Goal: Task Accomplishment & Management: Complete application form

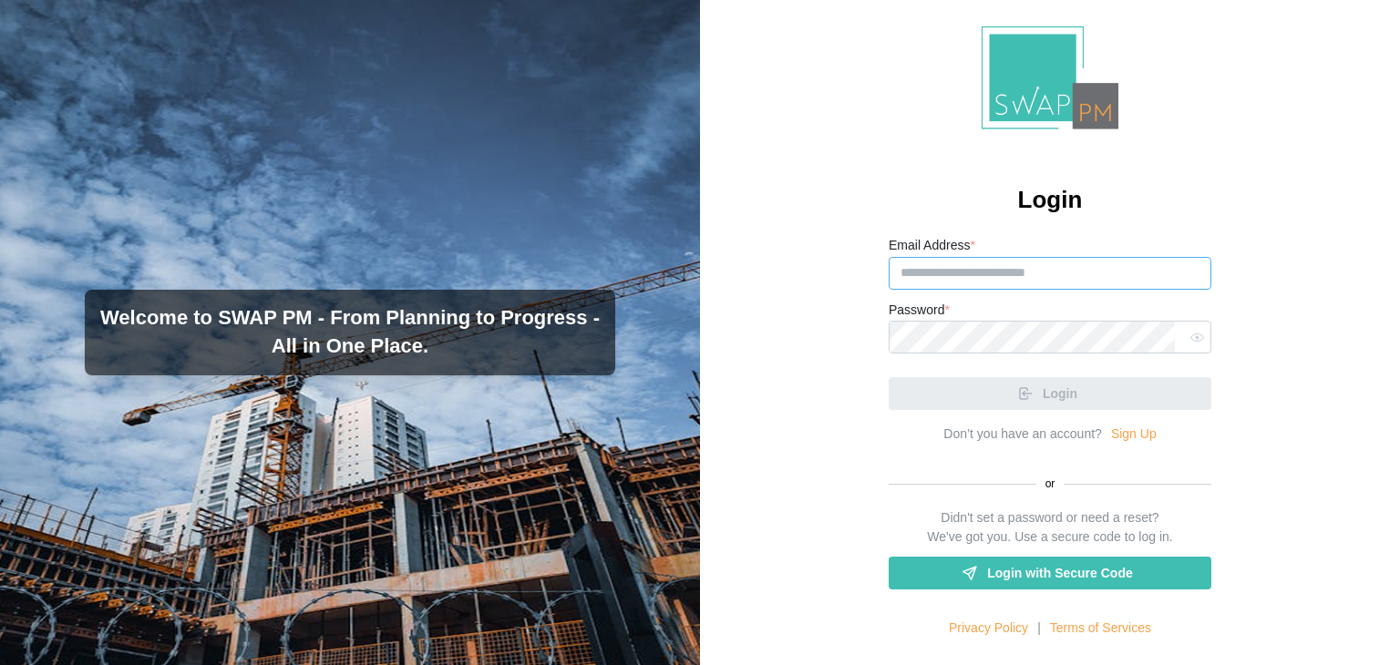
type input "**********"
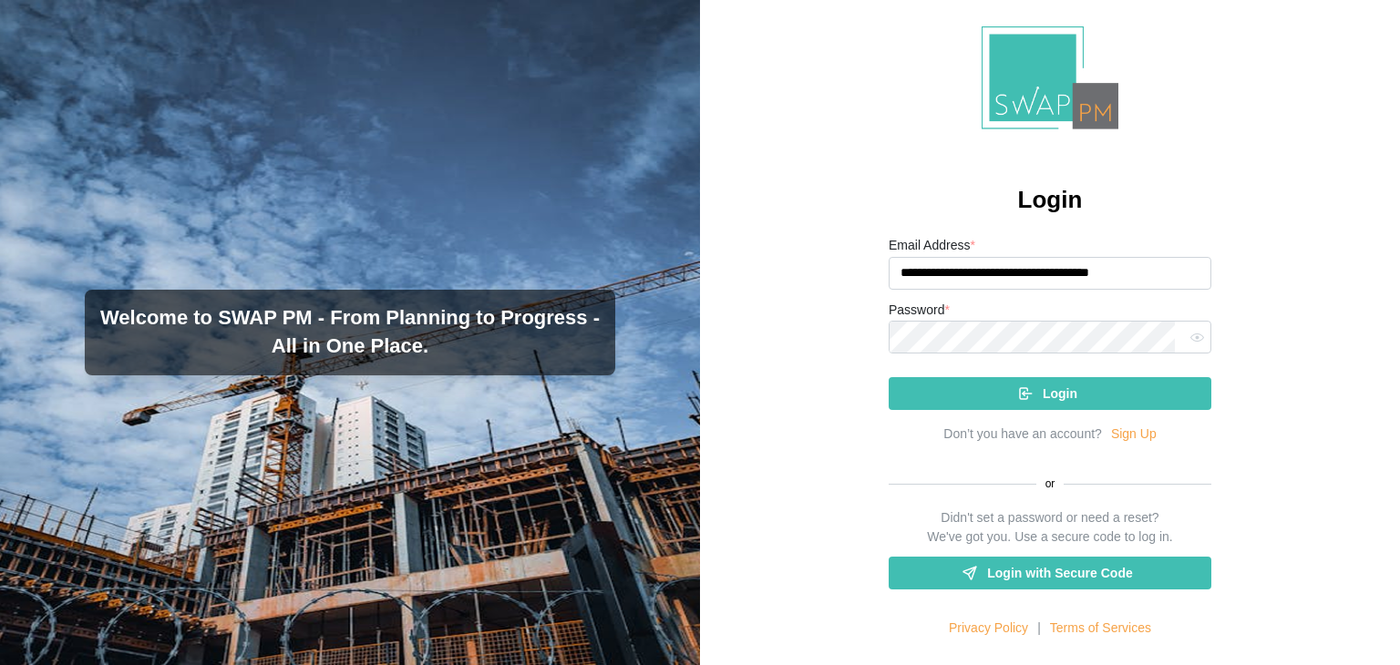
click at [988, 394] on div "Login" at bounding box center [1046, 393] width 293 height 31
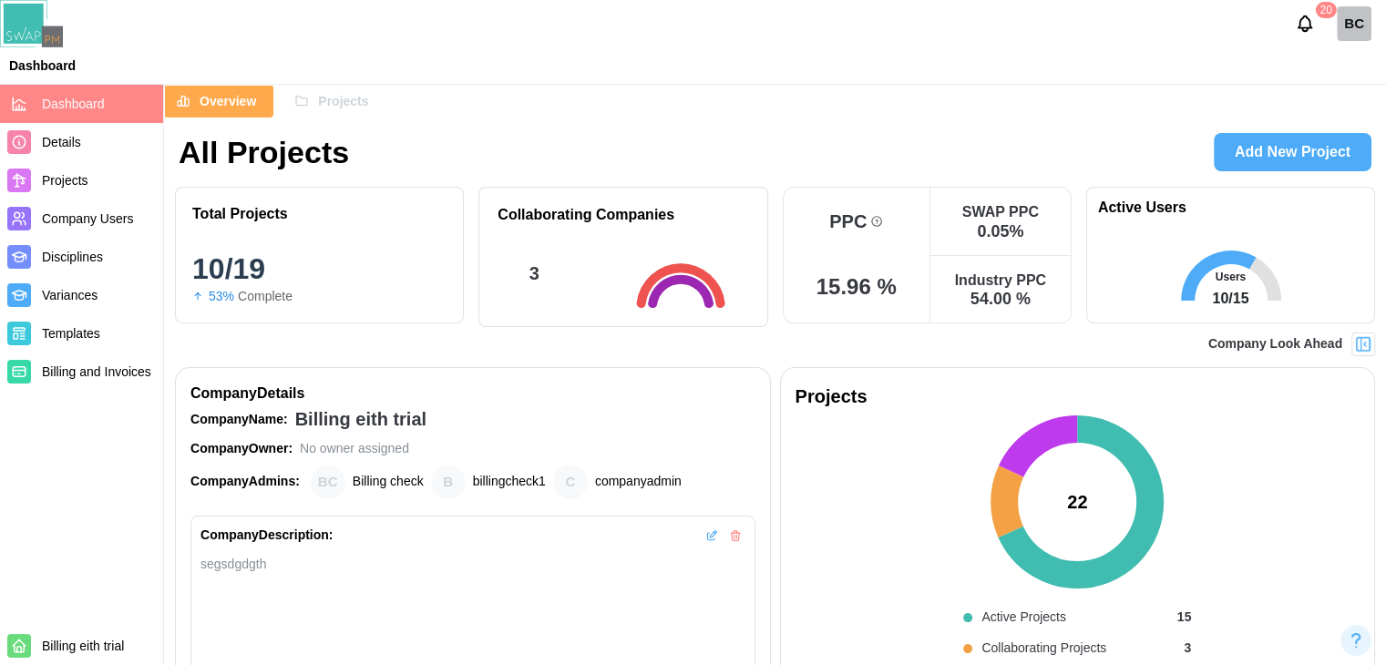
click at [346, 95] on span "Projects" at bounding box center [343, 101] width 50 height 31
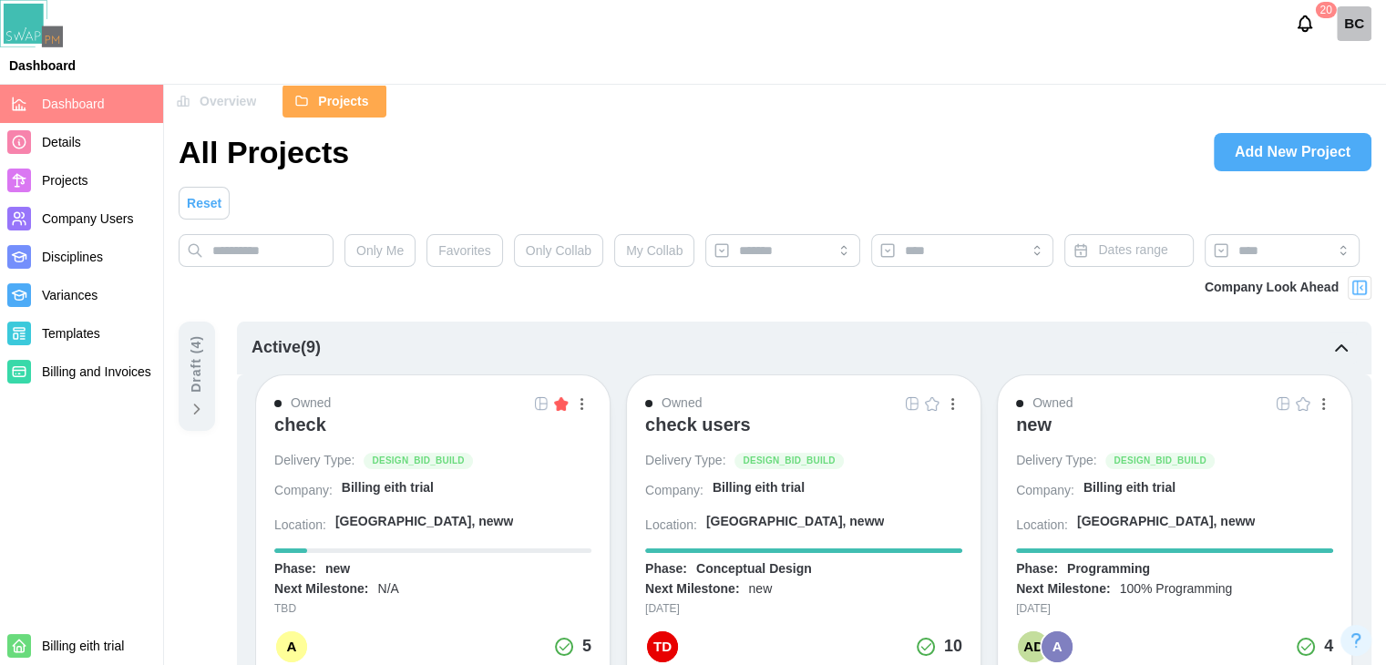
click at [306, 426] on div "check" at bounding box center [300, 425] width 52 height 22
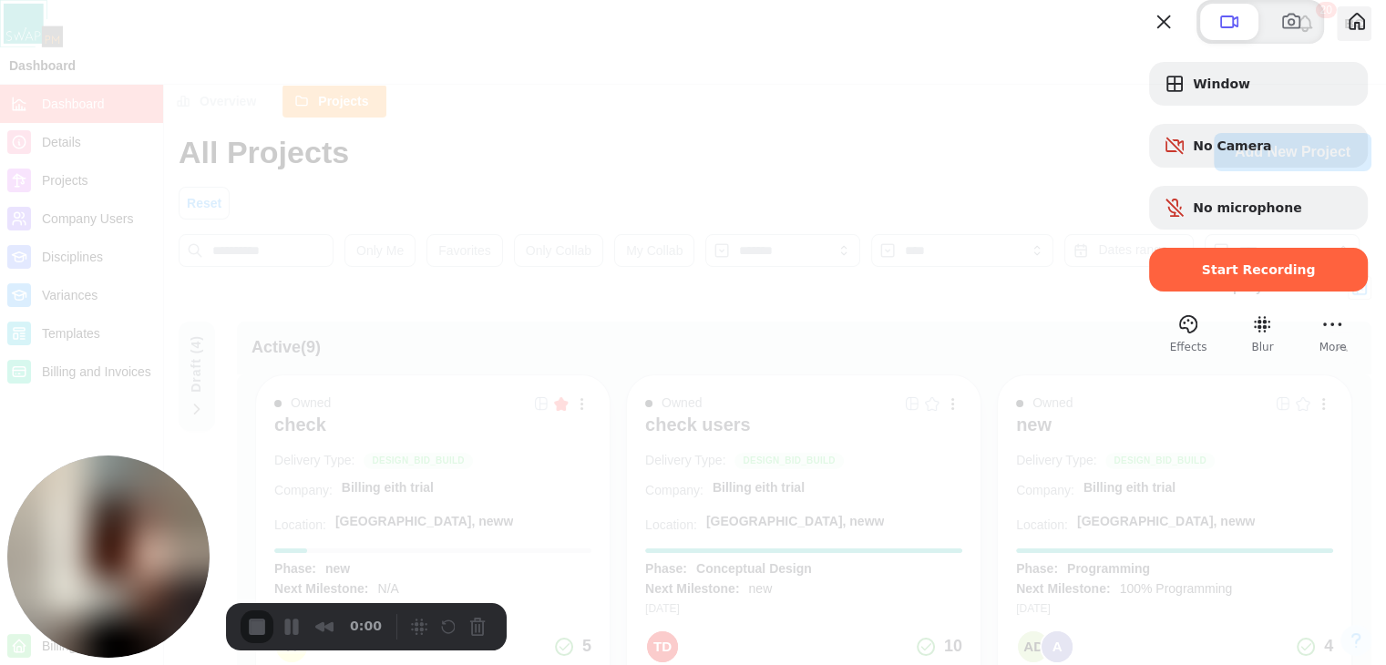
click at [989, 26] on div at bounding box center [693, 332] width 1386 height 665
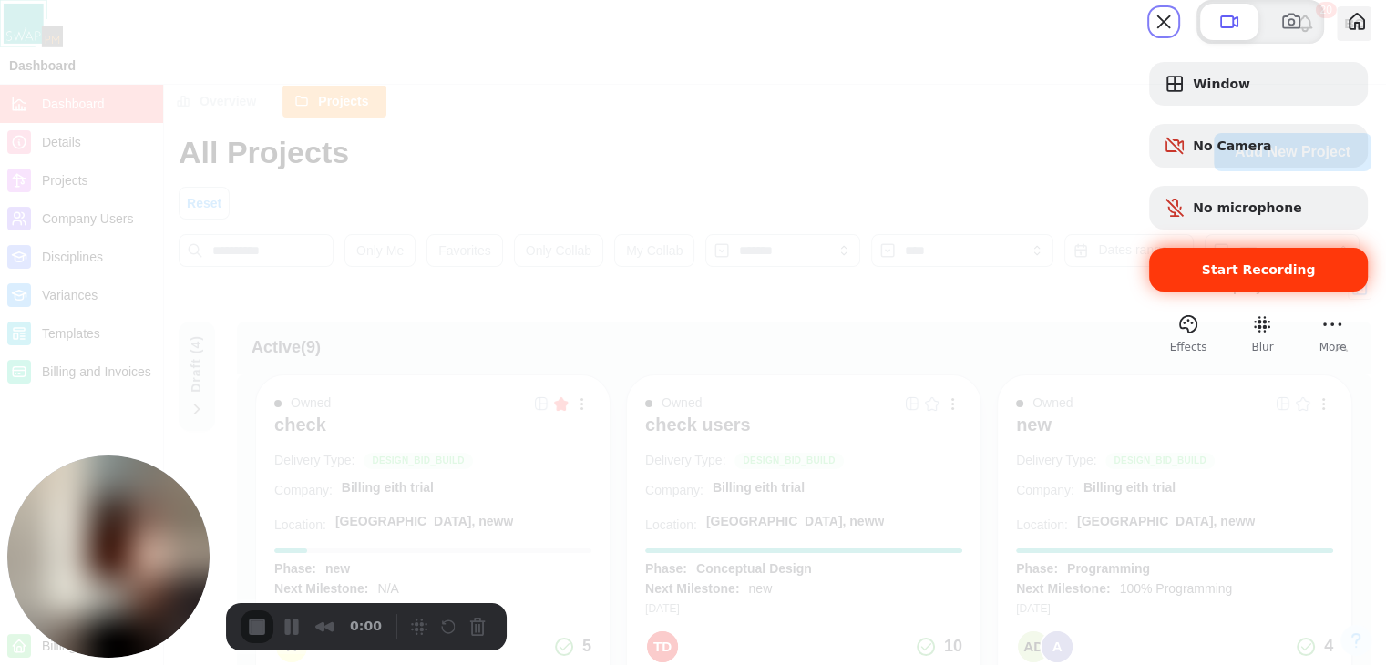
click at [1199, 292] on div "Start Recording" at bounding box center [1258, 270] width 219 height 44
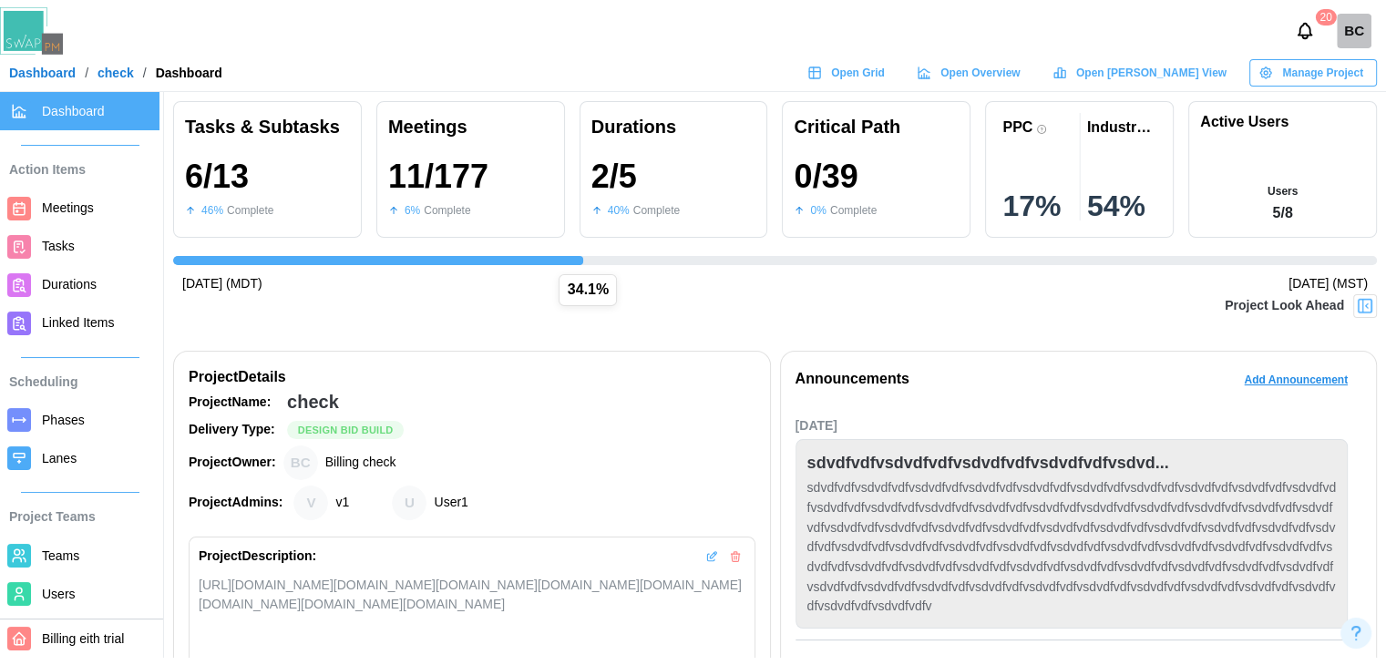
scroll to position [0, 598]
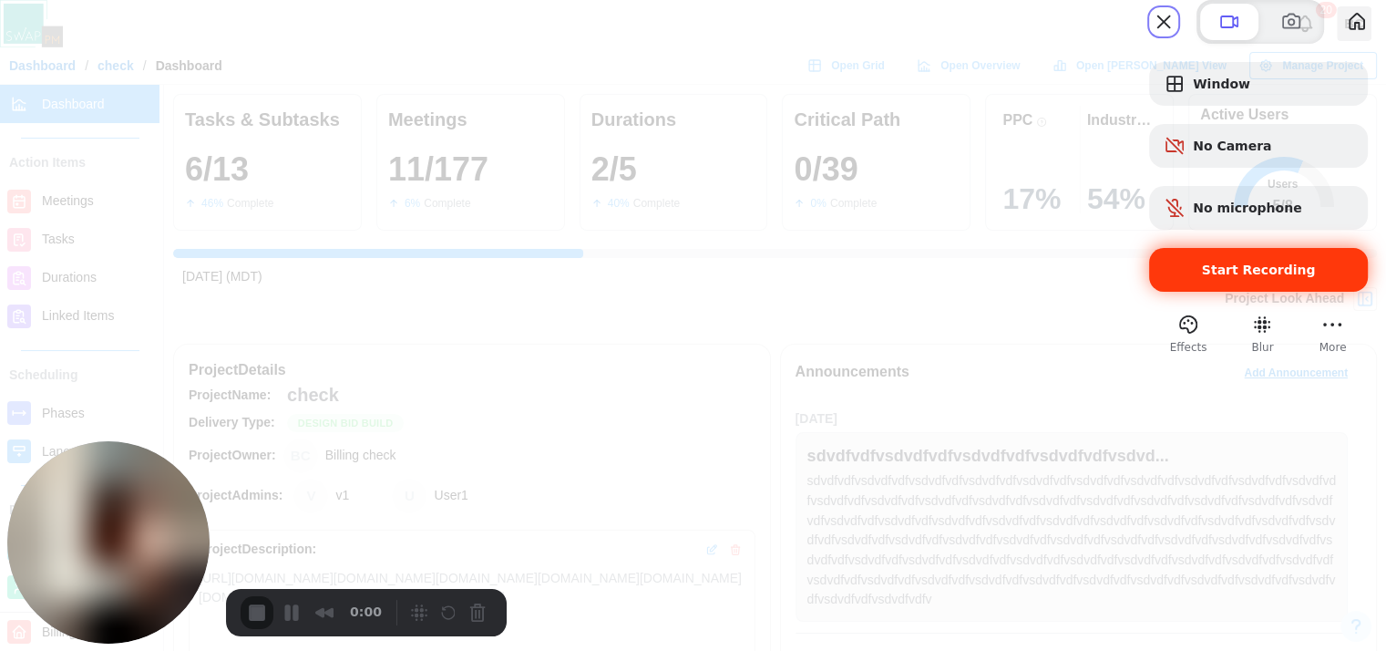
click at [1175, 277] on span "Start Recording" at bounding box center [1259, 269] width 190 height 15
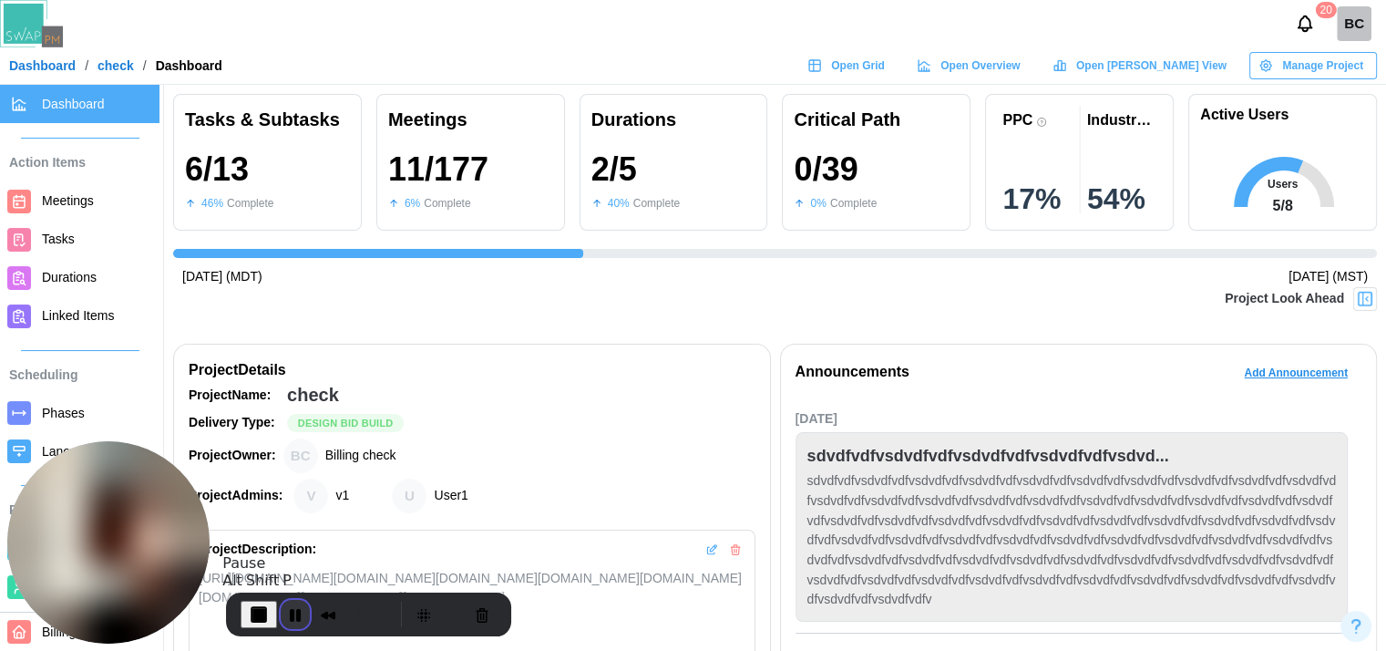
click at [293, 621] on button "Pause Recording" at bounding box center [295, 614] width 29 height 29
click at [299, 617] on span "Play Recording" at bounding box center [292, 614] width 22 height 22
click at [253, 603] on span "End Recording" at bounding box center [259, 613] width 22 height 22
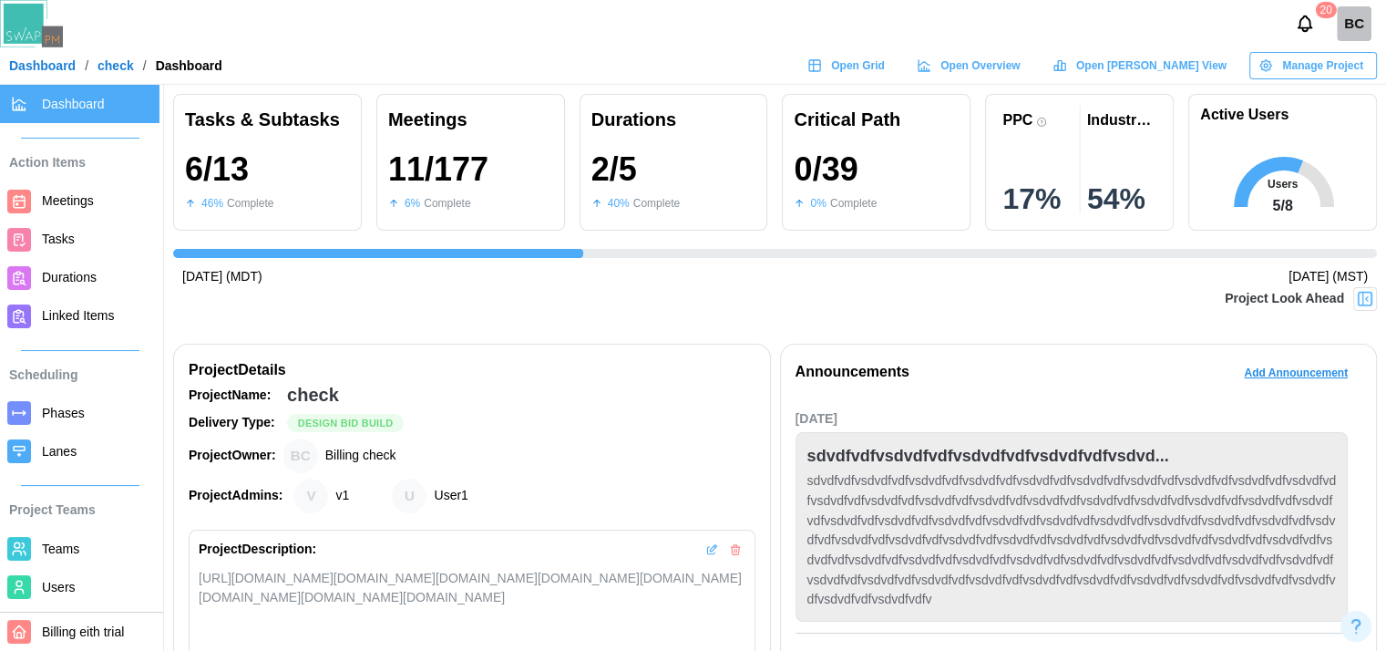
click at [76, 210] on link "Meetings" at bounding box center [79, 201] width 159 height 38
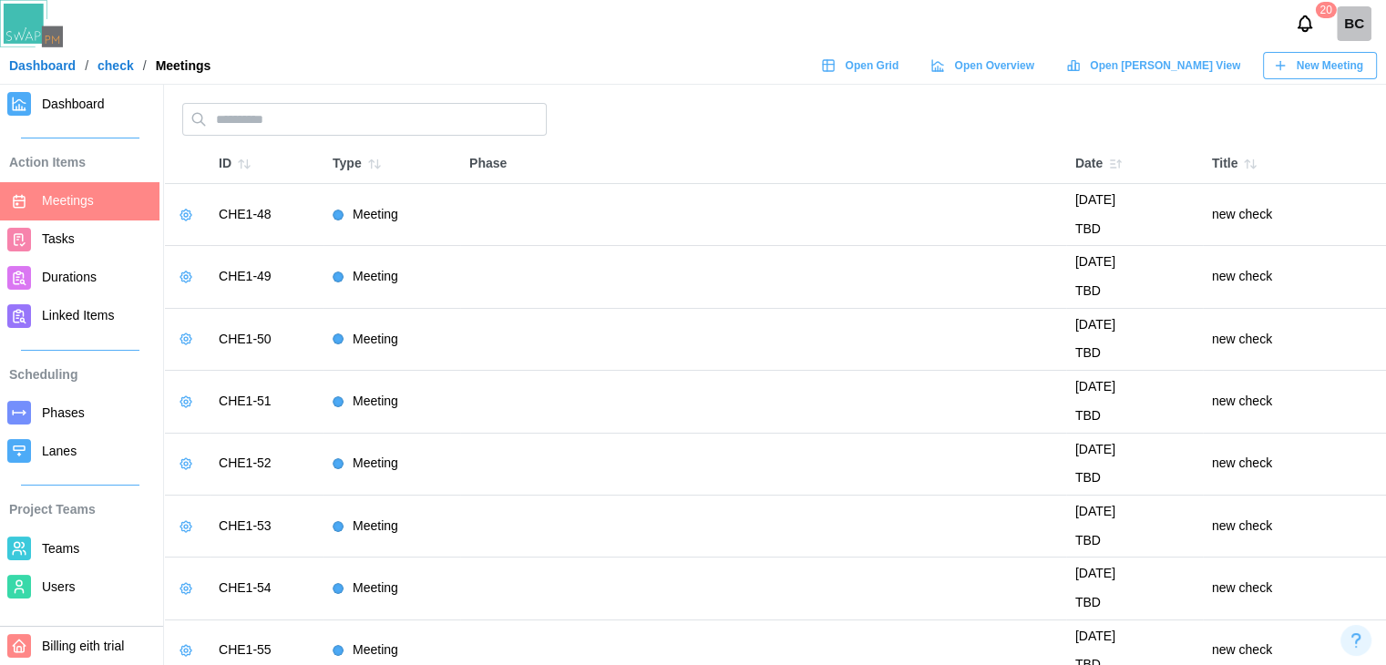
click at [186, 217] on icon "button" at bounding box center [186, 215] width 15 height 15
click at [233, 281] on div "Delete Meeting" at bounding box center [253, 284] width 86 height 15
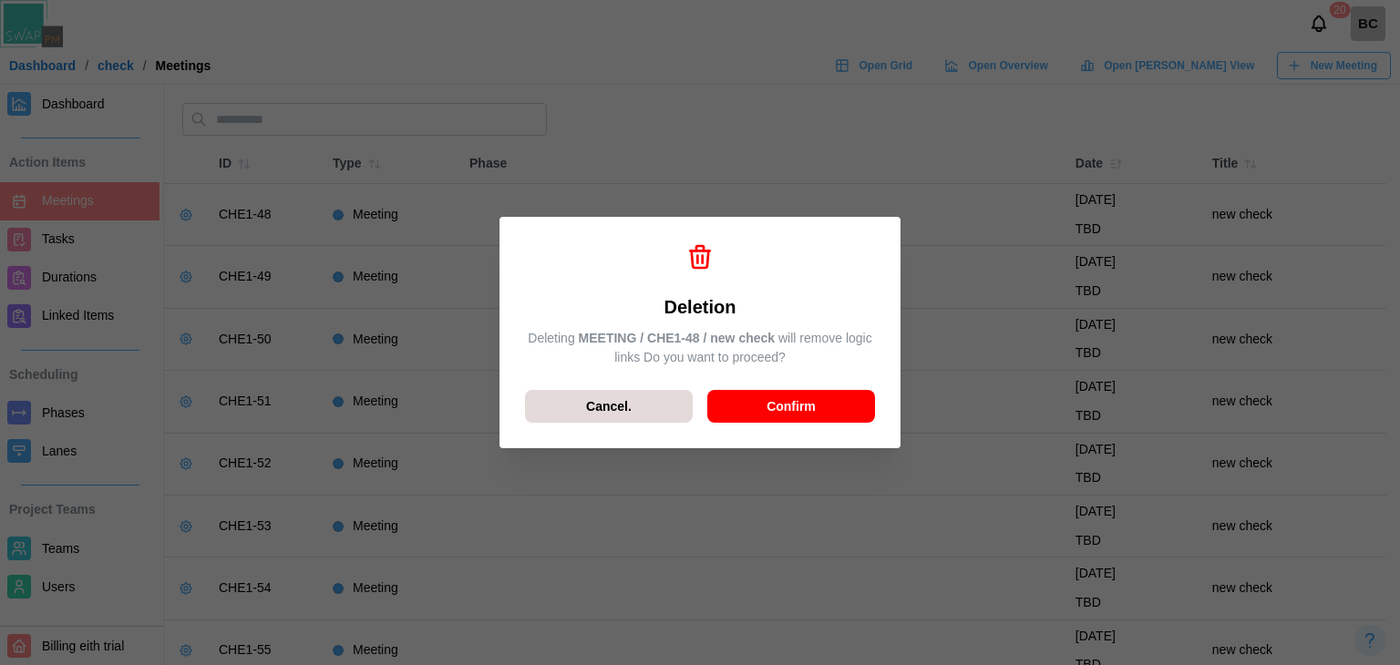
click at [754, 405] on div "Confirm" at bounding box center [790, 406] width 133 height 31
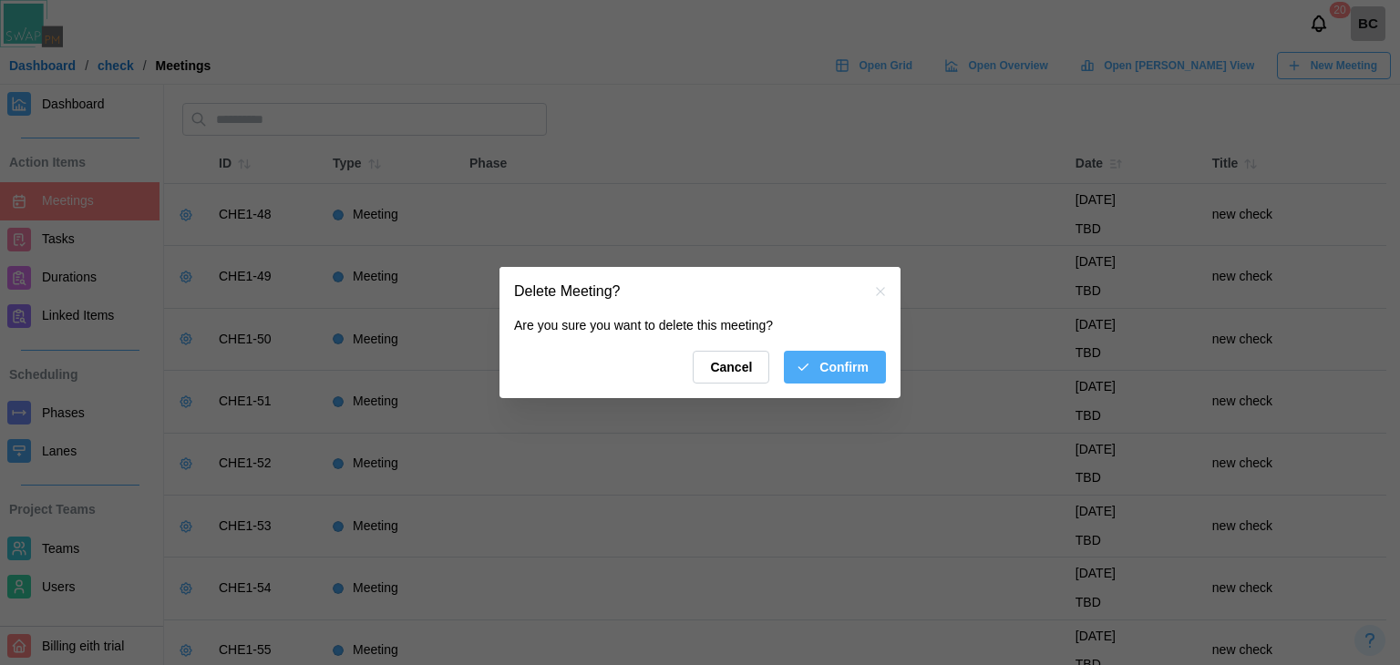
click at [840, 380] on span "Confirm" at bounding box center [843, 367] width 49 height 31
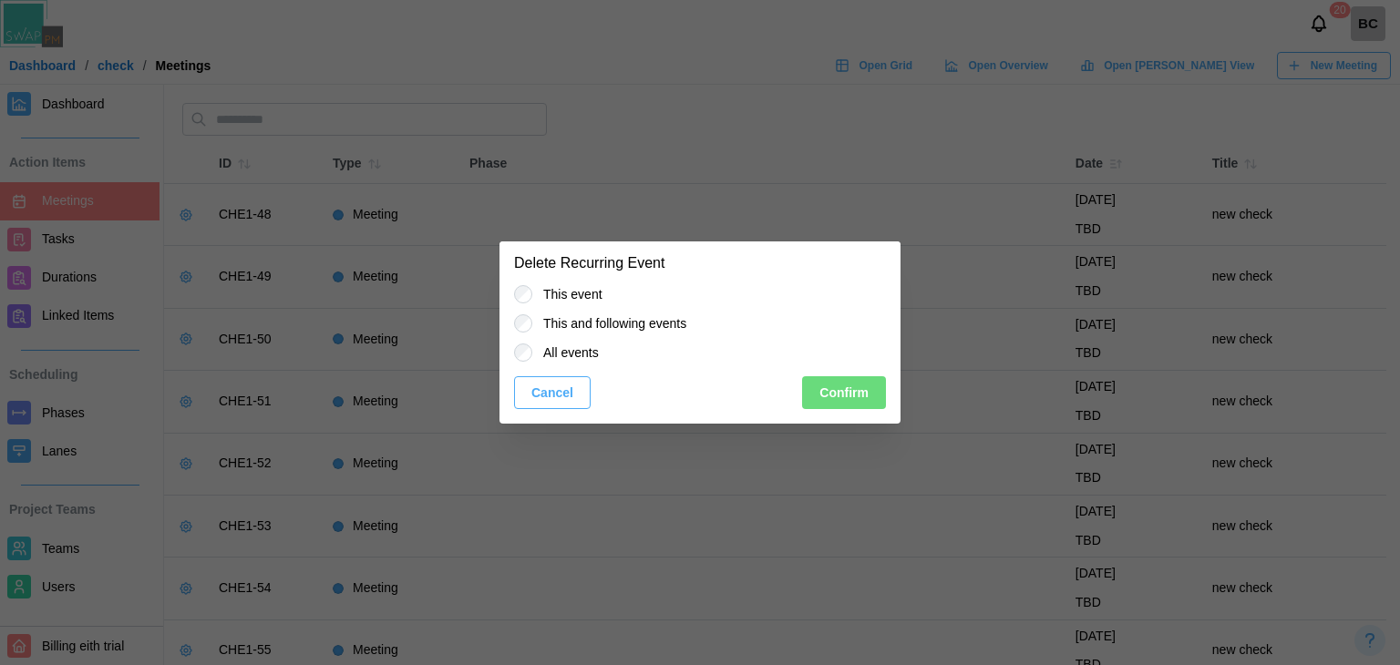
click at [580, 354] on label "All events" at bounding box center [565, 353] width 67 height 18
click at [828, 398] on span "Confirm" at bounding box center [843, 392] width 49 height 31
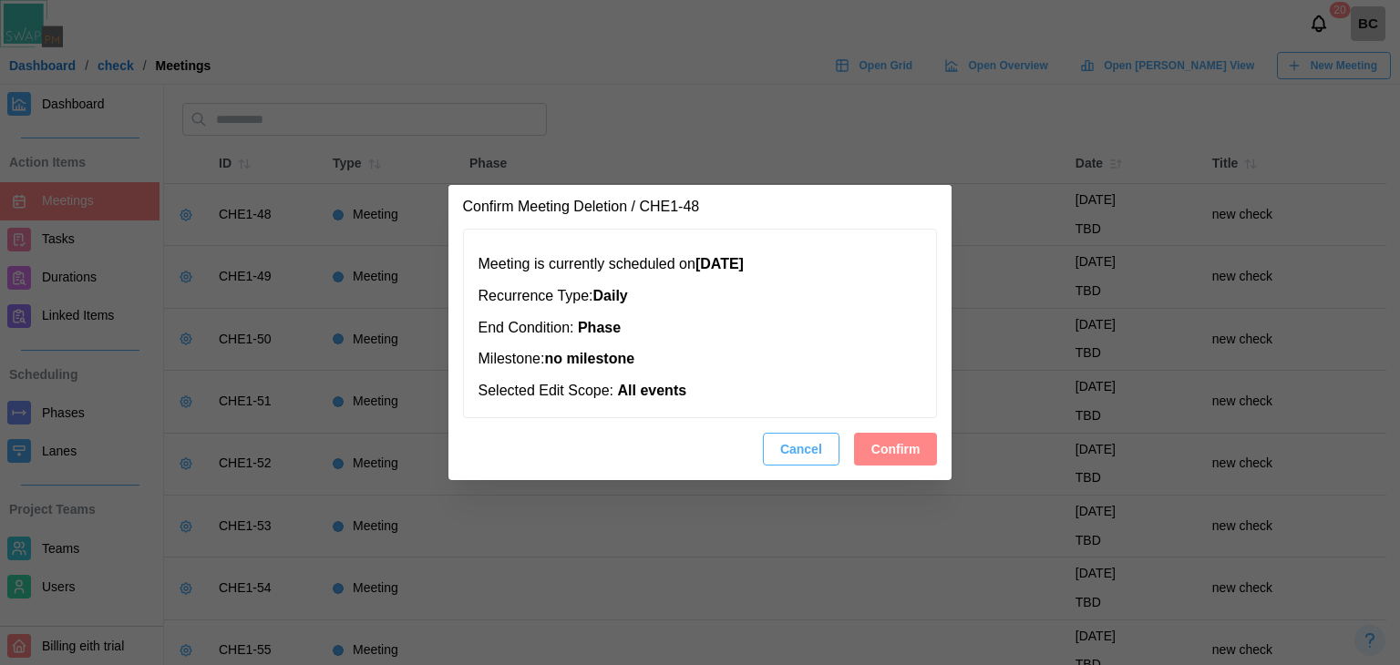
click at [908, 446] on span "Confirm" at bounding box center [895, 449] width 49 height 31
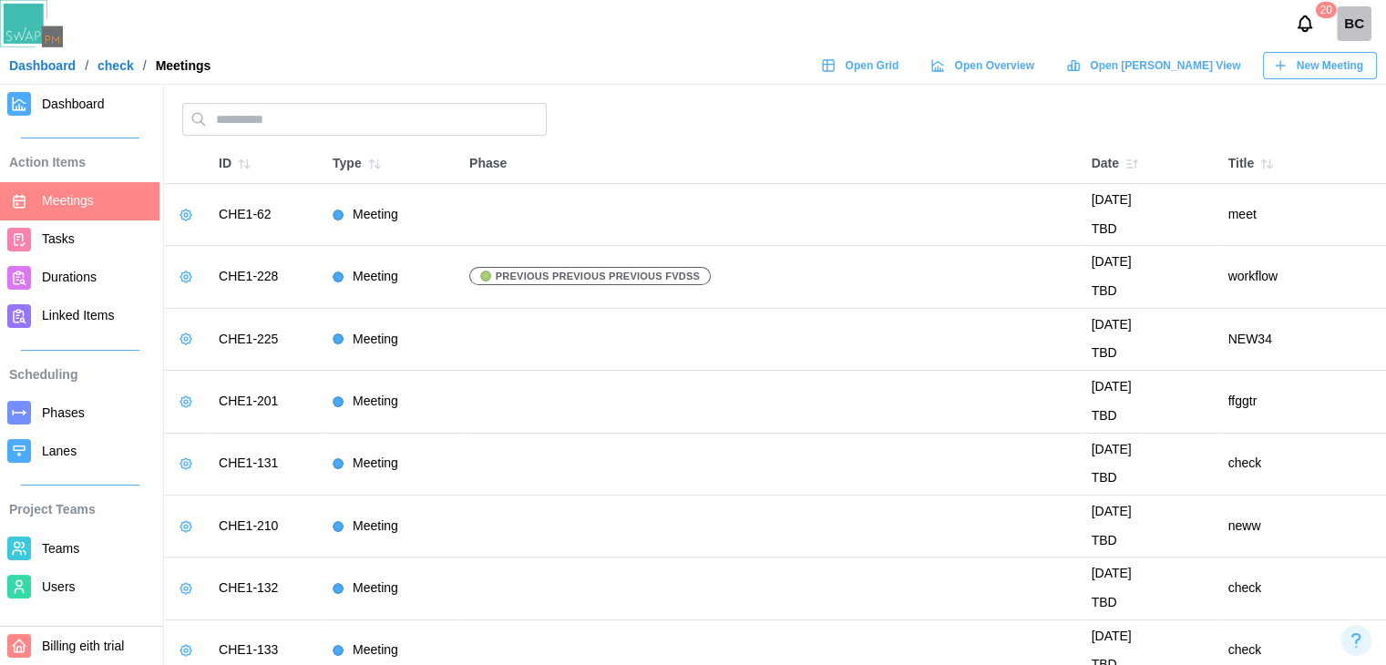
click at [184, 220] on icon "button" at bounding box center [185, 215] width 11 height 11
click at [212, 277] on div "Delete Meeting" at bounding box center [253, 284] width 86 height 15
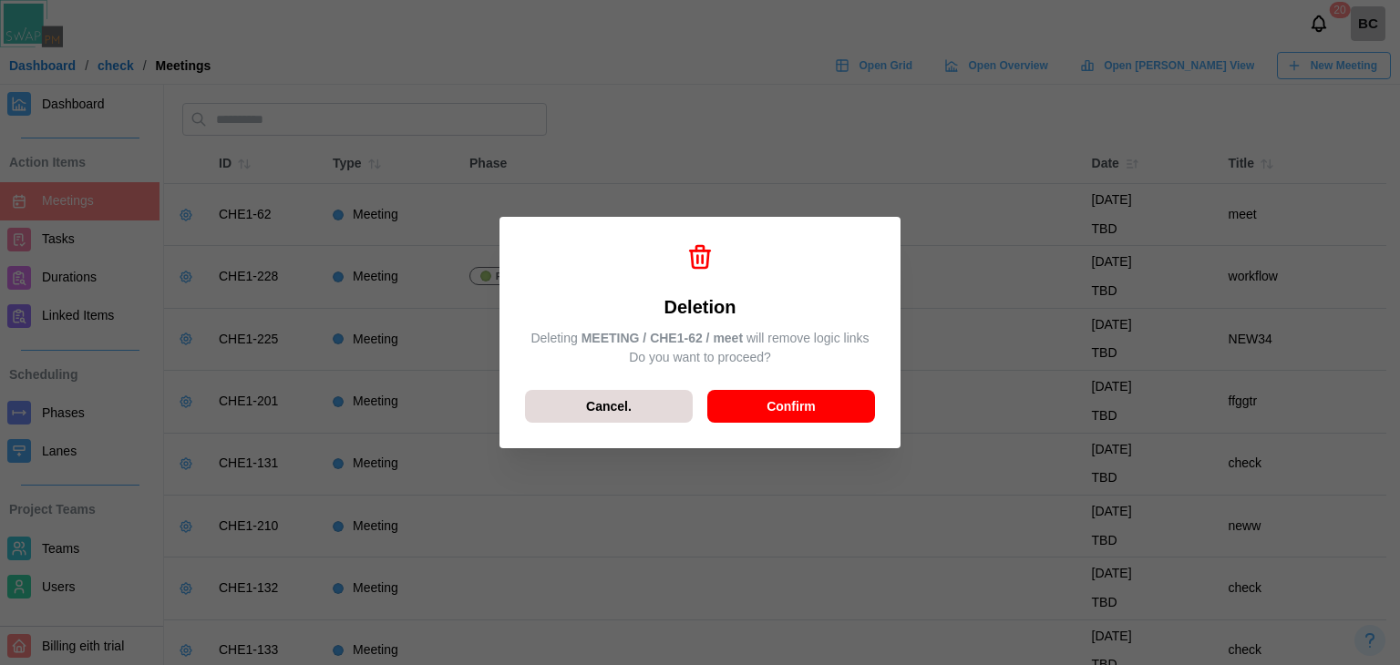
click at [782, 406] on span "Confirm" at bounding box center [790, 406] width 49 height 31
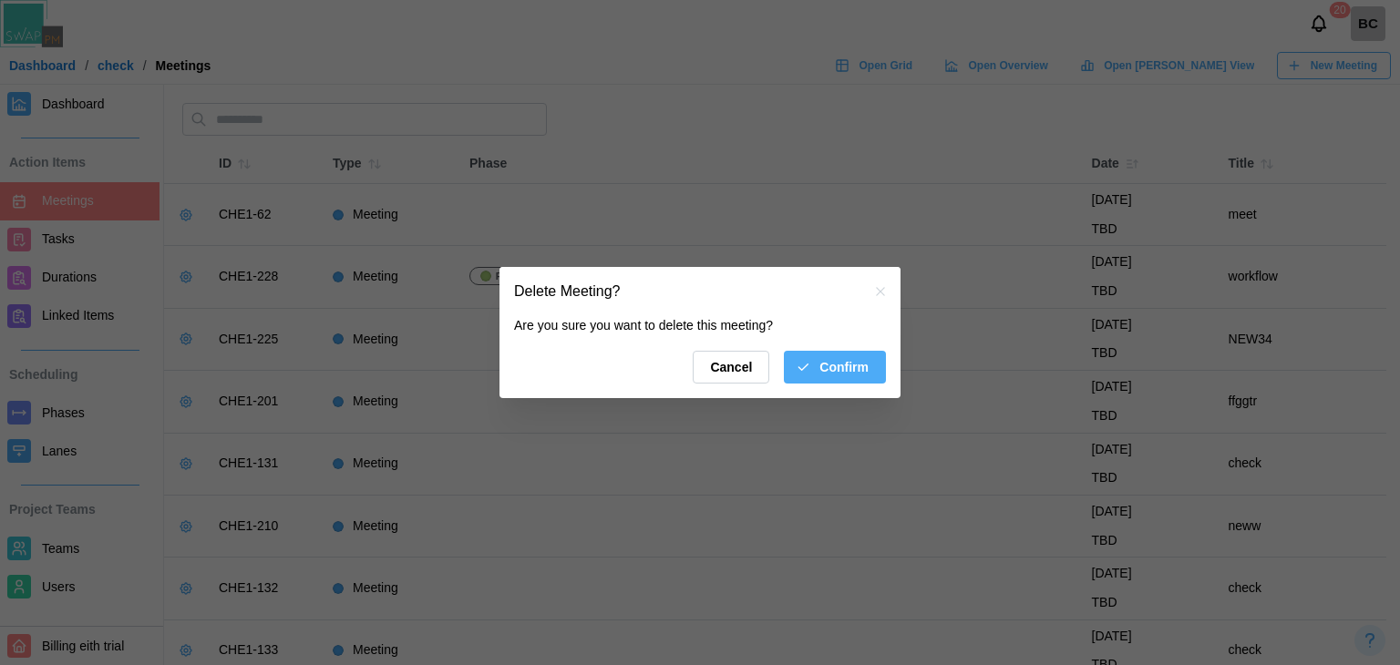
click at [865, 364] on span "Confirm" at bounding box center [843, 367] width 49 height 31
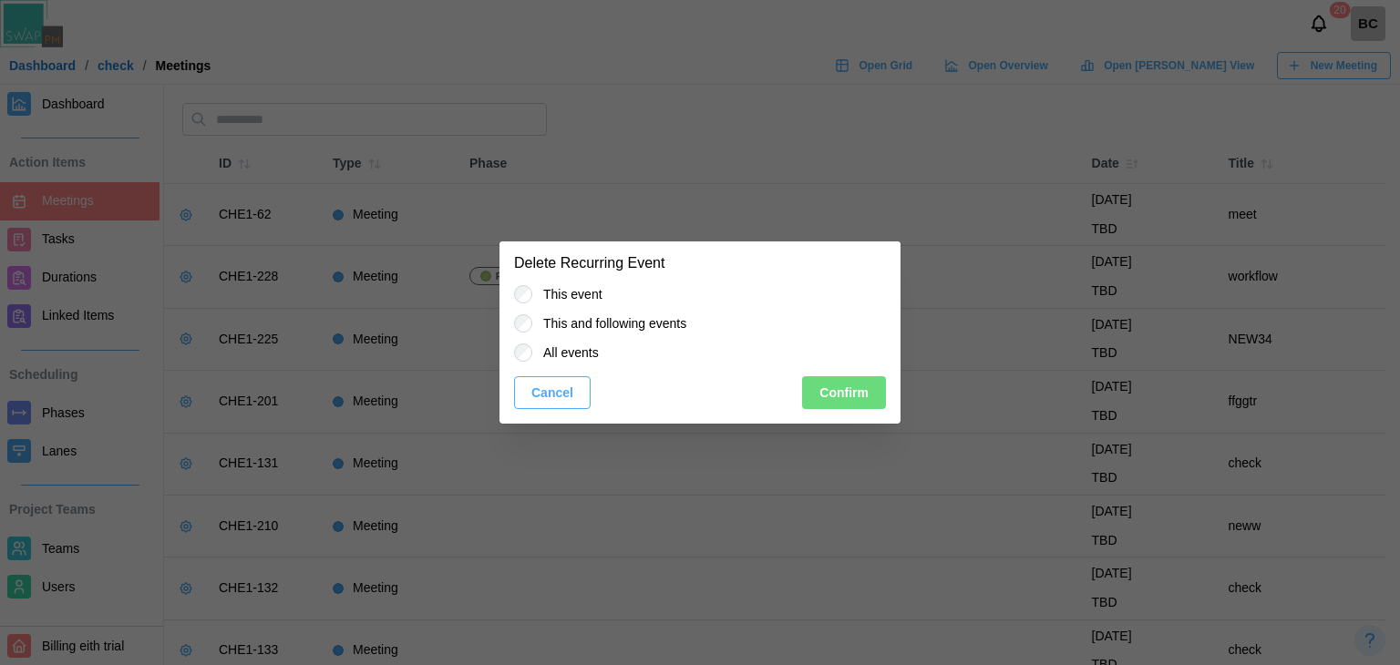
click at [554, 352] on label "All events" at bounding box center [565, 353] width 67 height 18
click at [852, 380] on span "Confirm" at bounding box center [843, 392] width 49 height 31
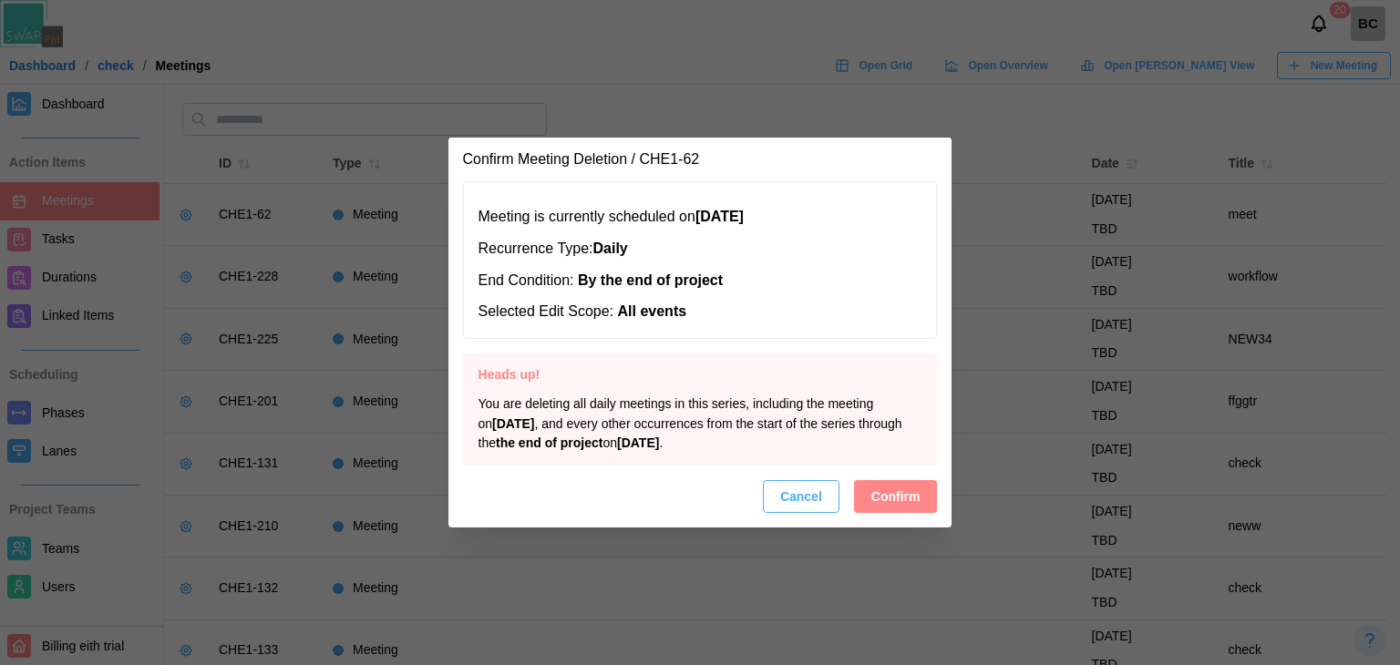
click at [898, 487] on span "Confirm" at bounding box center [895, 496] width 49 height 31
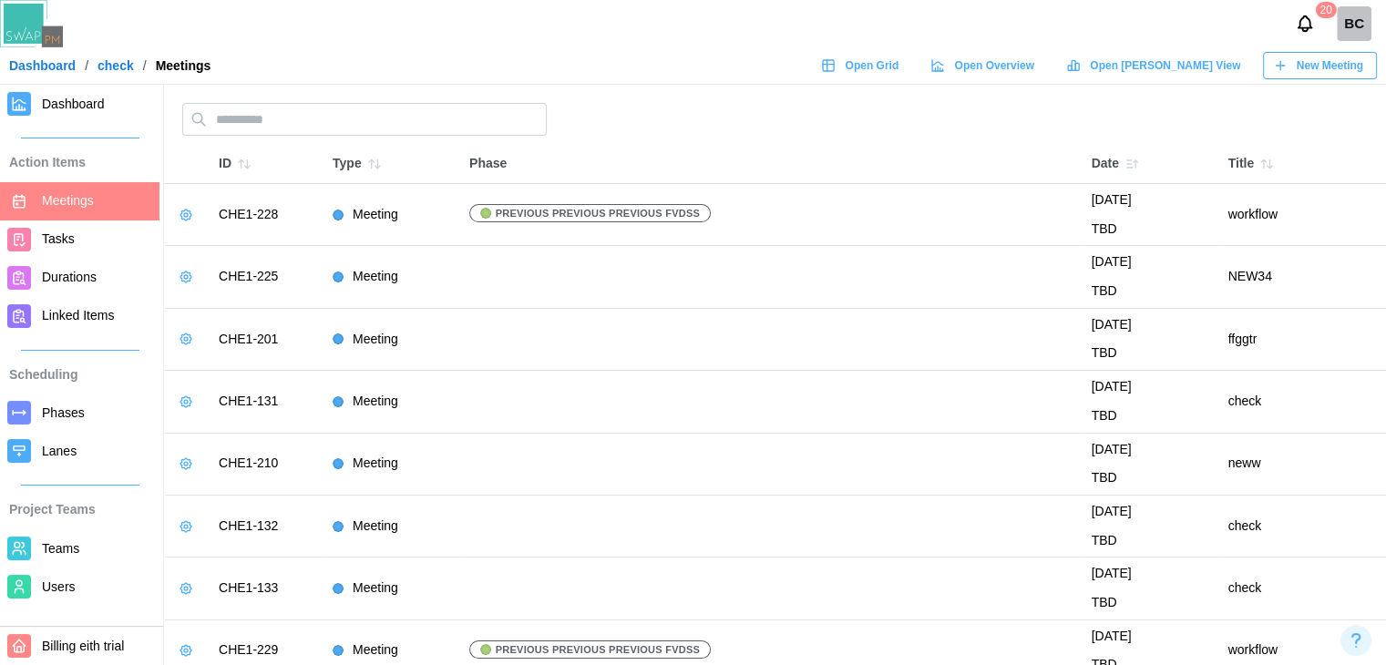
click at [183, 274] on icon "button" at bounding box center [186, 277] width 15 height 15
drag, startPoint x: 235, startPoint y: 332, endPoint x: 269, endPoint y: 336, distance: 34.0
click at [236, 332] on button "Delete Meeting" at bounding box center [242, 346] width 129 height 33
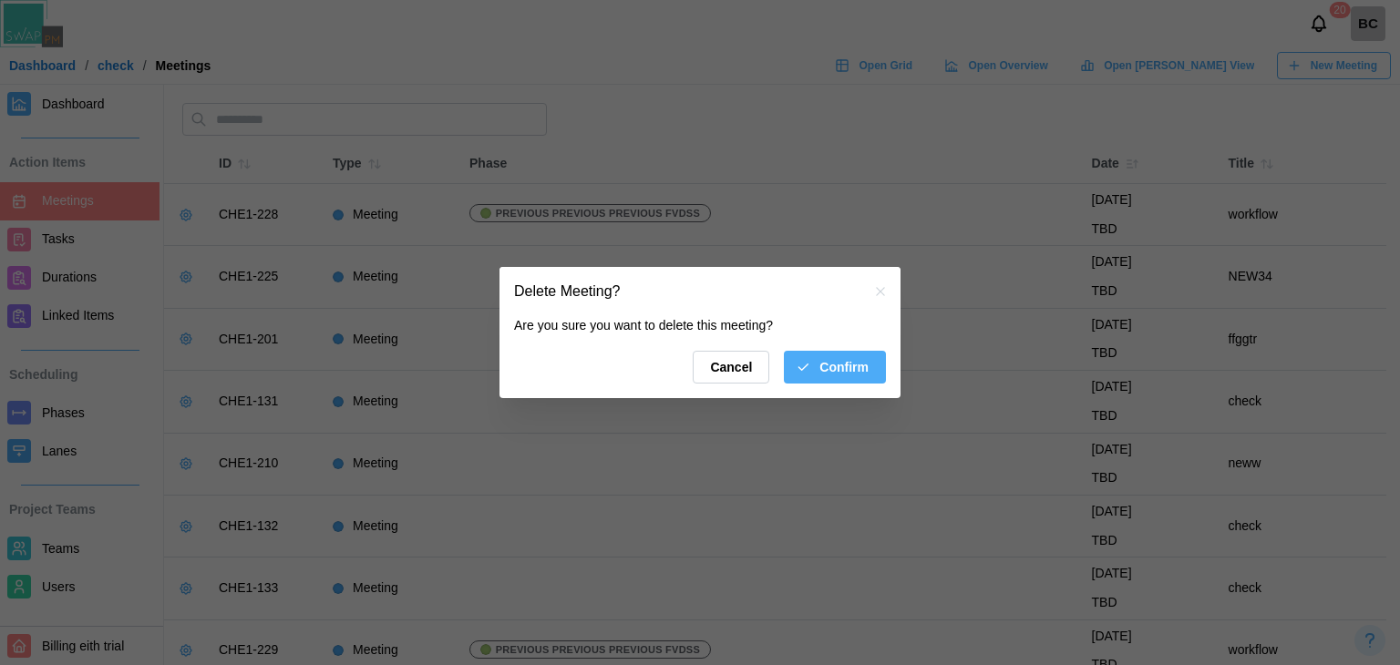
click at [838, 372] on span "Confirm" at bounding box center [843, 367] width 49 height 31
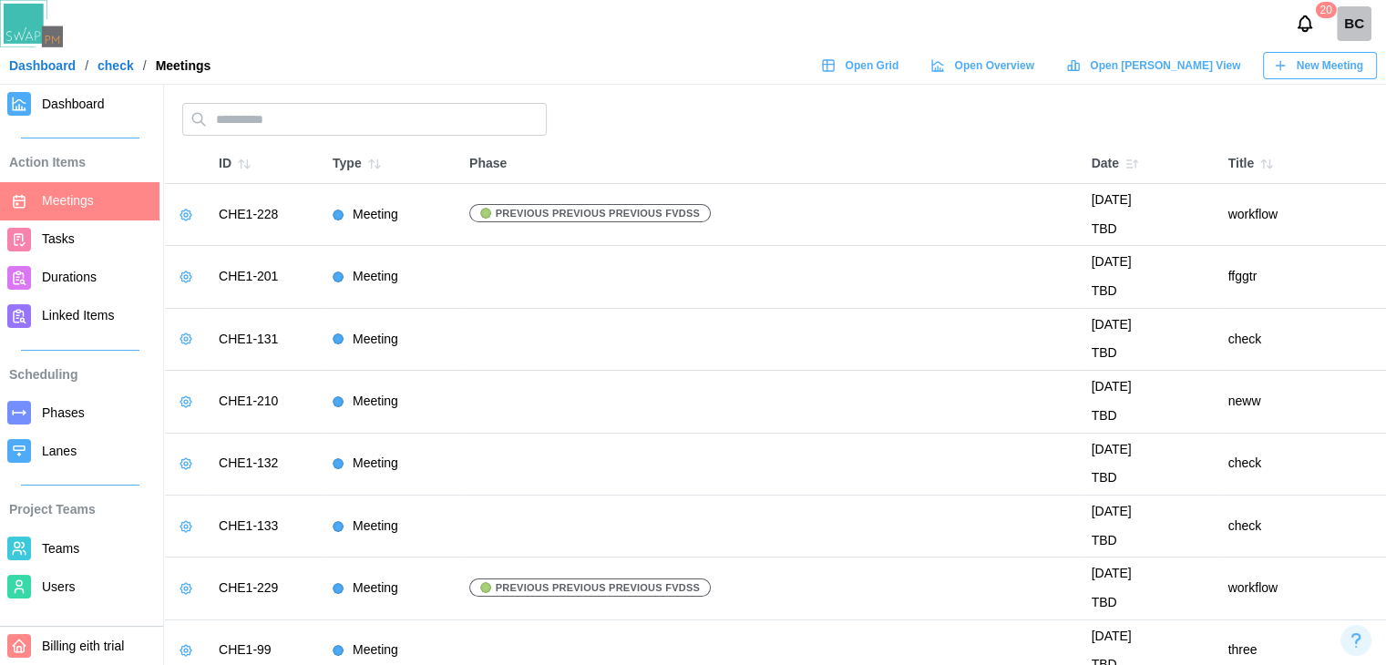
click at [189, 220] on icon "button" at bounding box center [186, 215] width 15 height 15
click at [216, 278] on div "Delete Meeting" at bounding box center [253, 284] width 86 height 15
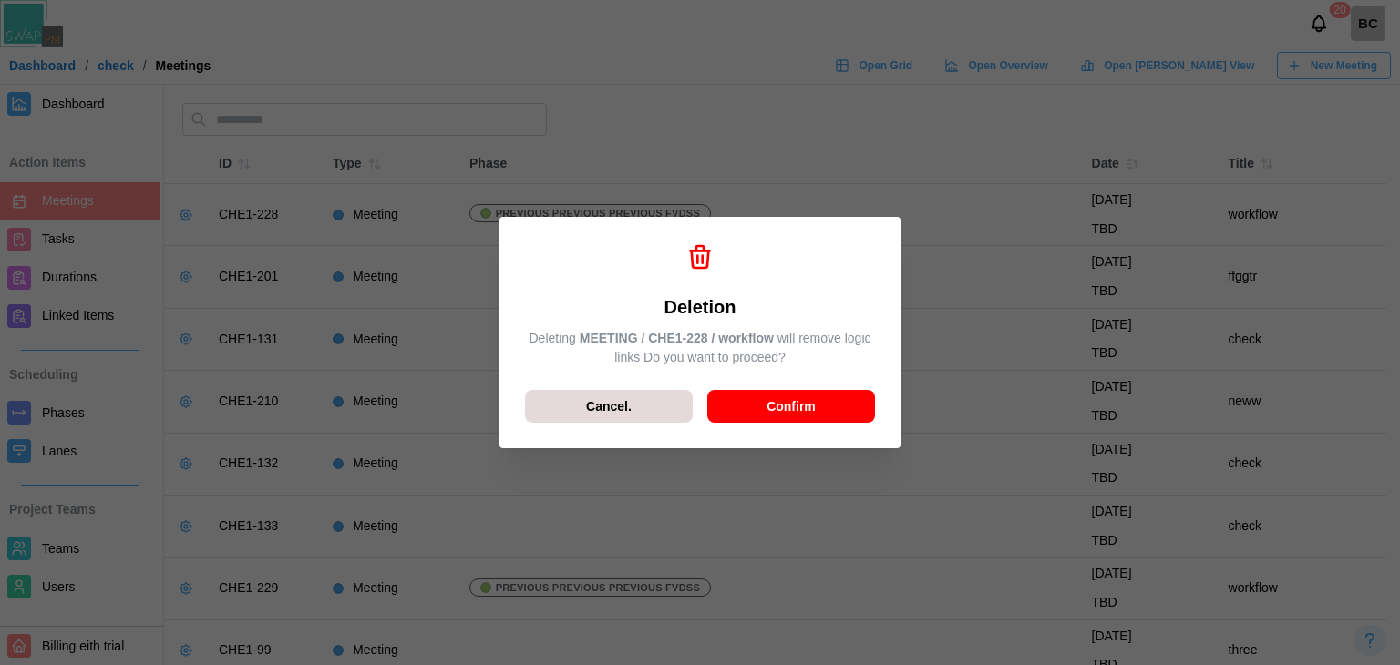
click at [779, 402] on span "Confirm" at bounding box center [790, 406] width 49 height 31
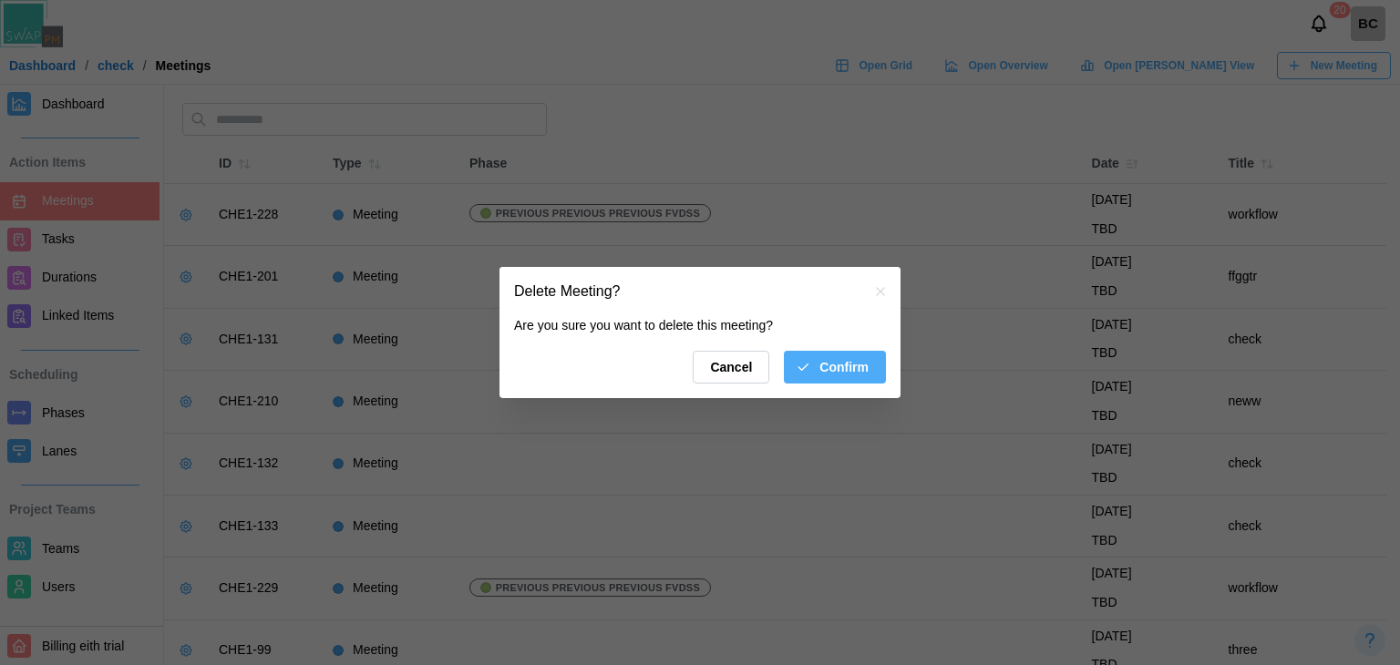
click at [805, 375] on div "Confirm" at bounding box center [831, 367] width 73 height 31
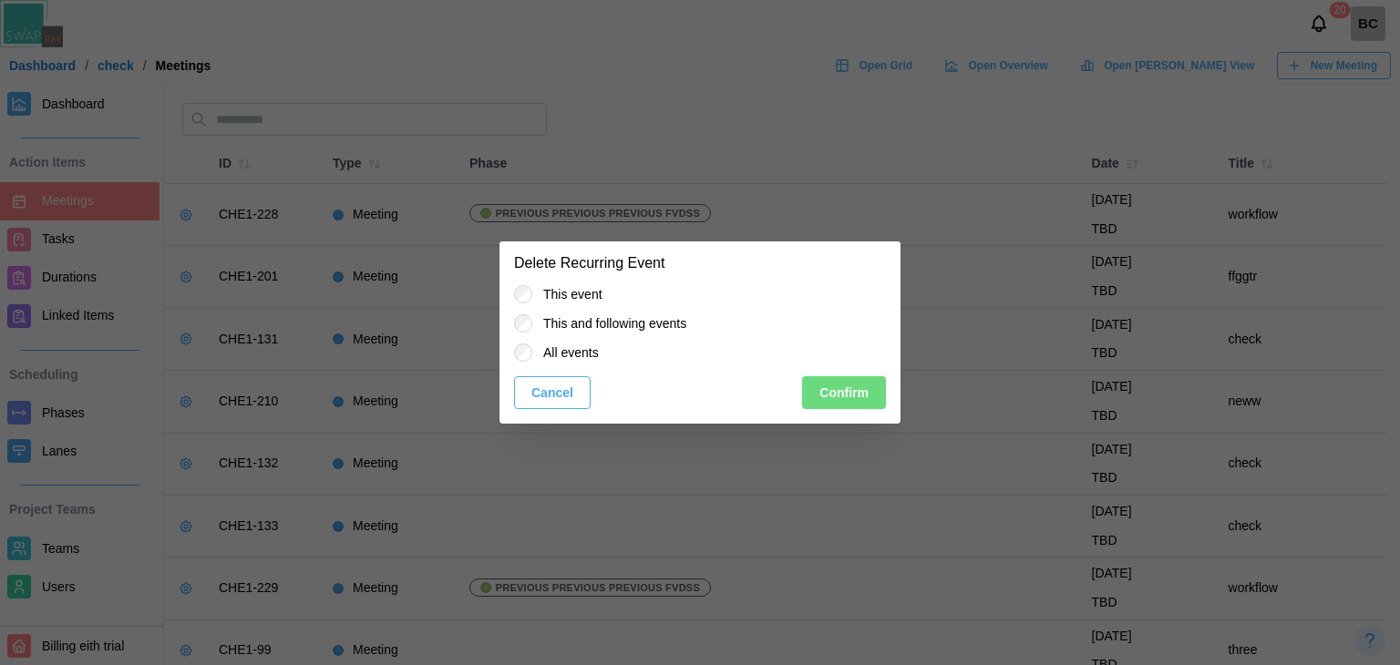
click at [583, 358] on label "All events" at bounding box center [565, 353] width 67 height 18
click at [831, 395] on span "Confirm" at bounding box center [843, 392] width 49 height 31
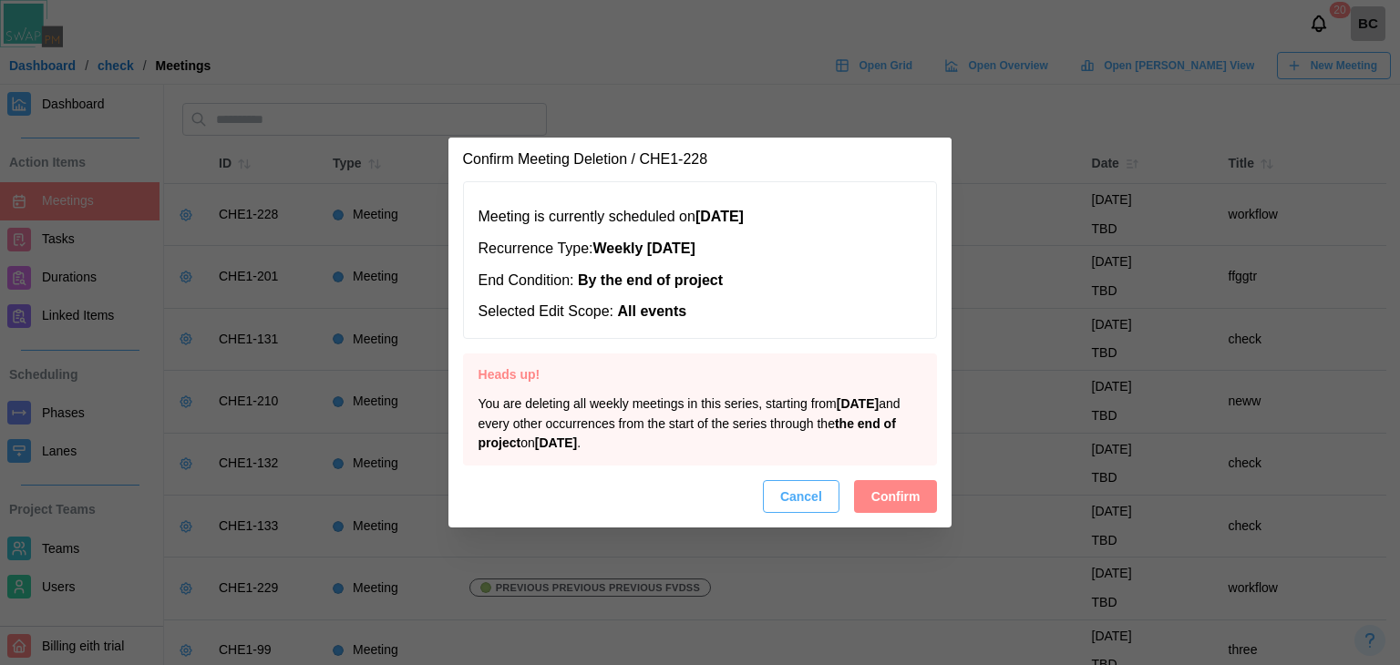
click at [871, 480] on div "Cancel Confirm" at bounding box center [700, 496] width 475 height 33
click at [865, 495] on button "Confirm" at bounding box center [896, 496] width 84 height 33
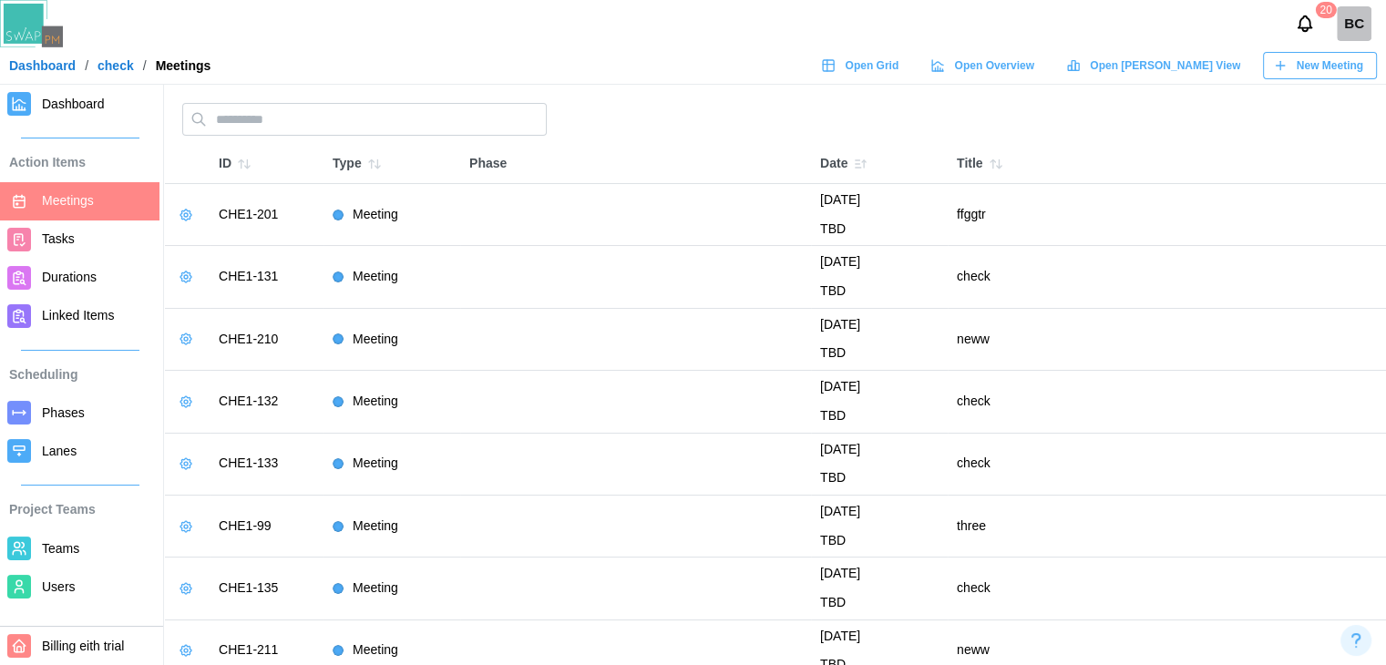
click at [188, 215] on icon "button" at bounding box center [186, 215] width 15 height 15
click at [254, 289] on div "Delete Meeting" at bounding box center [253, 284] width 86 height 15
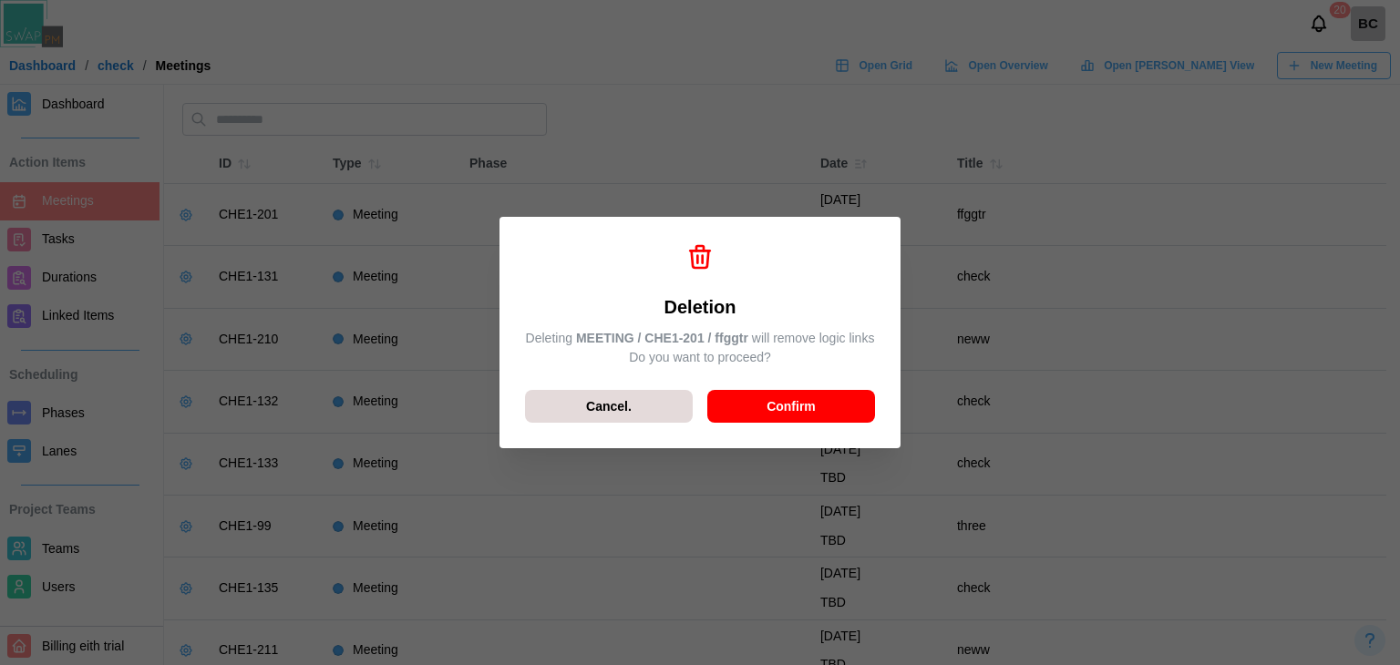
click at [783, 406] on span "Confirm" at bounding box center [790, 406] width 49 height 31
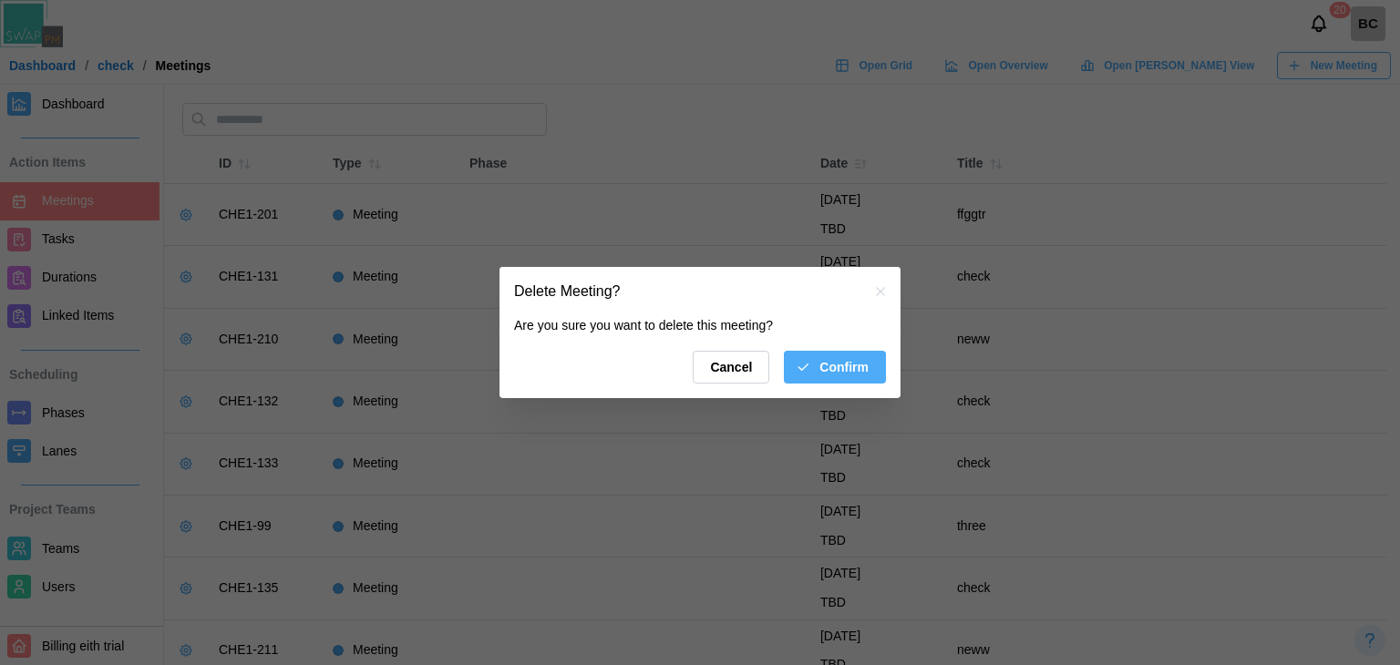
click at [826, 384] on div "Are you sure you want to delete this meeting? Cancel Confirm" at bounding box center [699, 357] width 401 height 82
click at [826, 382] on span "Confirm" at bounding box center [843, 367] width 49 height 31
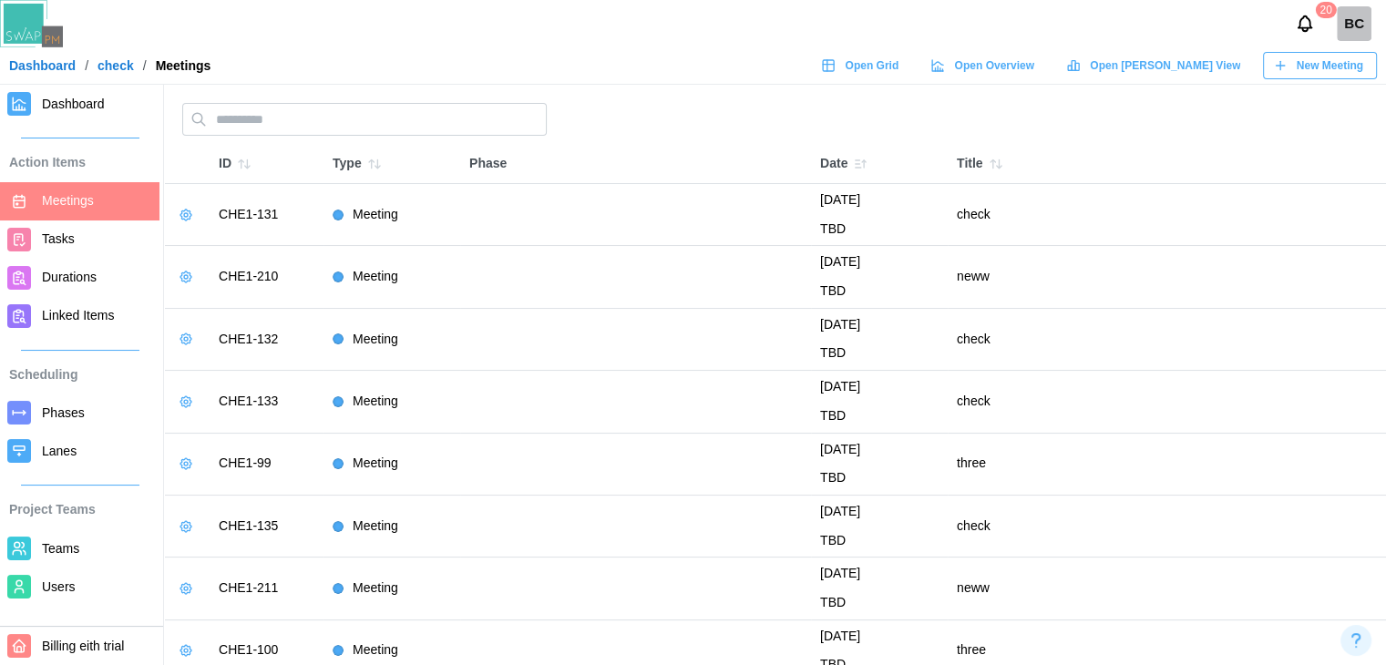
click at [181, 221] on icon "button" at bounding box center [186, 215] width 15 height 15
click at [220, 272] on button "Delete Meeting" at bounding box center [242, 284] width 129 height 33
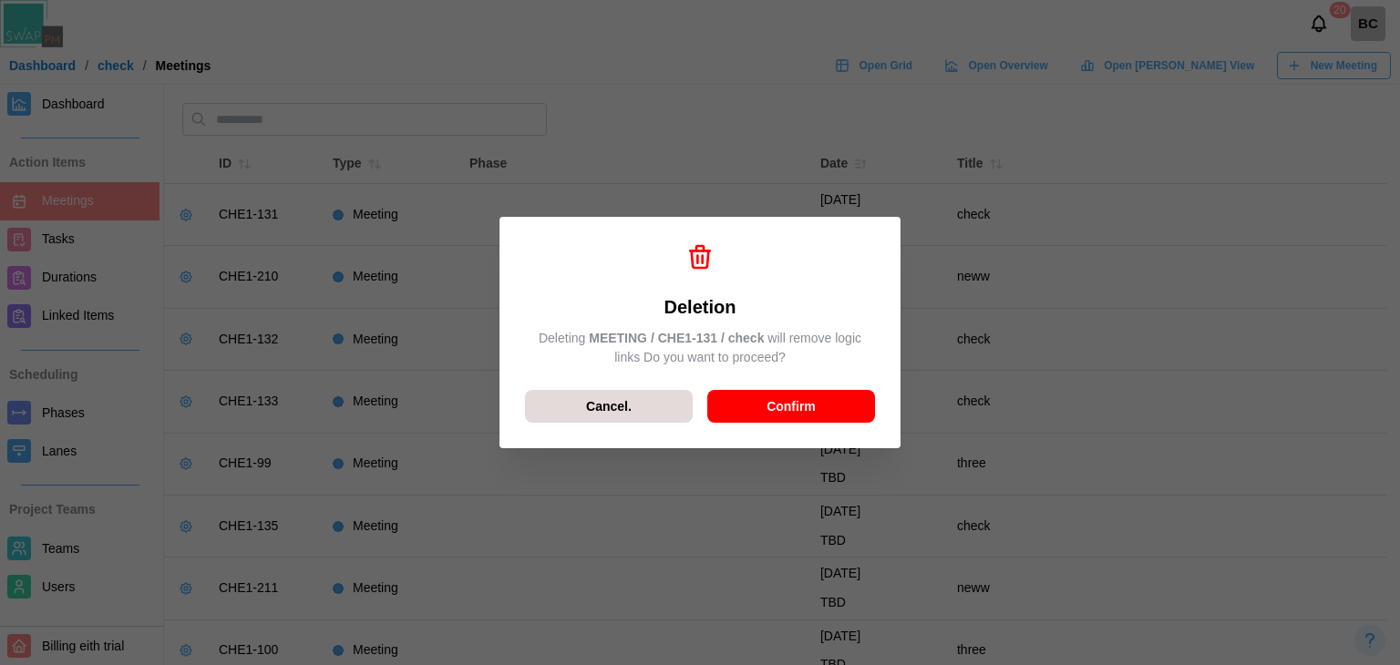
click at [749, 391] on div "Confirm" at bounding box center [790, 406] width 133 height 31
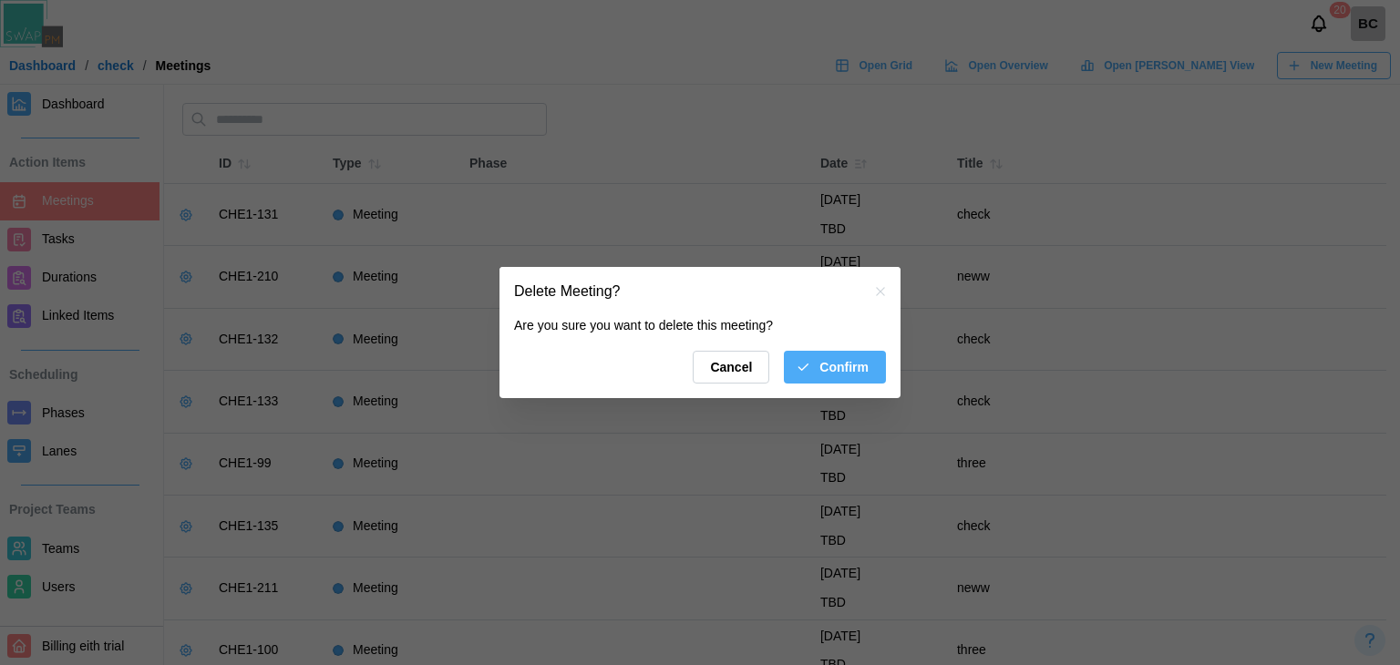
click at [817, 376] on div "Confirm" at bounding box center [831, 367] width 73 height 31
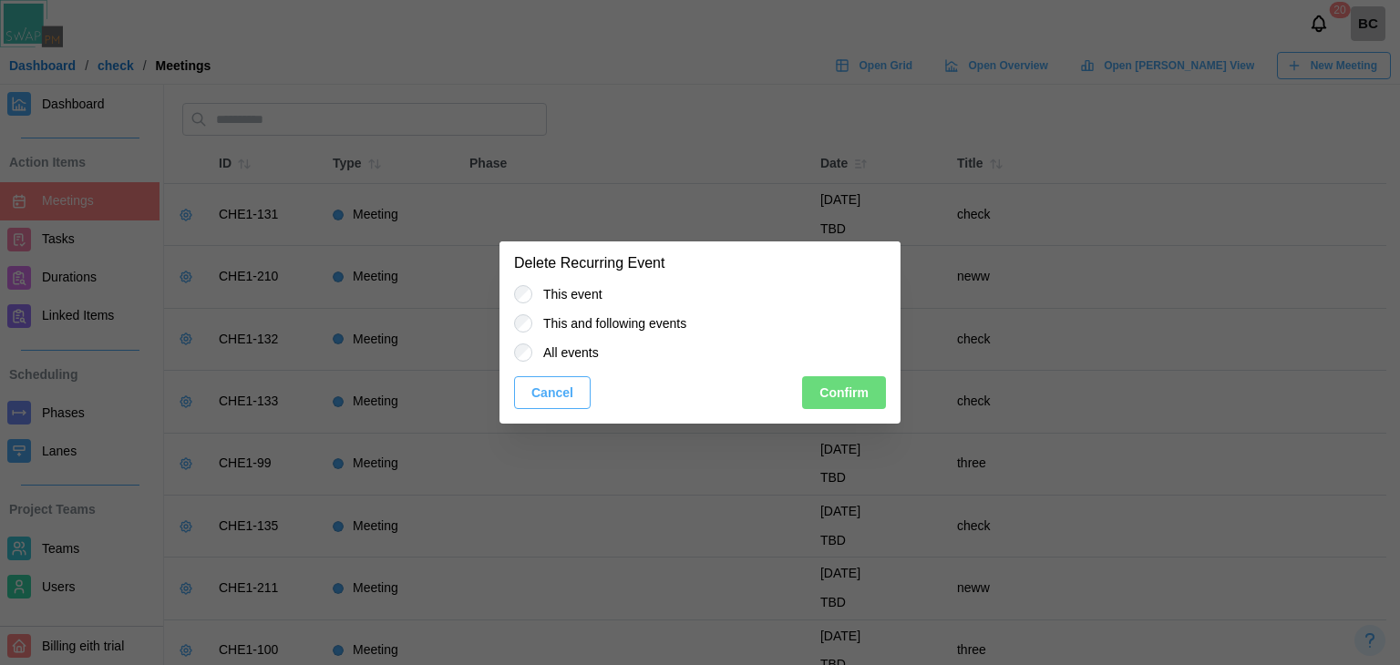
click at [561, 358] on label "All events" at bounding box center [565, 353] width 67 height 18
click at [841, 394] on span "Confirm" at bounding box center [843, 392] width 49 height 31
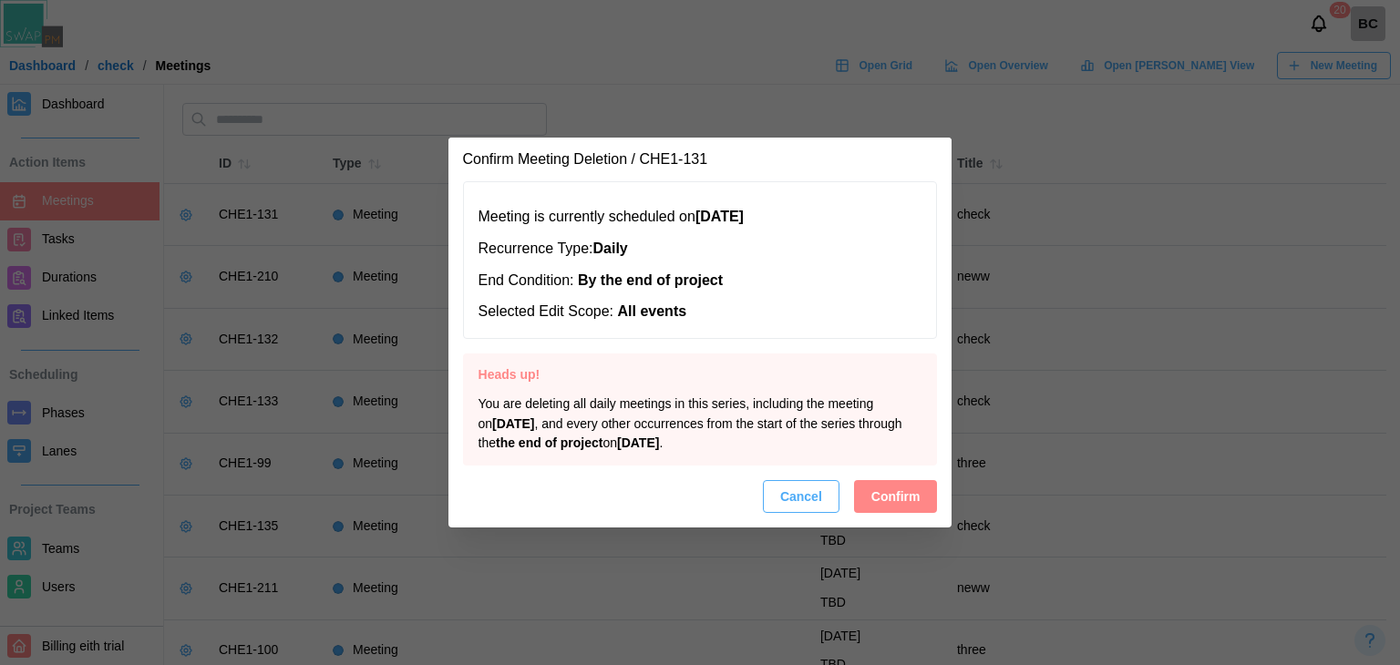
click at [887, 493] on span "Confirm" at bounding box center [895, 496] width 49 height 31
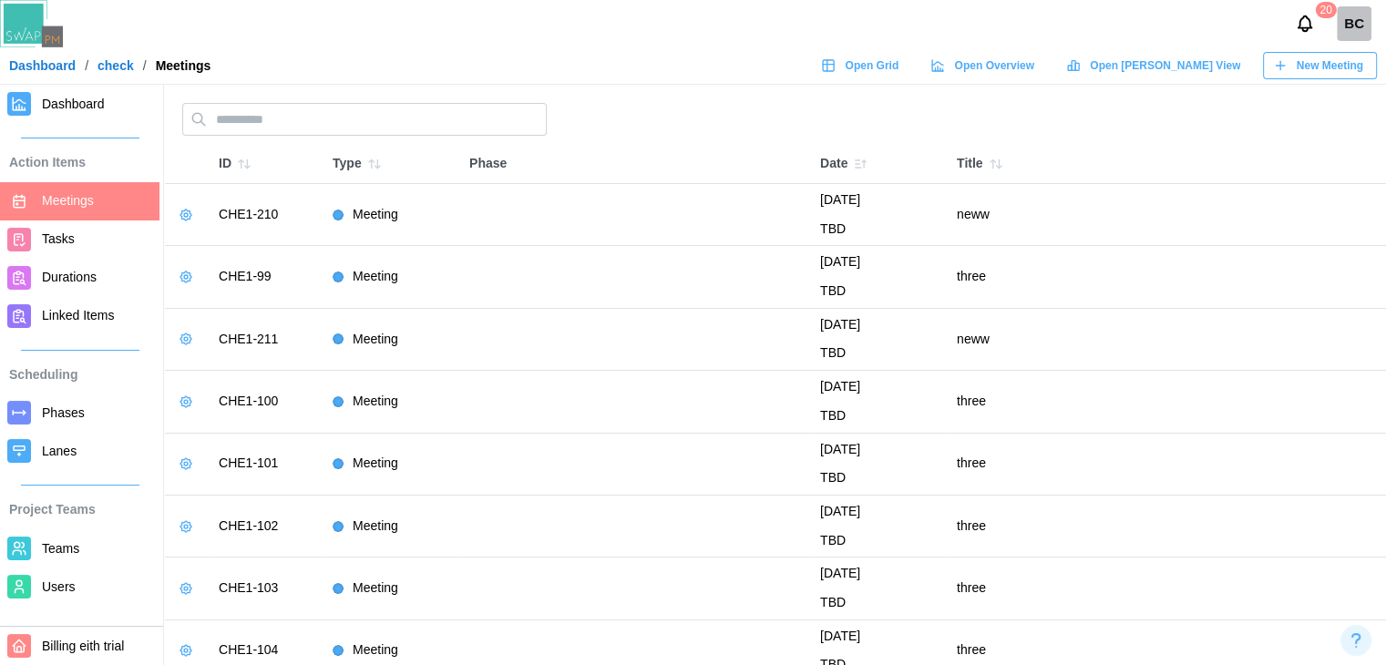
click at [190, 208] on icon "button" at bounding box center [186, 215] width 15 height 15
click at [231, 283] on div "Delete Meeting" at bounding box center [253, 284] width 86 height 15
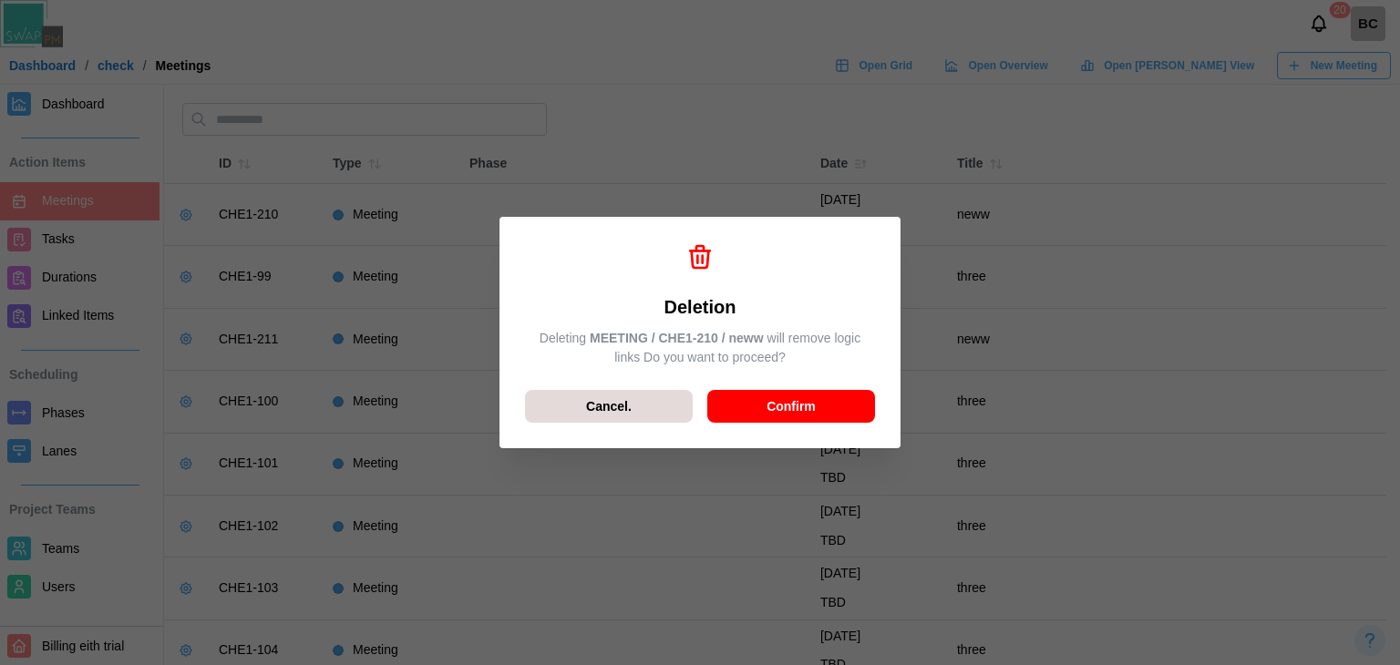
click at [730, 415] on div "Confirm" at bounding box center [790, 406] width 133 height 31
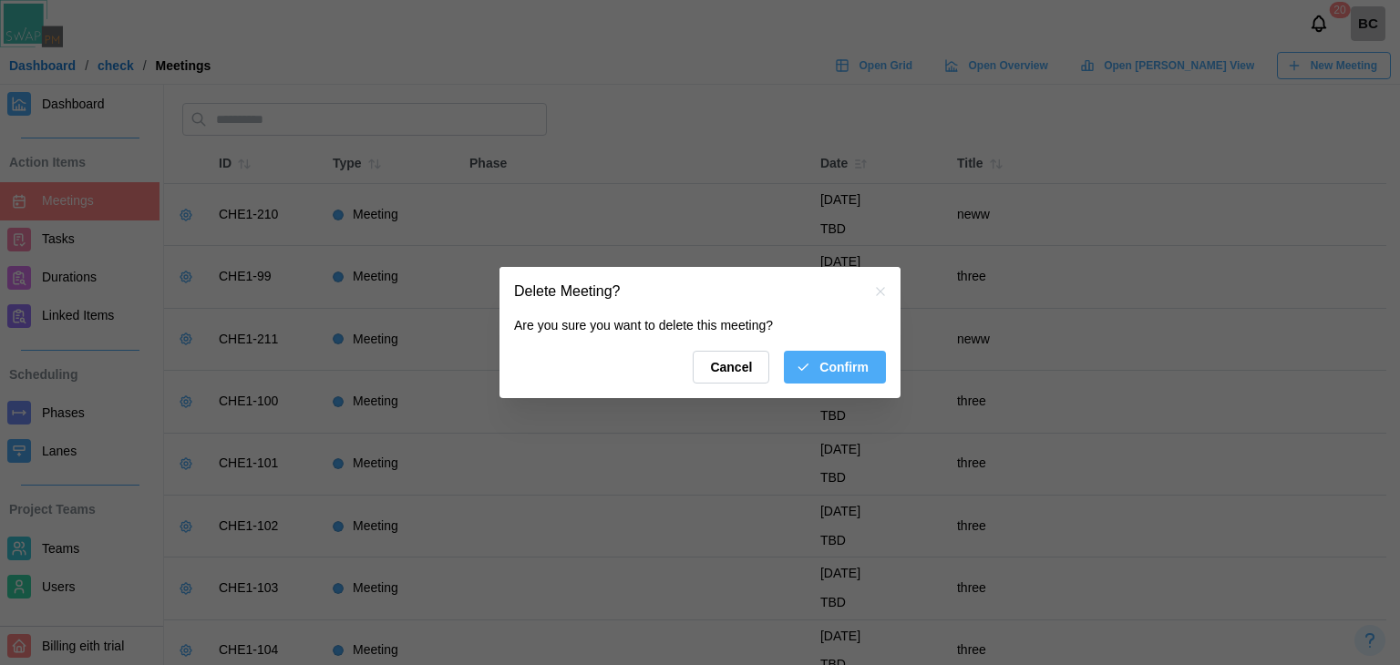
click at [817, 381] on div "Confirm" at bounding box center [831, 367] width 73 height 31
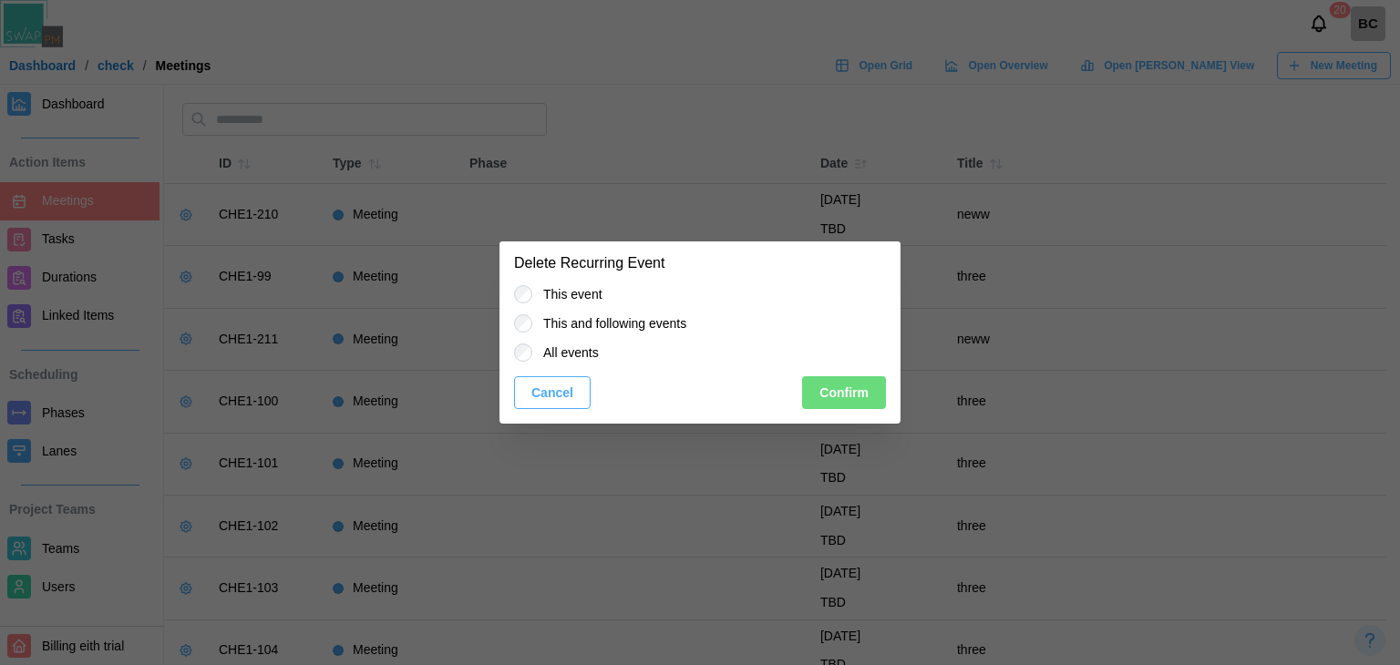
click at [857, 387] on span "Confirm" at bounding box center [843, 392] width 49 height 31
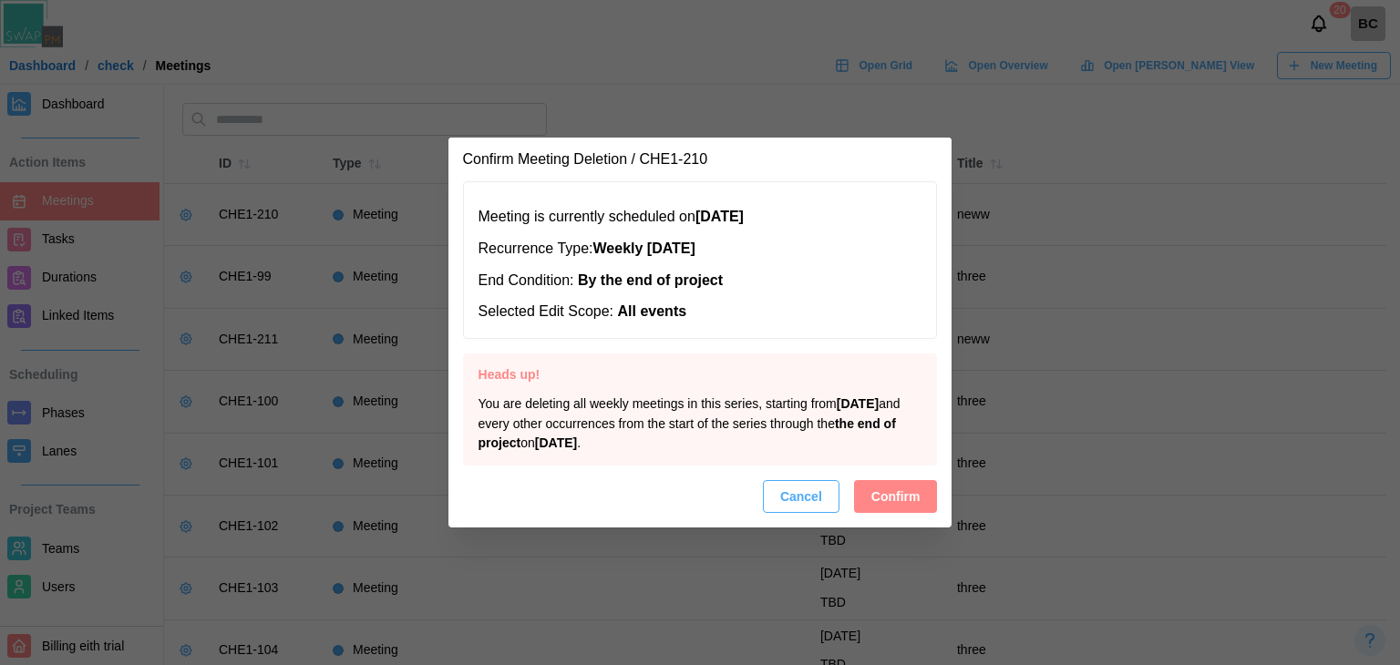
click at [876, 500] on span "Confirm" at bounding box center [895, 496] width 49 height 31
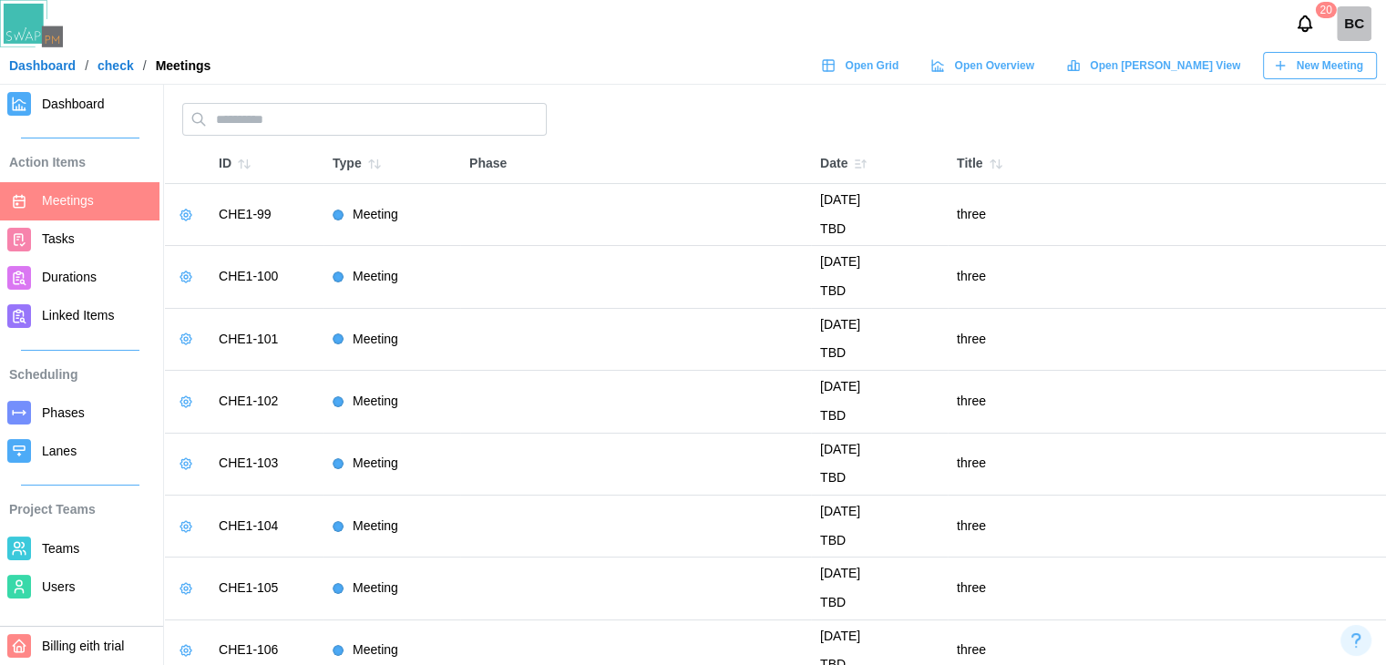
click at [190, 212] on icon "button" at bounding box center [185, 215] width 11 height 11
click at [210, 282] on div "Delete Meeting" at bounding box center [253, 284] width 86 height 15
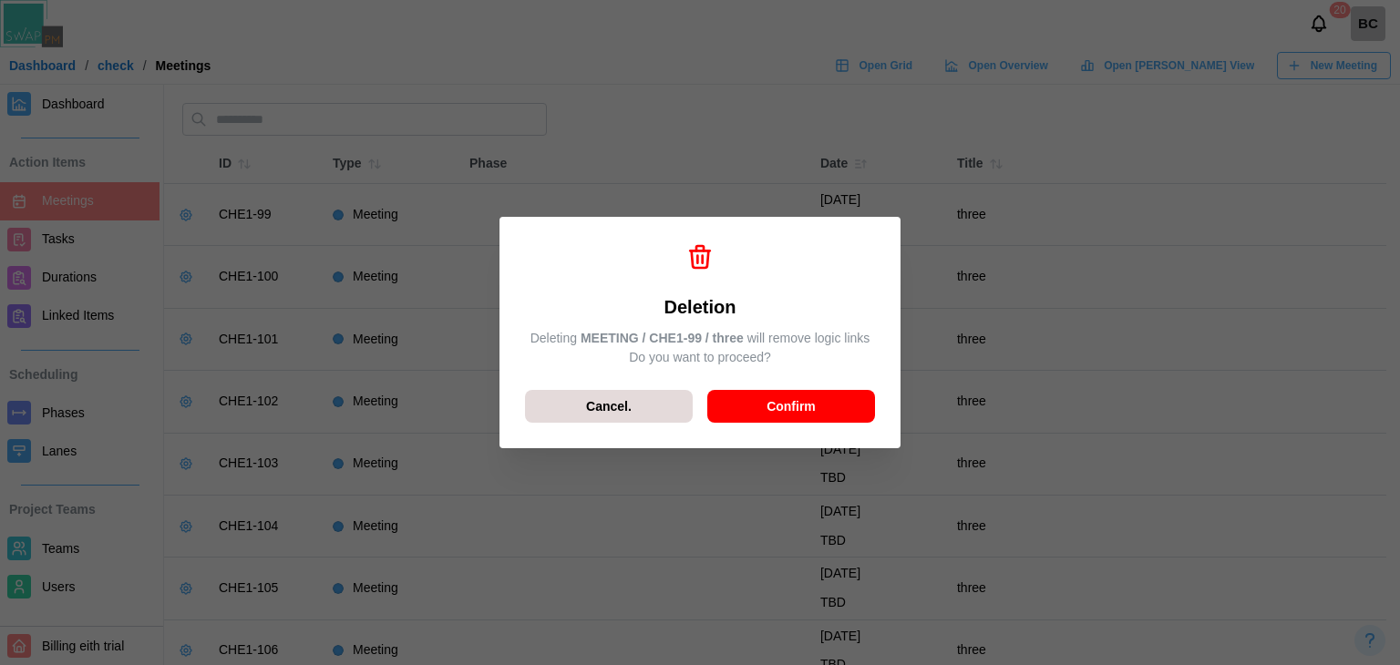
click at [734, 405] on div "Confirm" at bounding box center [790, 406] width 133 height 31
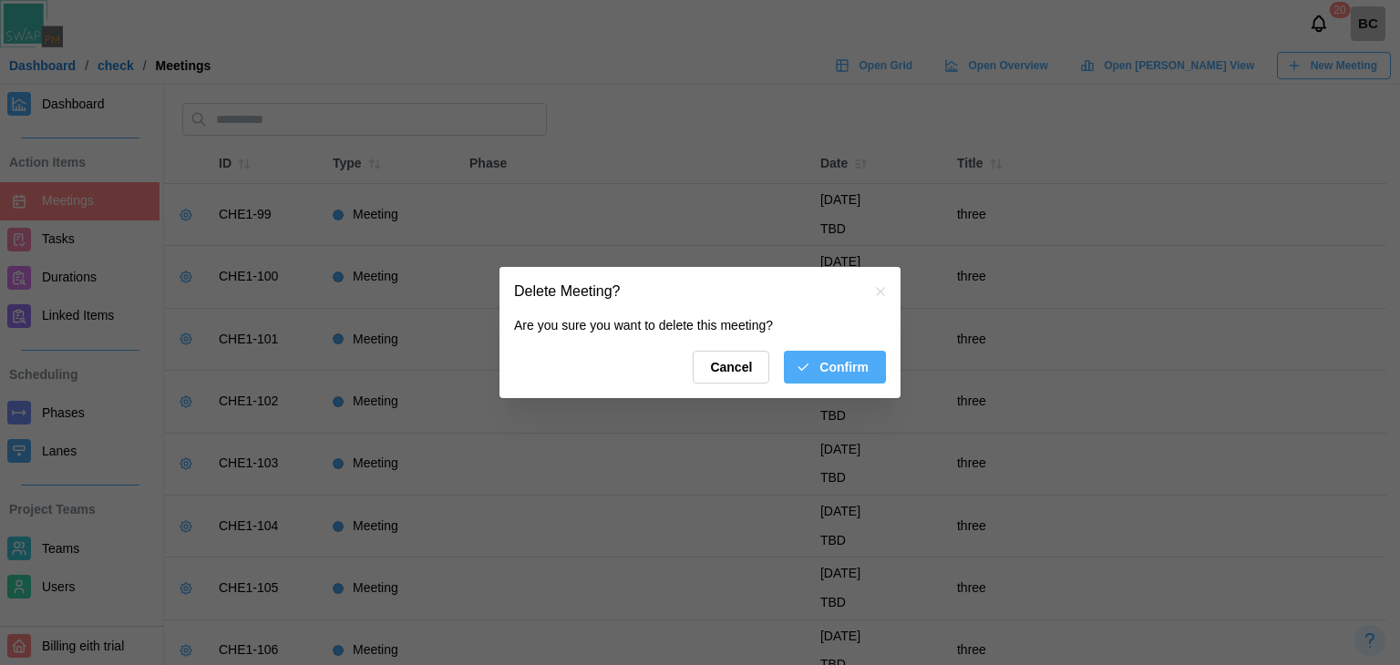
click at [810, 374] on icon "button" at bounding box center [802, 367] width 15 height 15
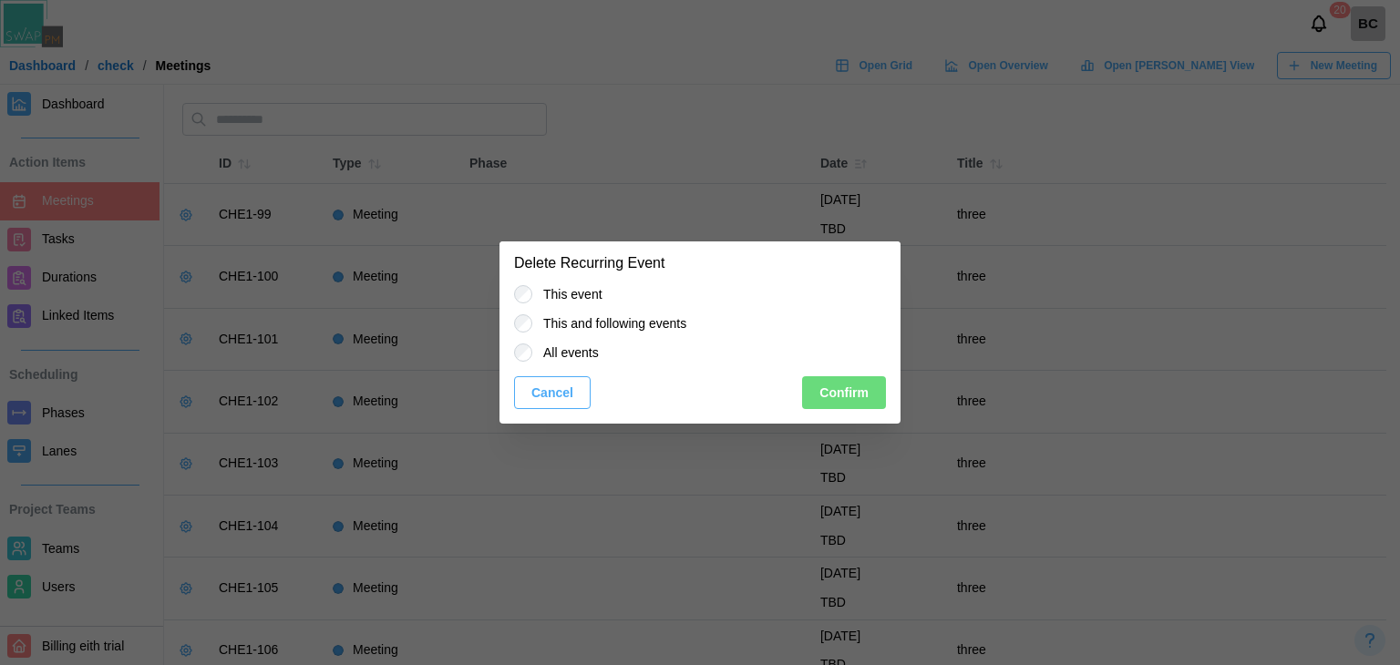
click at [584, 351] on label "All events" at bounding box center [565, 353] width 67 height 18
click at [853, 398] on span "Confirm" at bounding box center [843, 392] width 49 height 31
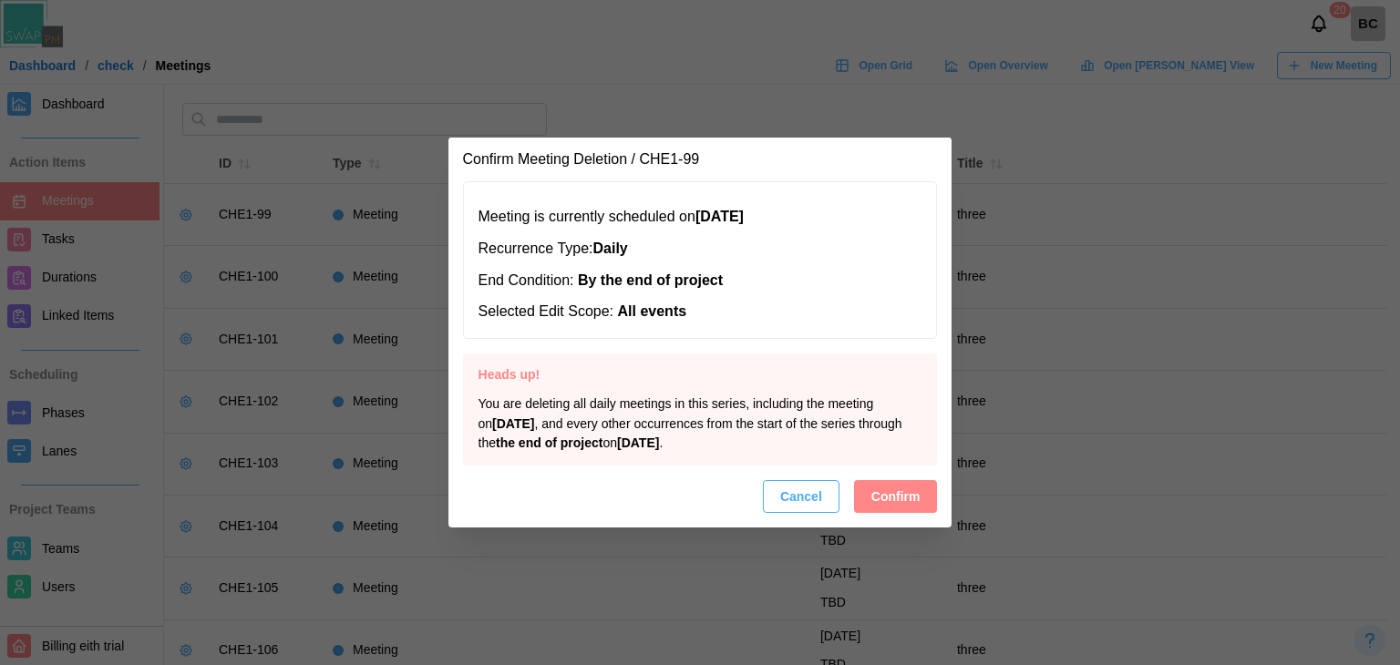
click at [849, 396] on span "You are deleting all daily meetings in this series, including the meeting [DATE…" at bounding box center [690, 423] width 424 height 54
click at [875, 482] on span "Confirm" at bounding box center [895, 496] width 49 height 31
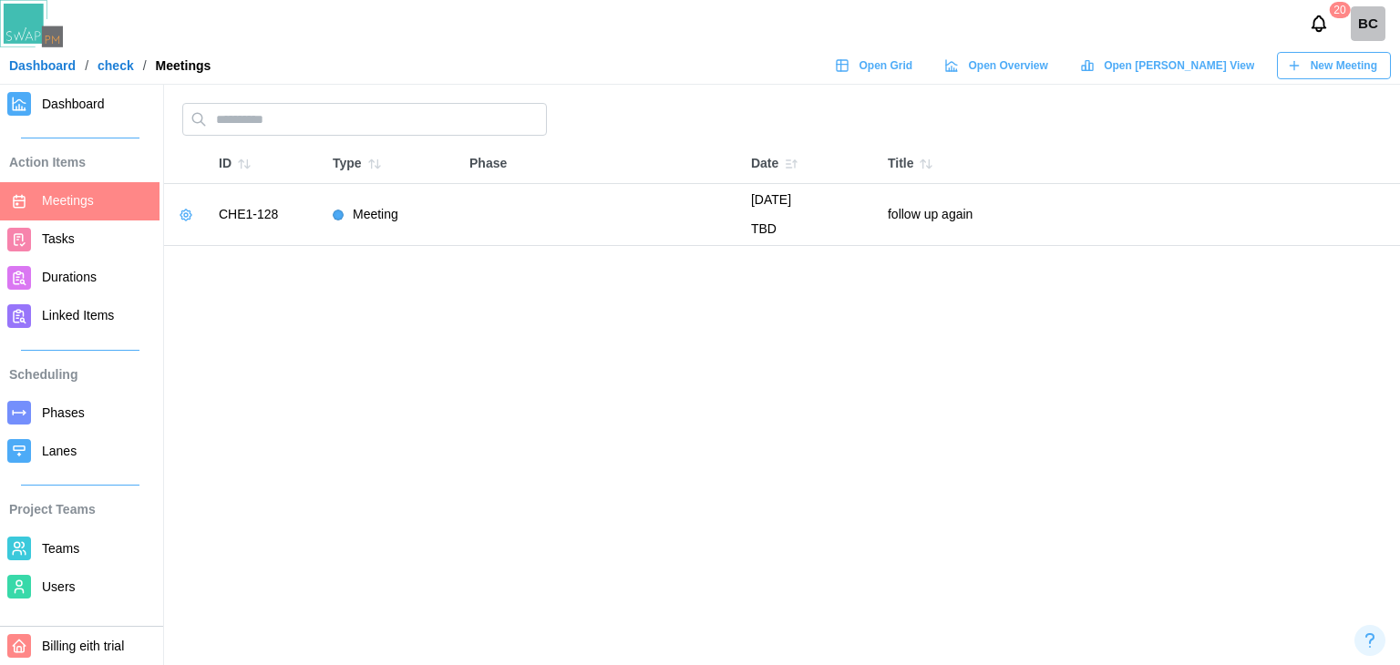
click at [179, 219] on icon "button" at bounding box center [186, 215] width 15 height 15
click at [251, 274] on button "Delete Meeting" at bounding box center [242, 284] width 129 height 33
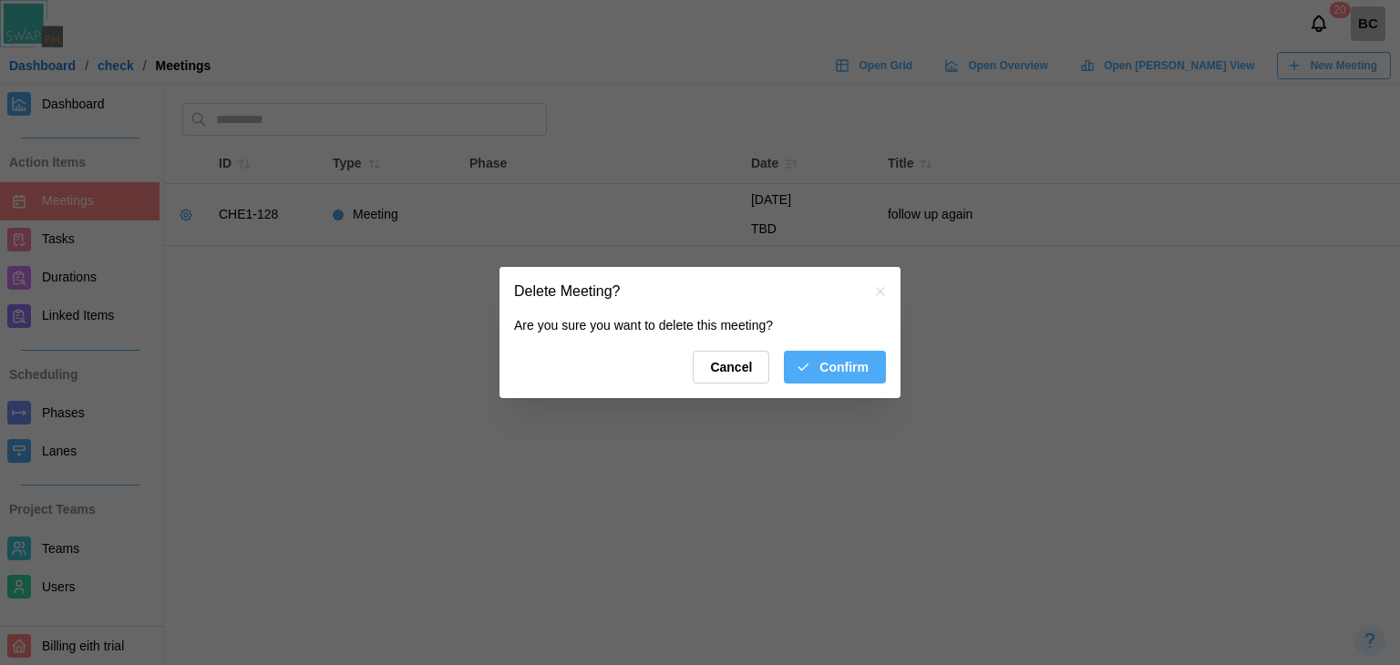
click at [810, 369] on icon "button" at bounding box center [802, 367] width 15 height 15
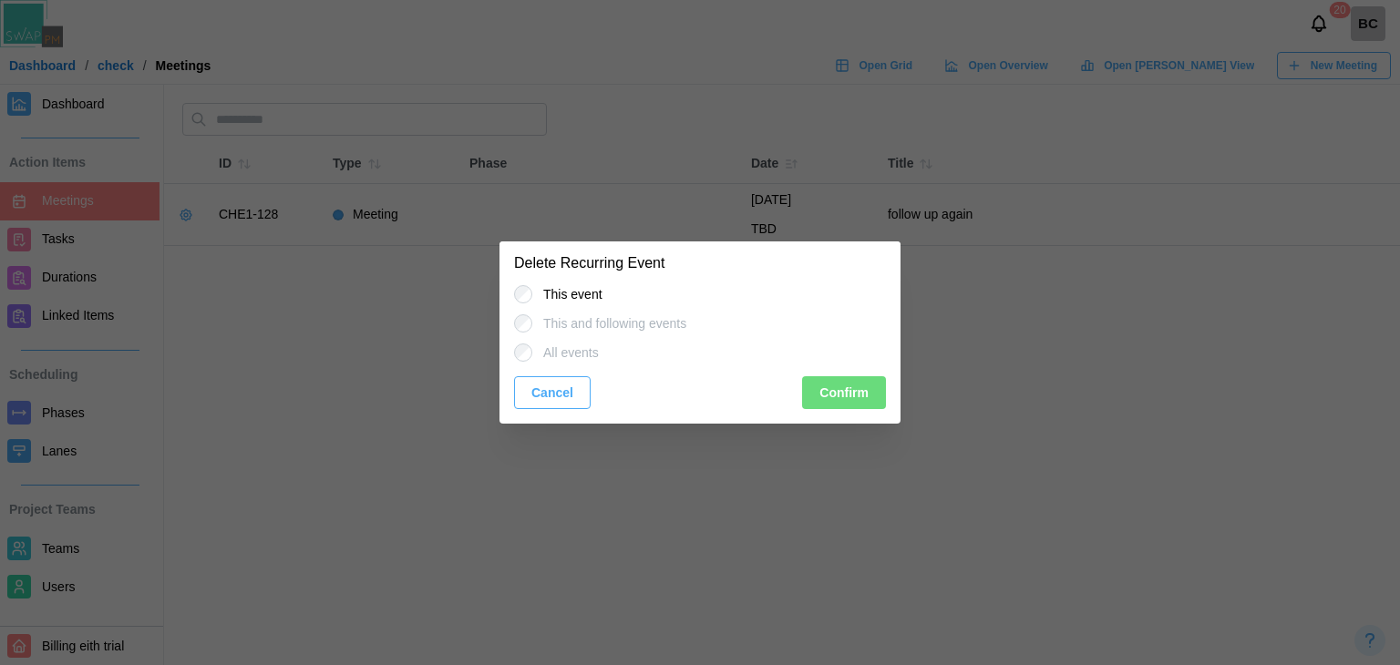
click at [846, 395] on span "Confirm" at bounding box center [843, 392] width 49 height 31
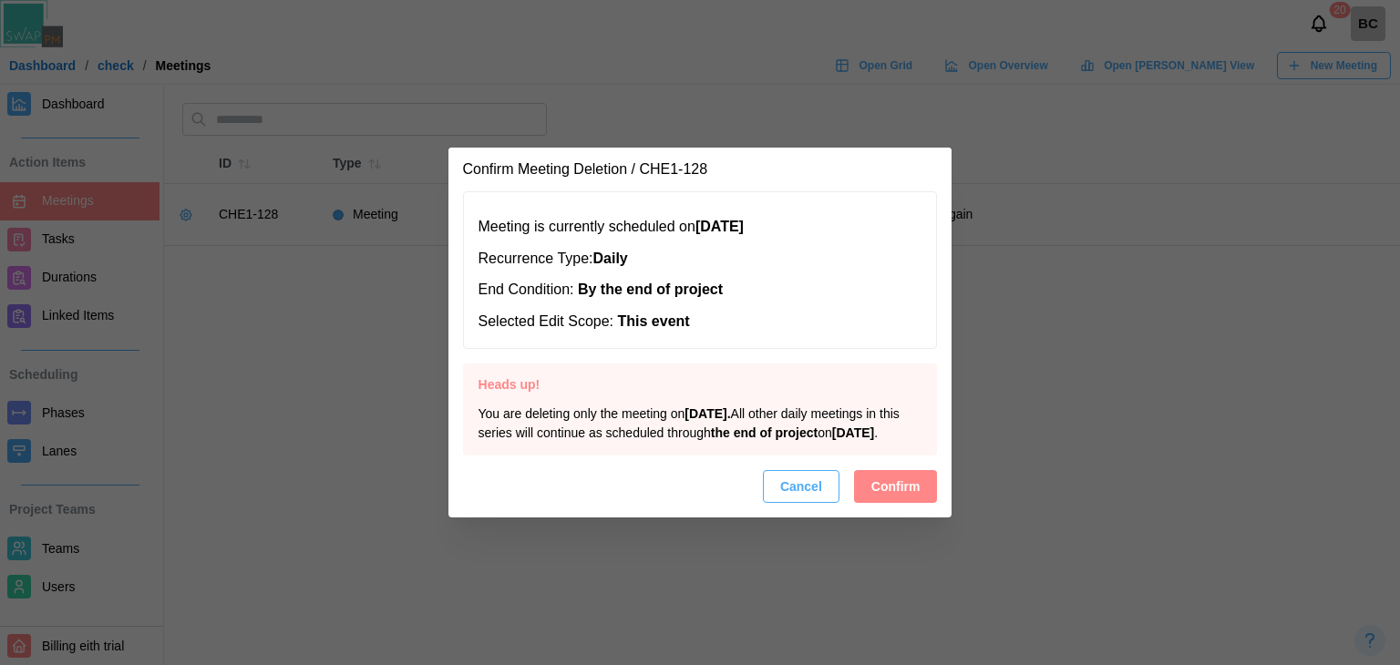
click at [868, 503] on button "Confirm" at bounding box center [896, 486] width 84 height 33
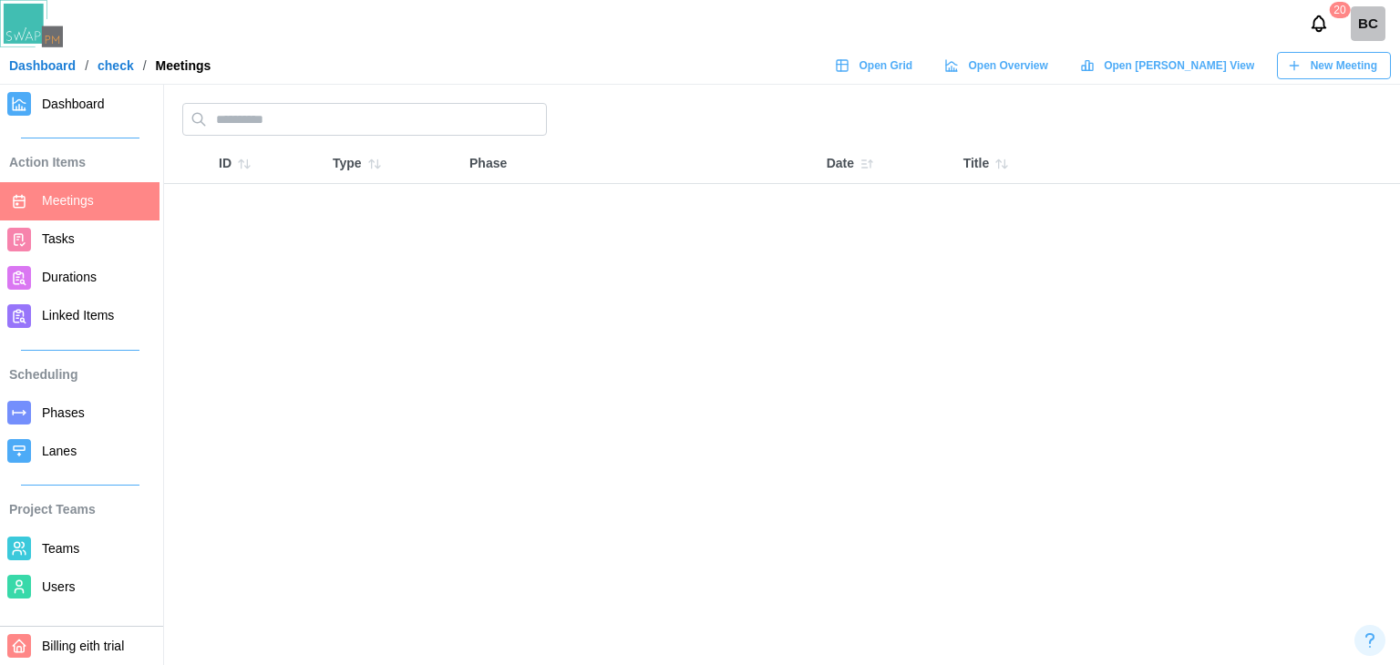
click at [35, 253] on link "Tasks" at bounding box center [79, 240] width 159 height 38
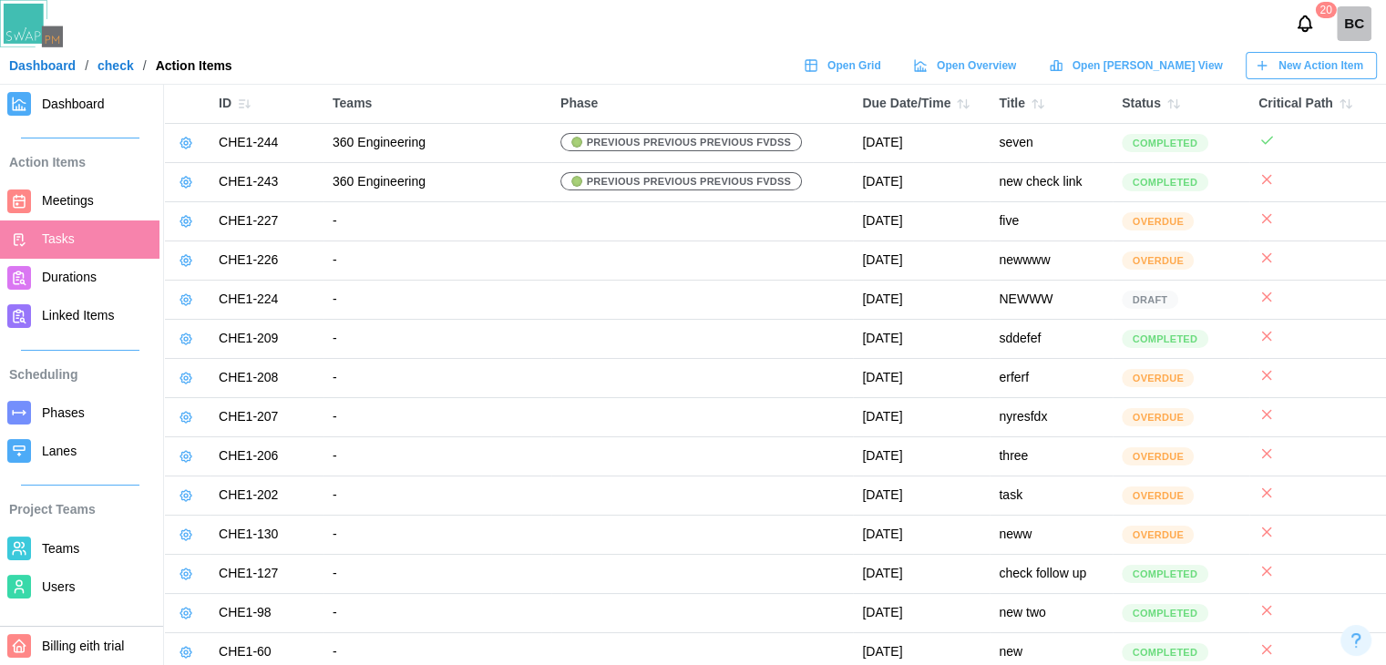
click at [180, 223] on icon at bounding box center [186, 221] width 15 height 15
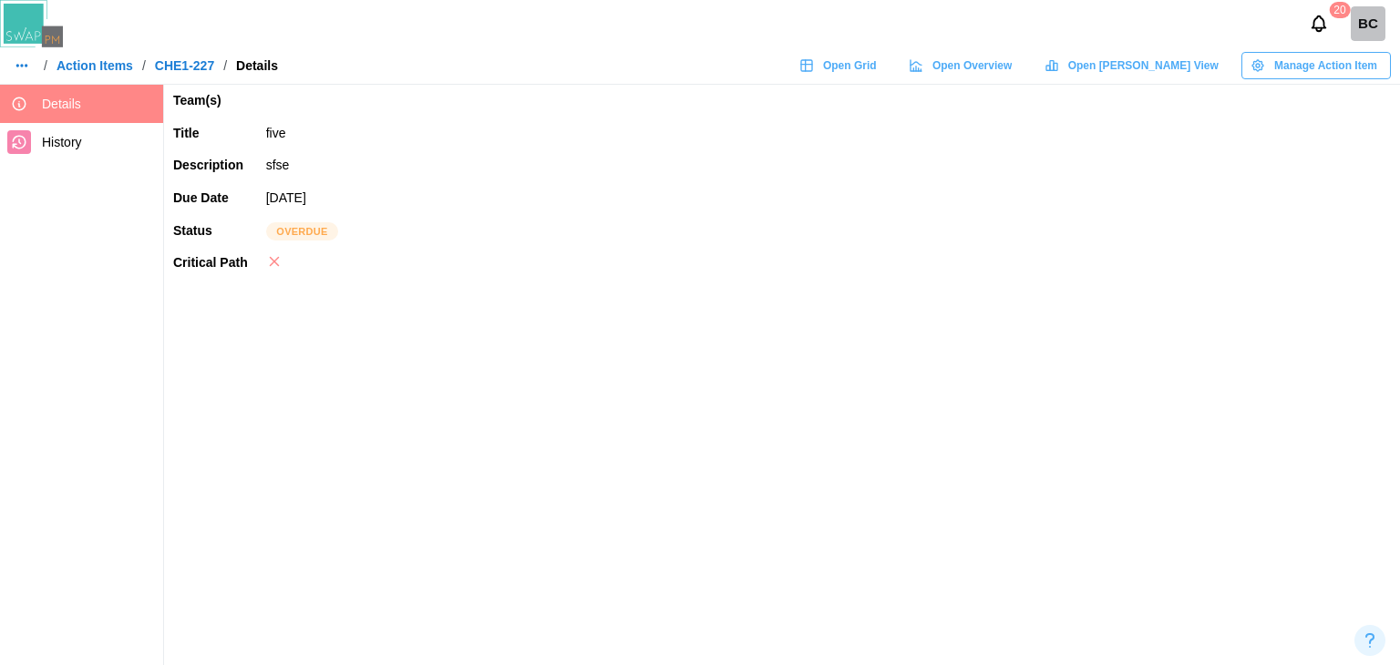
click at [1272, 74] on div "Manage Action Item" at bounding box center [1313, 66] width 127 height 26
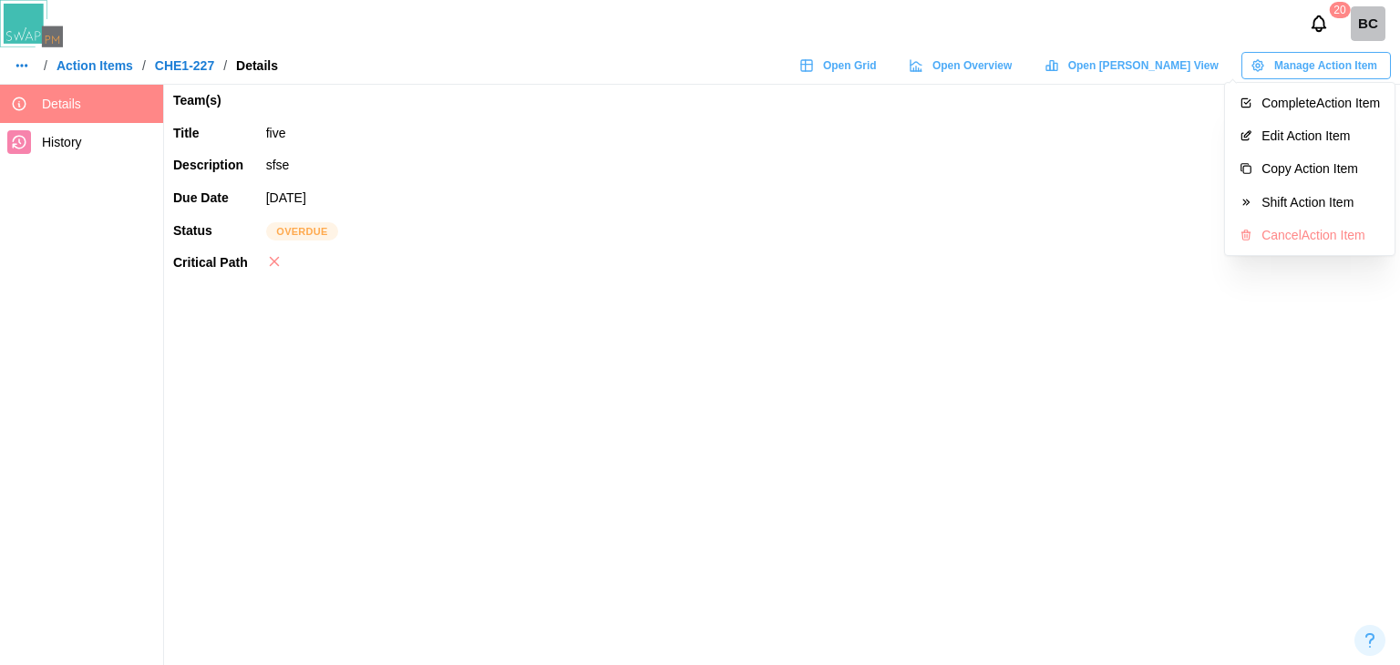
click at [877, 67] on span "Open Grid" at bounding box center [850, 66] width 54 height 26
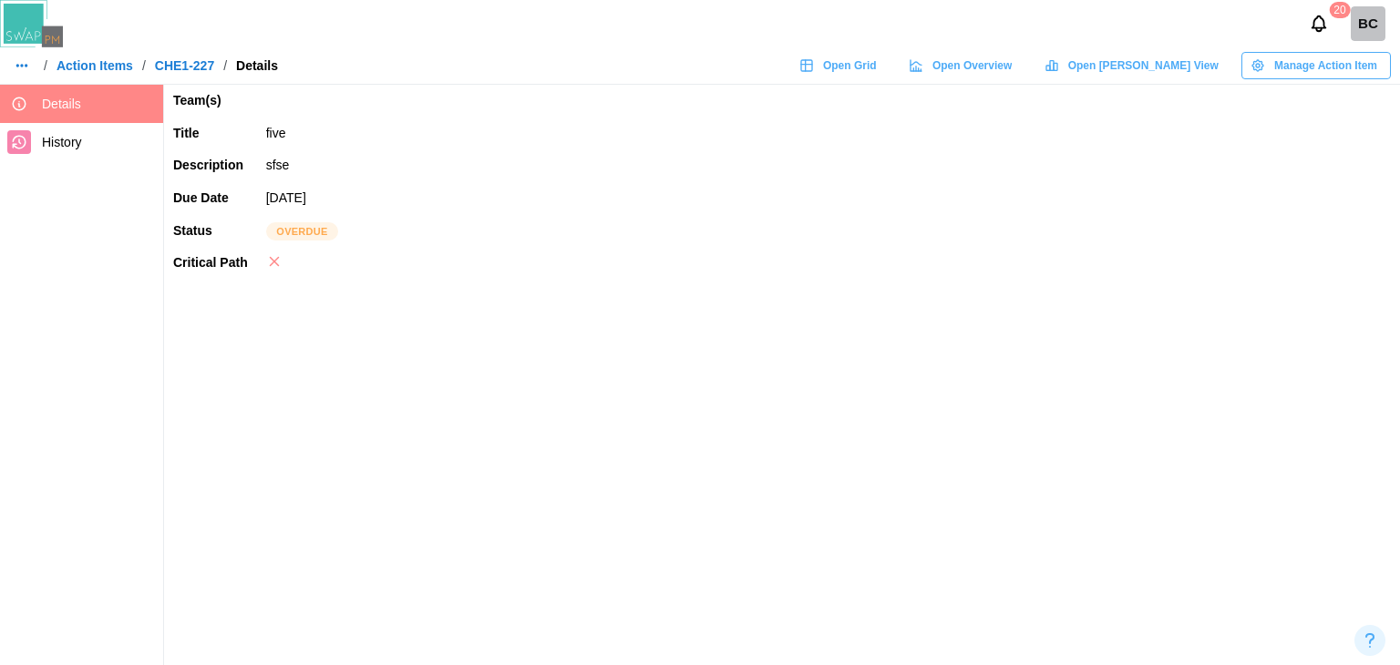
click at [117, 65] on link "Action Items" at bounding box center [94, 65] width 77 height 13
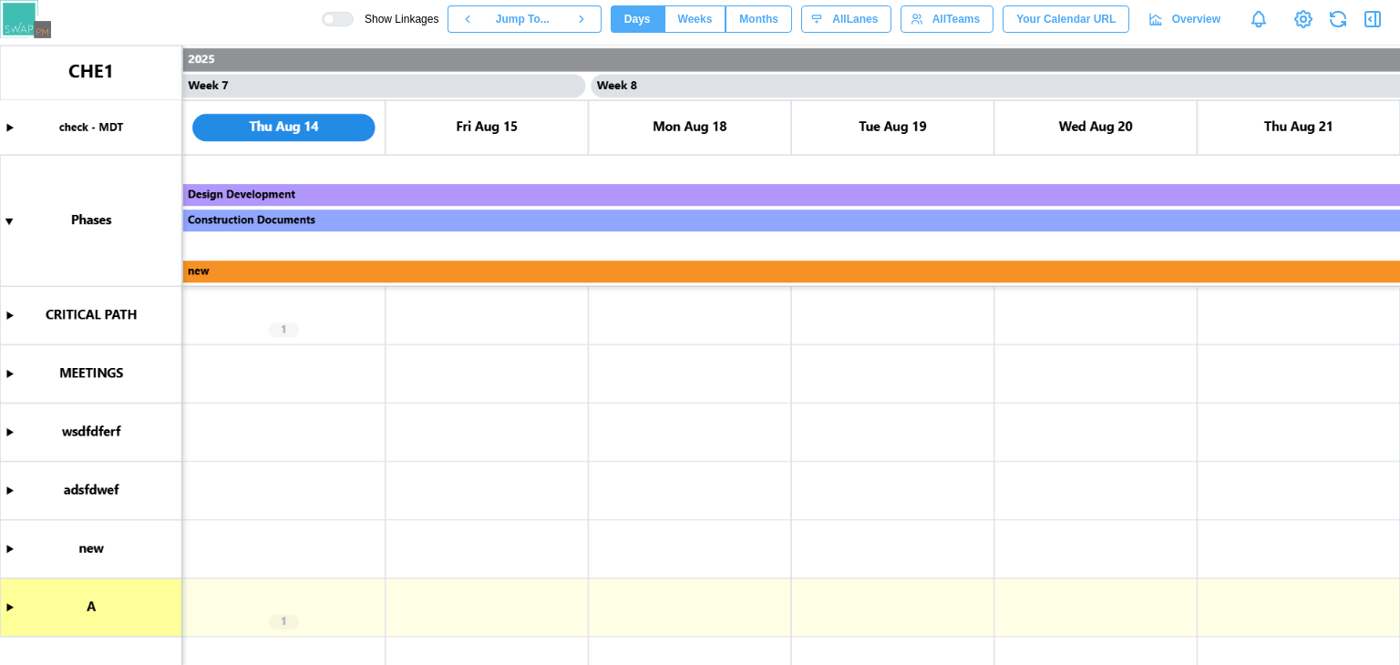
scroll to position [0, 6695]
click at [1364, 27] on icon "button" at bounding box center [1372, 19] width 22 height 22
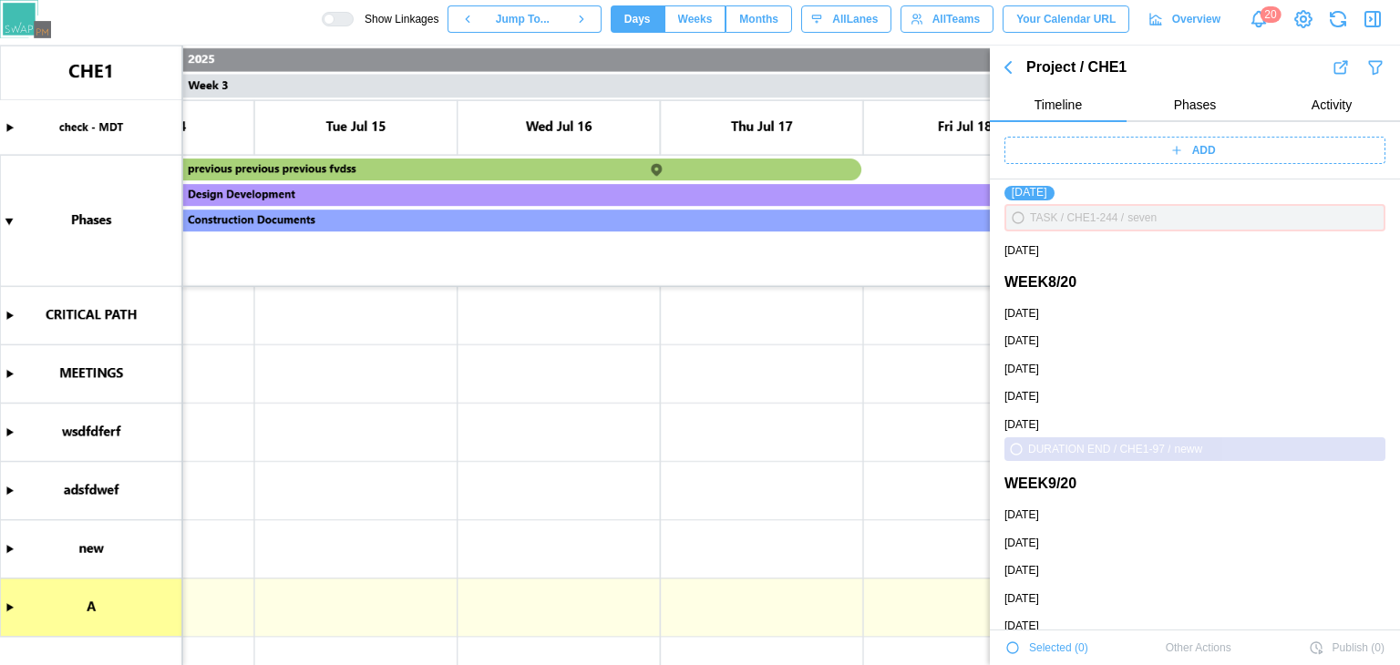
scroll to position [0, 2180]
click at [1008, 642] on icon "button" at bounding box center [1012, 648] width 15 height 15
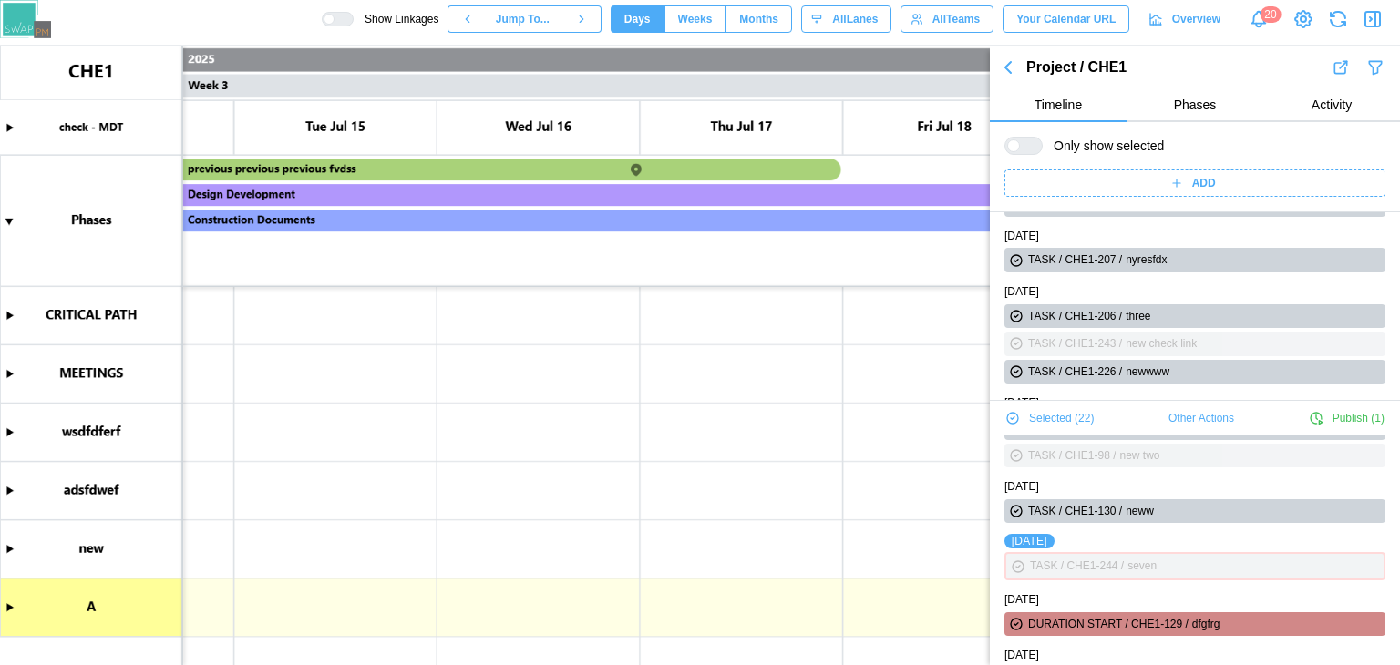
scroll to position [375, 0]
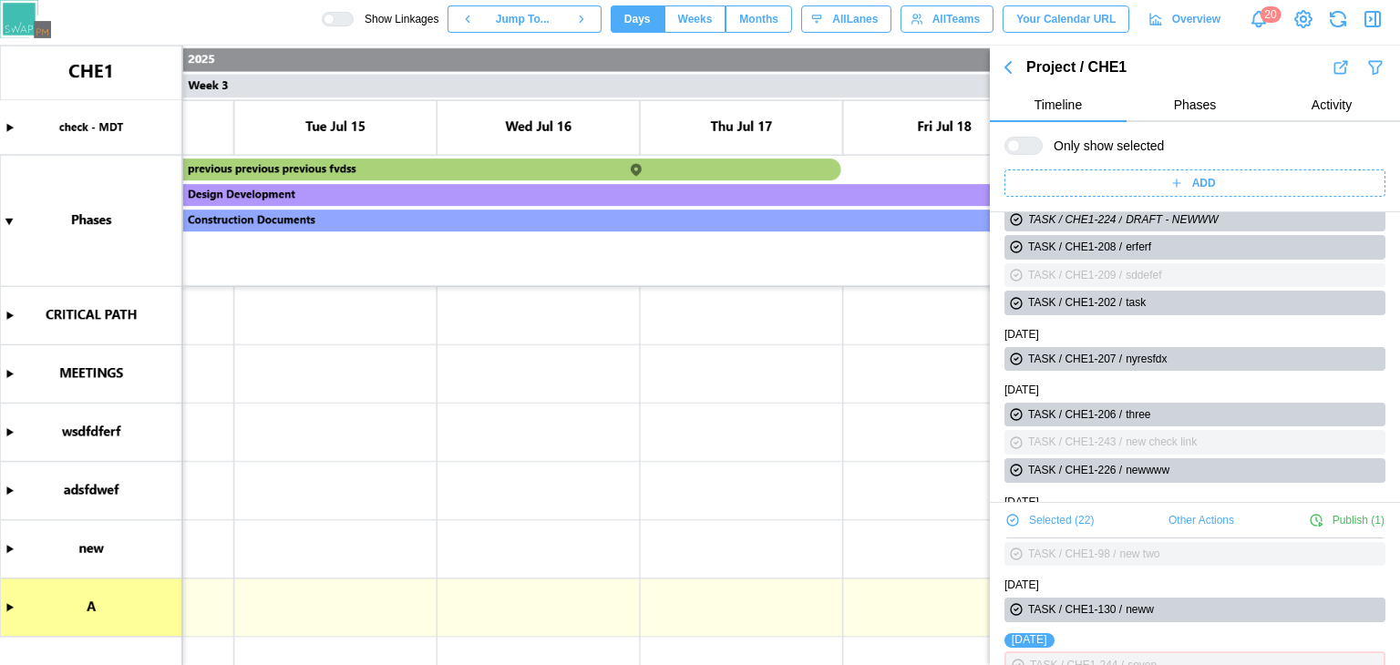
click at [1219, 516] on span "Other Actions" at bounding box center [1201, 521] width 66 height 26
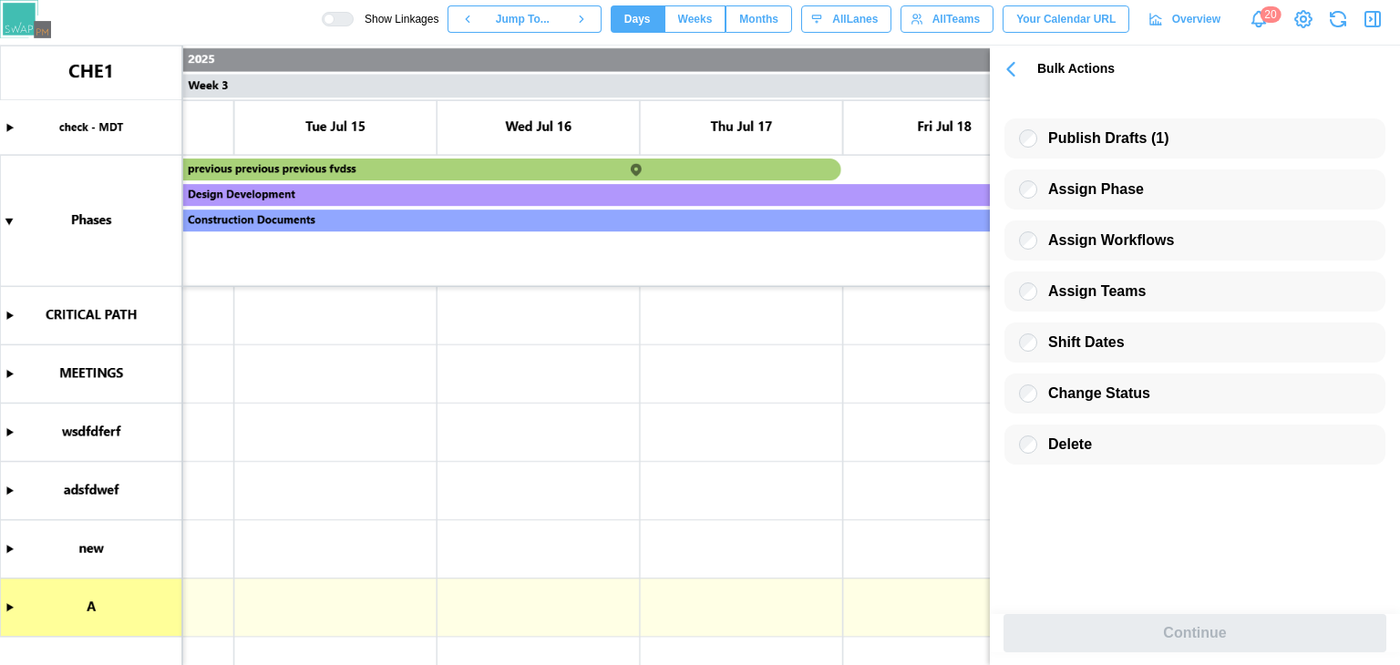
scroll to position [0, 0]
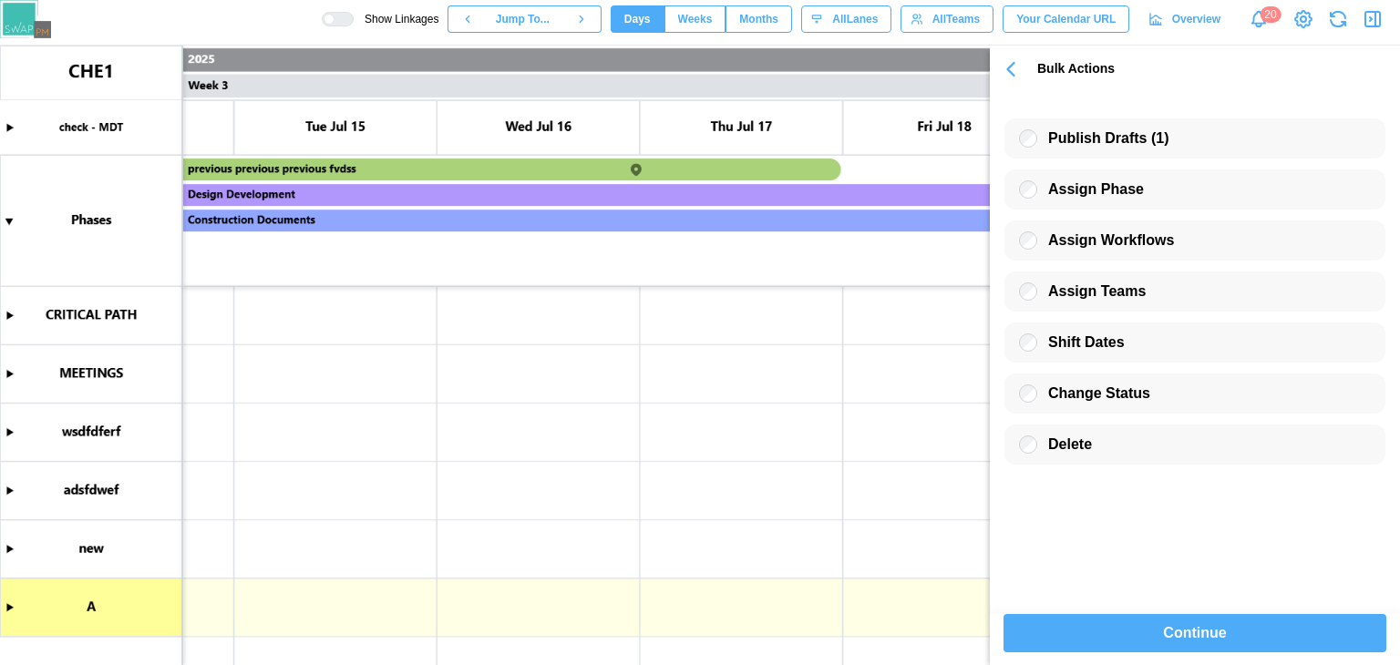
click at [1200, 628] on span "Continue" at bounding box center [1194, 633] width 63 height 36
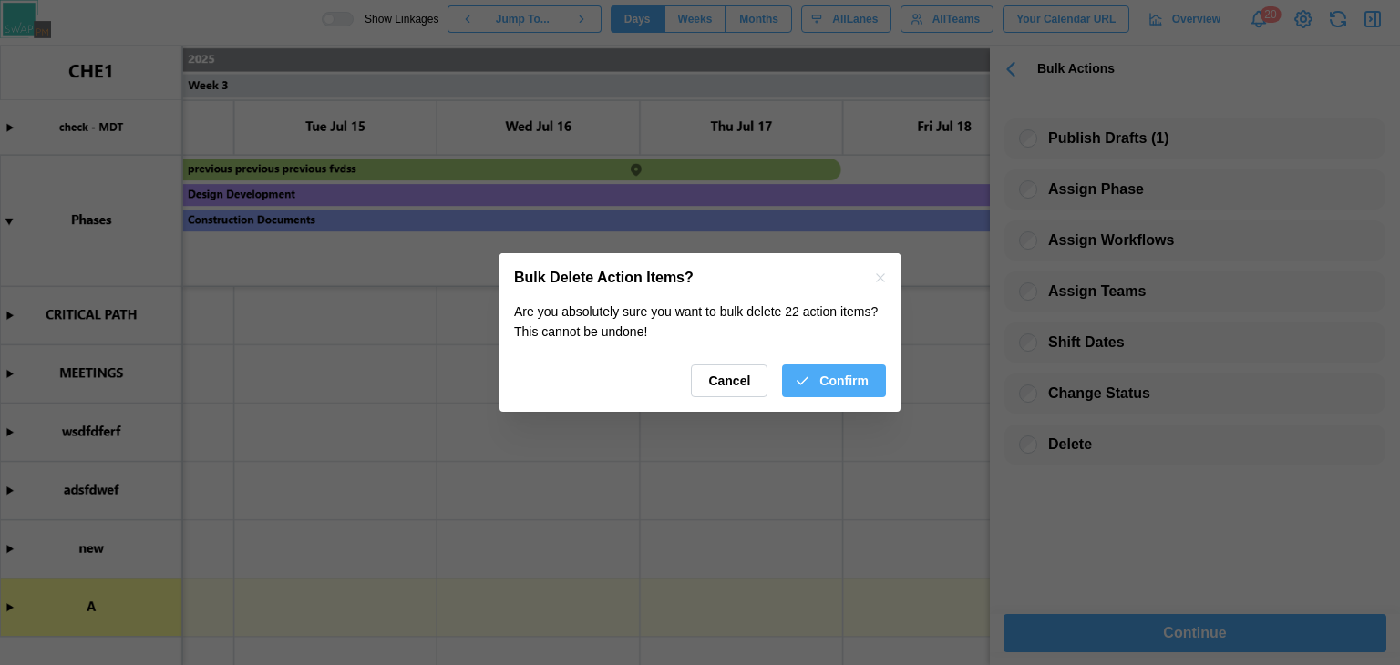
click at [830, 381] on span "Confirm" at bounding box center [843, 380] width 49 height 31
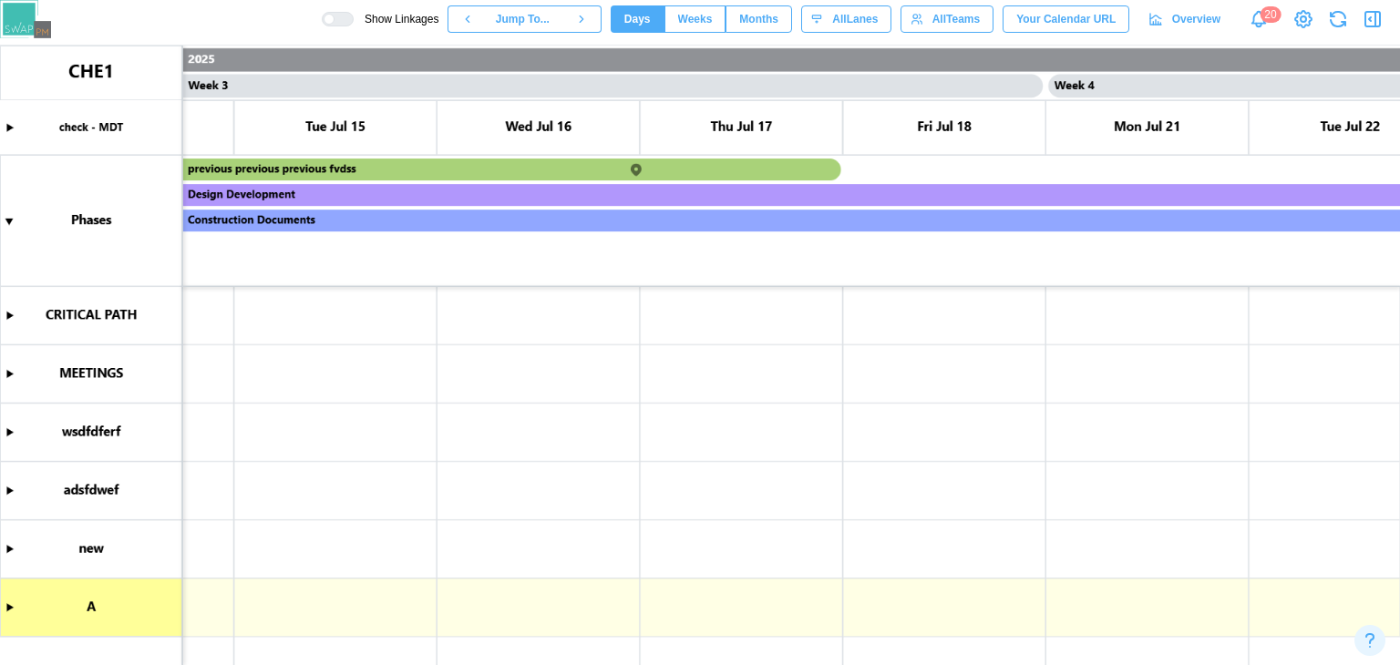
click at [1373, 22] on icon "button" at bounding box center [1372, 19] width 22 height 22
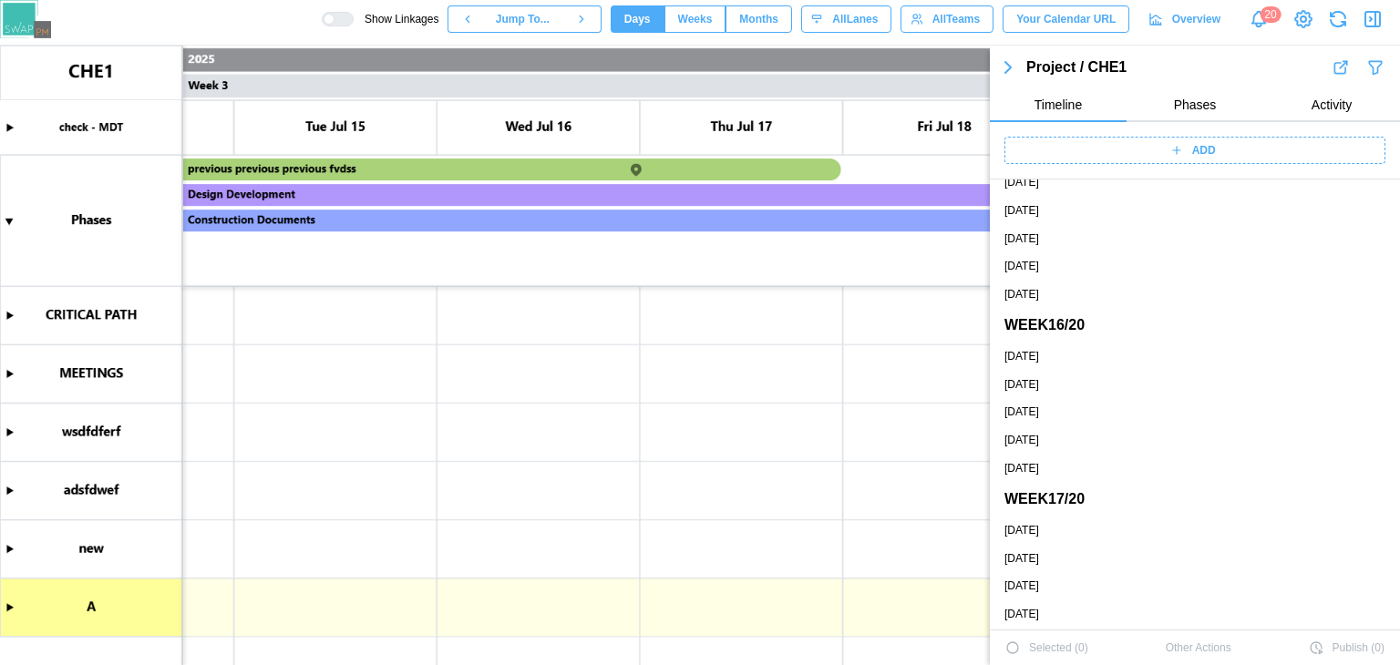
scroll to position [3522, 0]
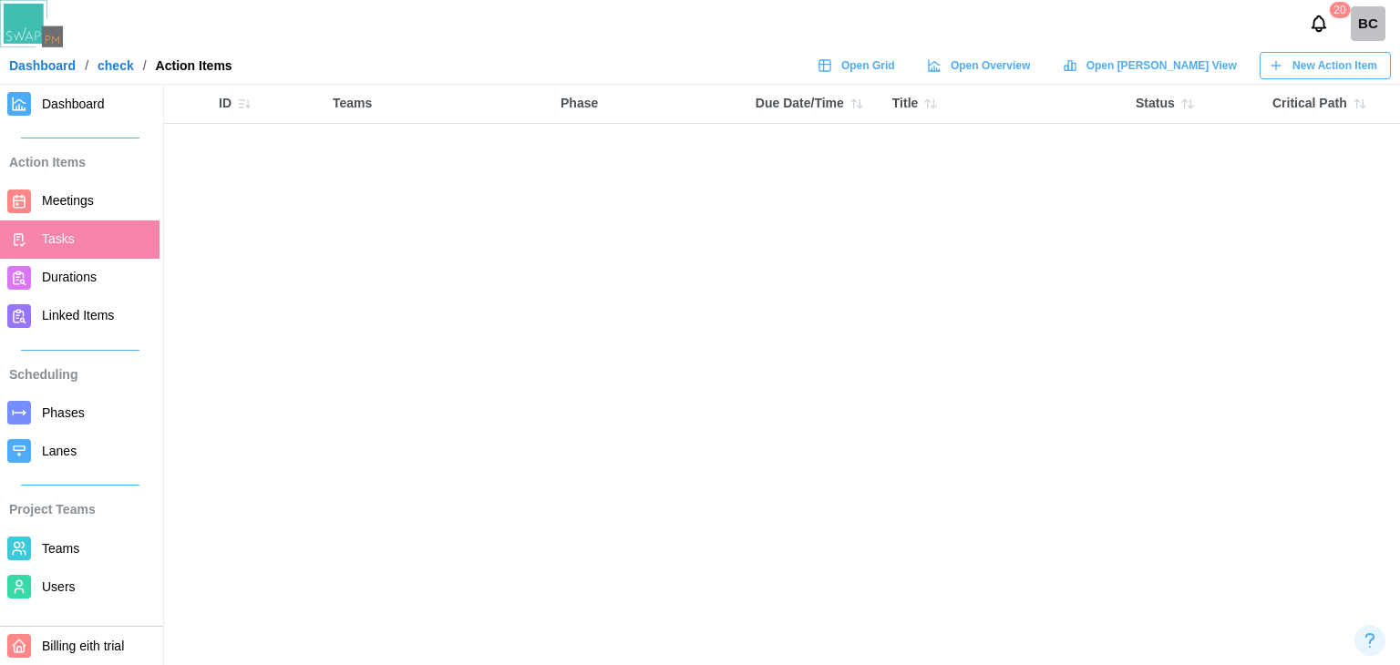
click at [1292, 67] on div "New Action Item" at bounding box center [1322, 66] width 108 height 26
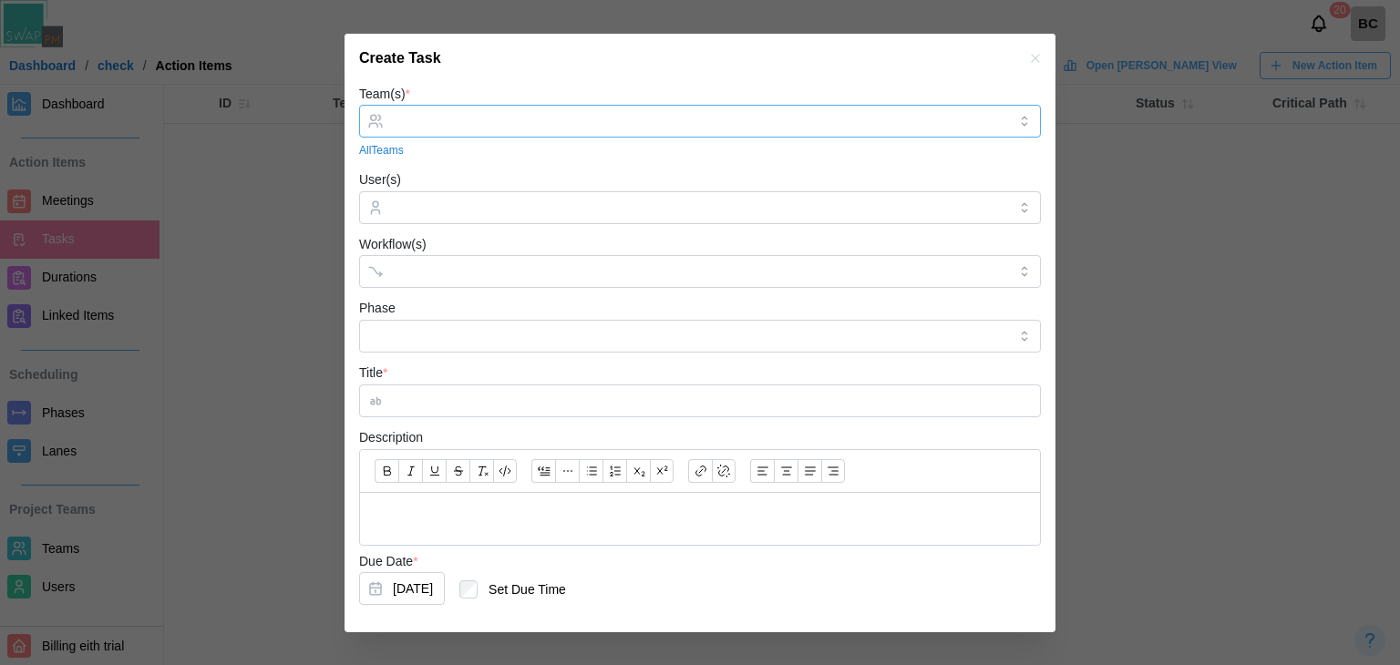
click at [539, 132] on div at bounding box center [697, 121] width 619 height 31
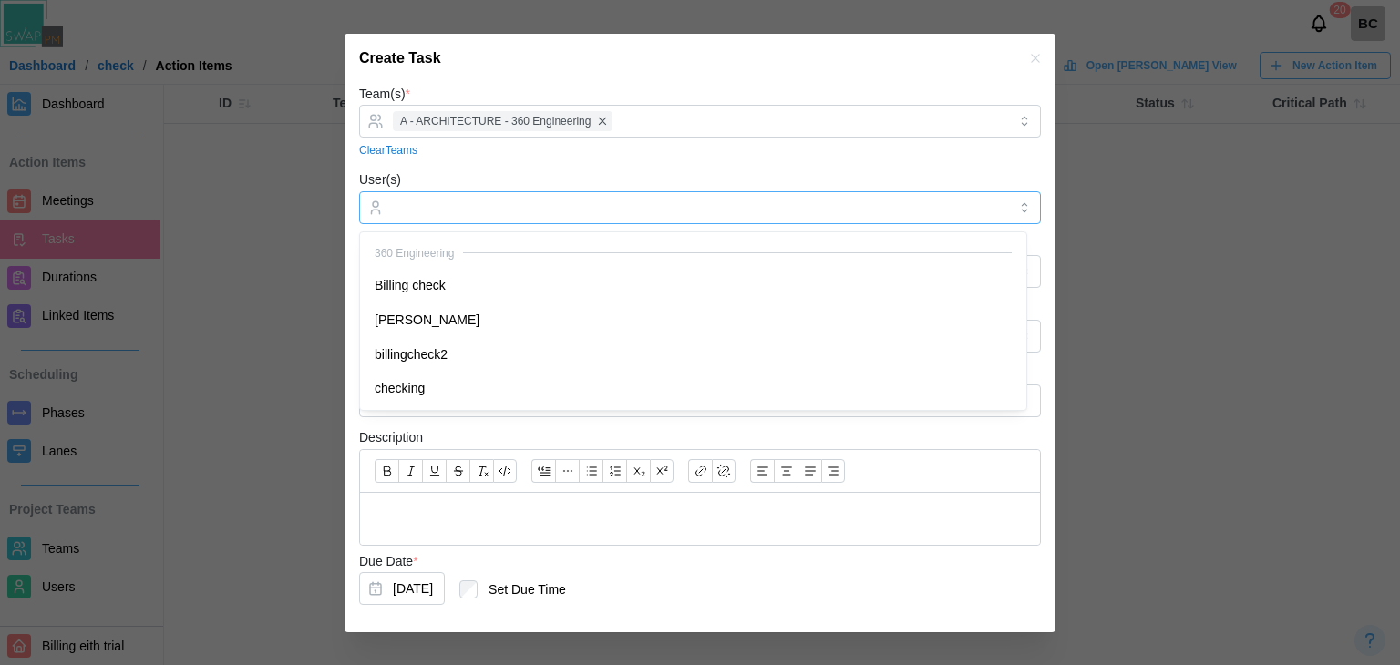
click at [509, 198] on div at bounding box center [697, 207] width 619 height 31
click at [640, 164] on form "Team(s) * A - ARCHITECTURE - 360 Engineering Clear Teams User(s) Billing check …" at bounding box center [700, 396] width 682 height 627
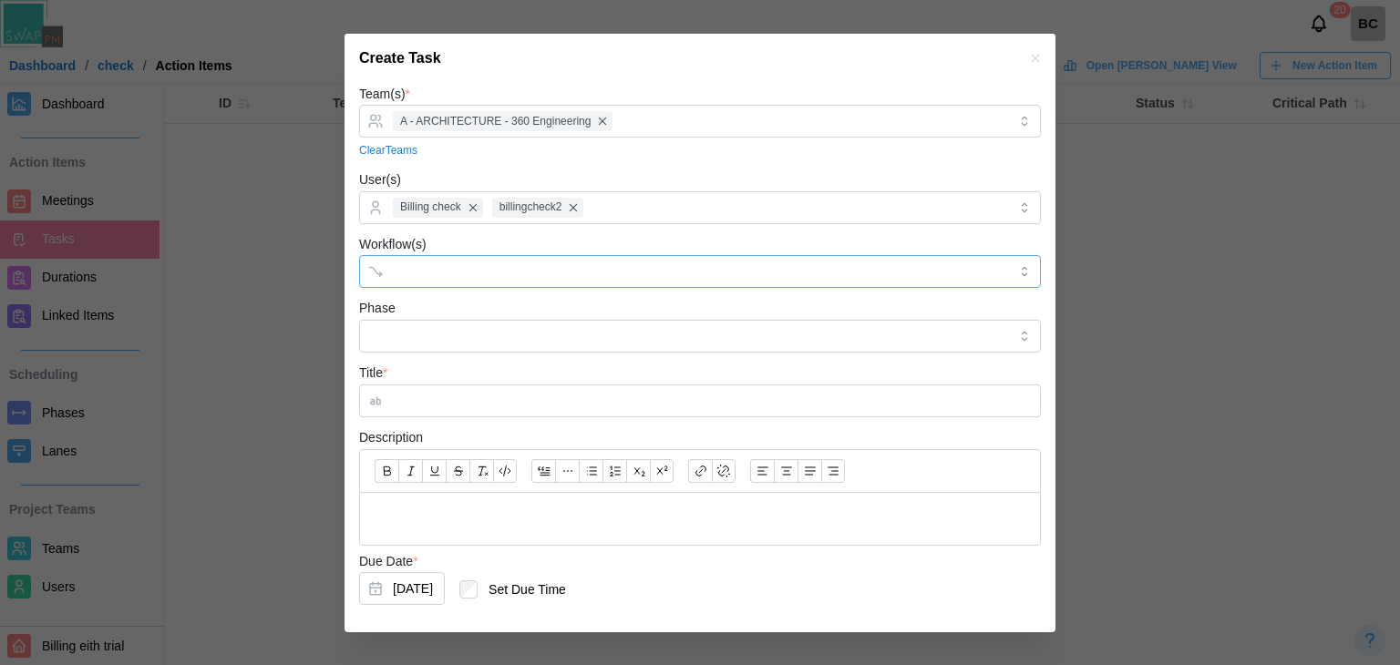
click at [555, 270] on input "Workflow(s)" at bounding box center [683, 271] width 581 height 15
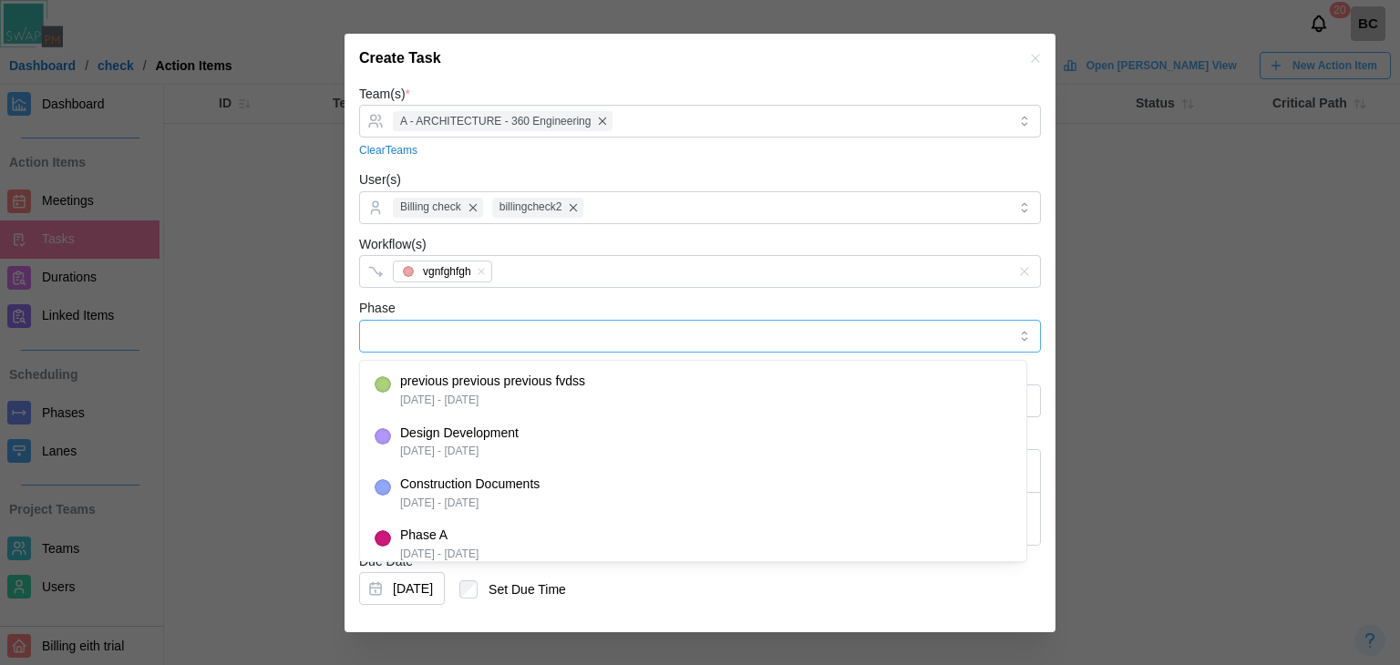
click at [523, 339] on input "Phase" at bounding box center [700, 336] width 682 height 33
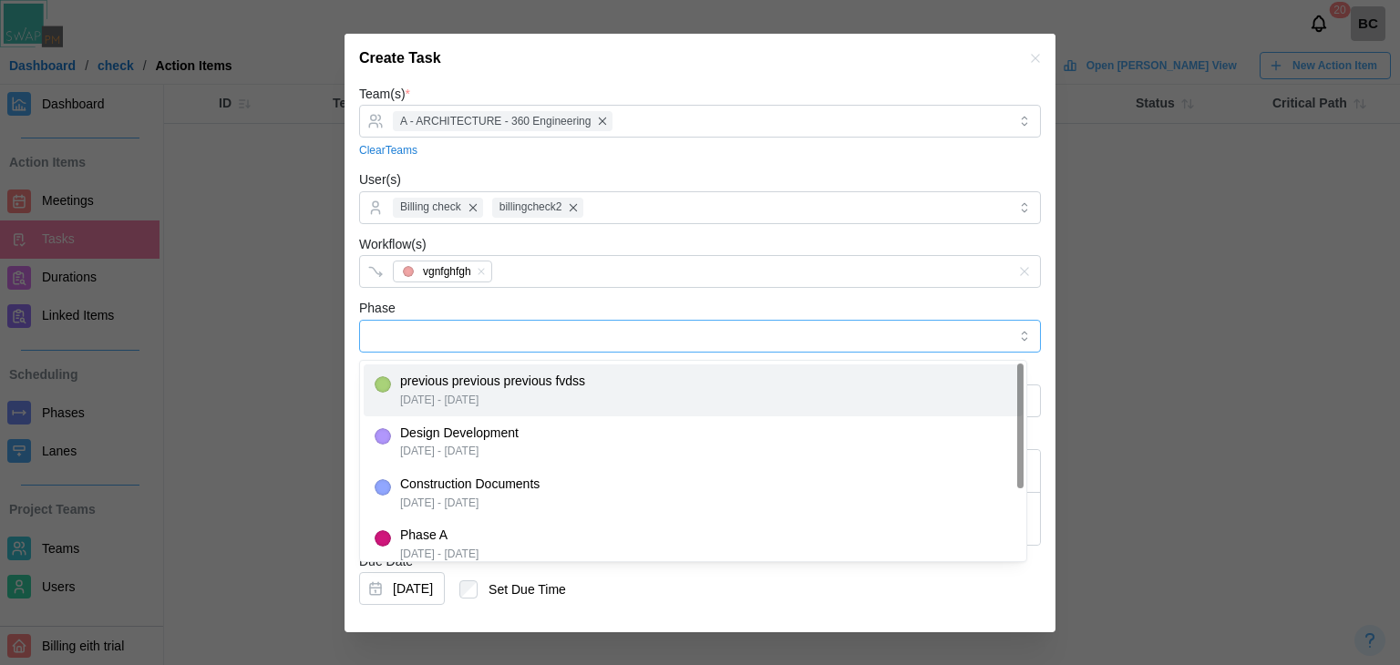
type input "**********"
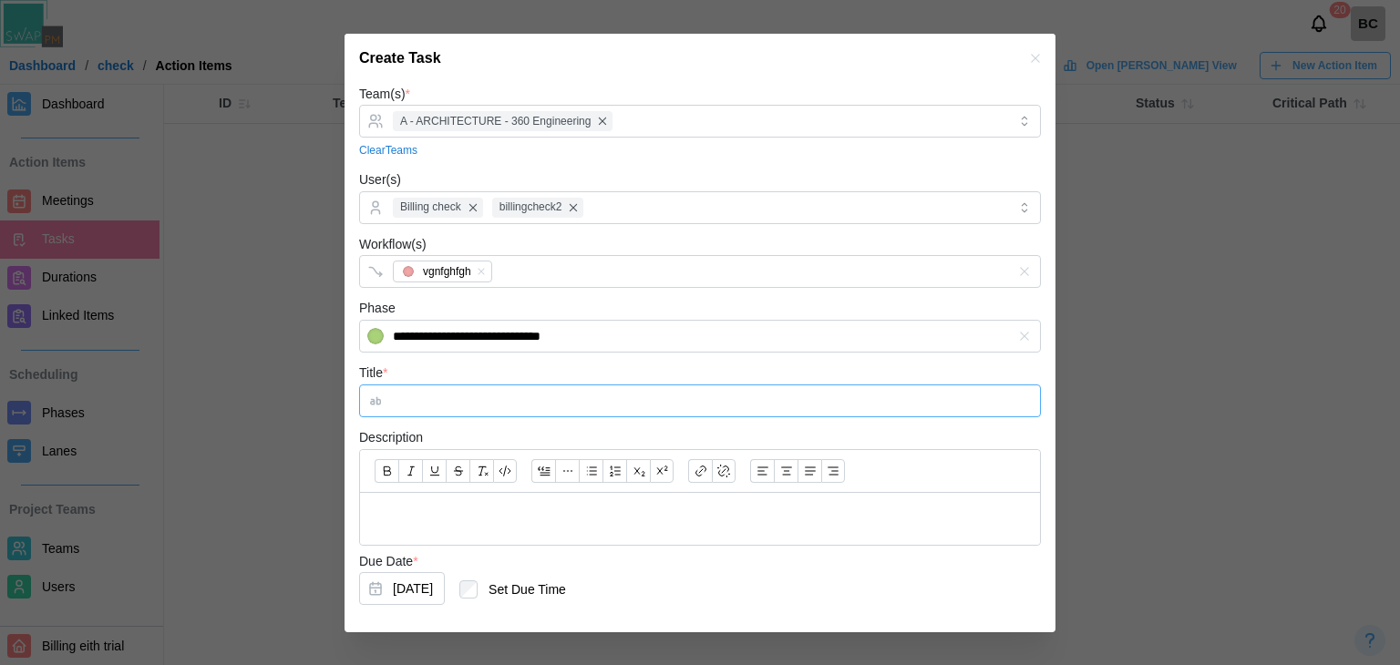
click at [546, 415] on input "Title *" at bounding box center [700, 401] width 682 height 33
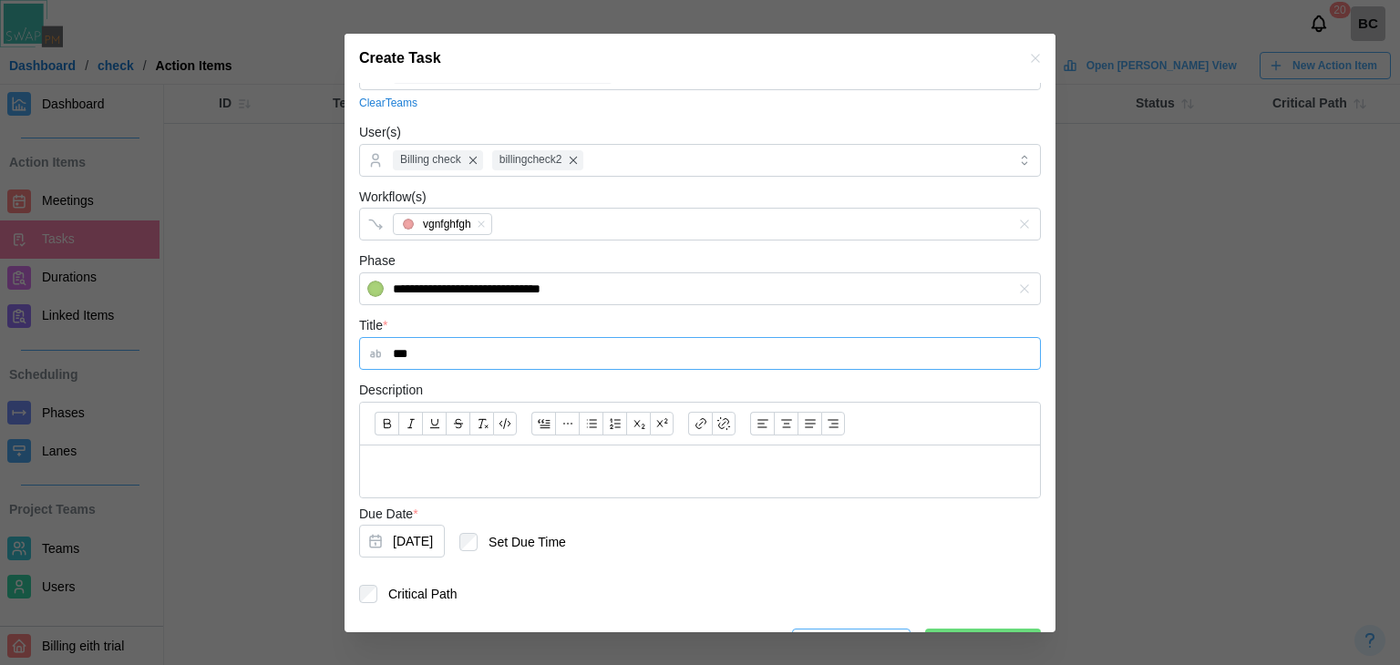
scroll to position [91, 0]
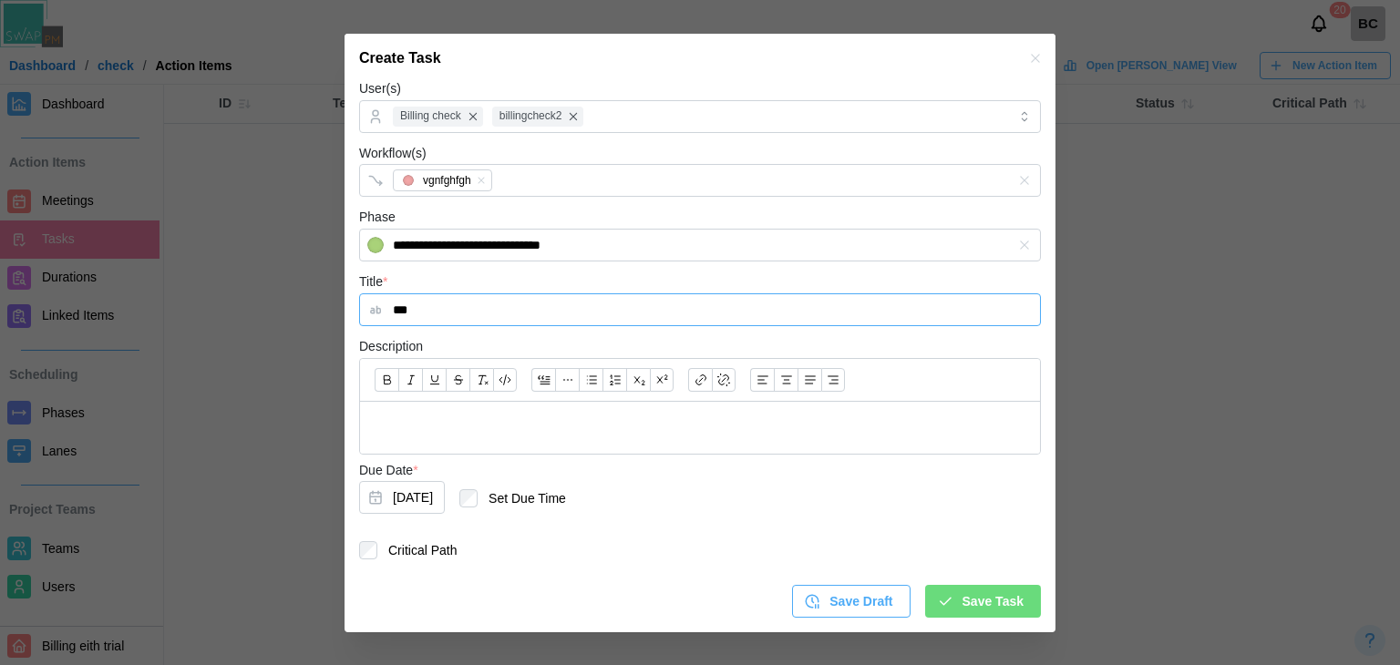
type input "***"
click at [962, 590] on span "Save Task" at bounding box center [992, 601] width 61 height 31
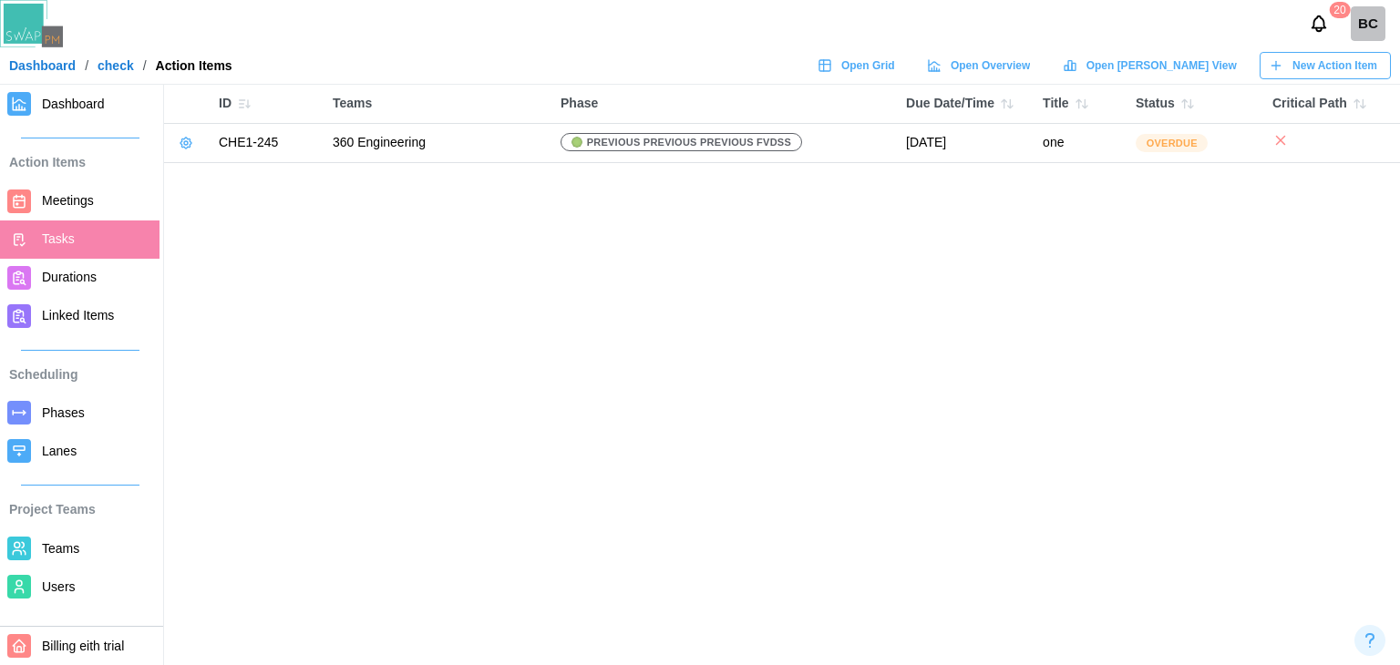
click at [1316, 68] on span "New Action Item" at bounding box center [1334, 66] width 85 height 26
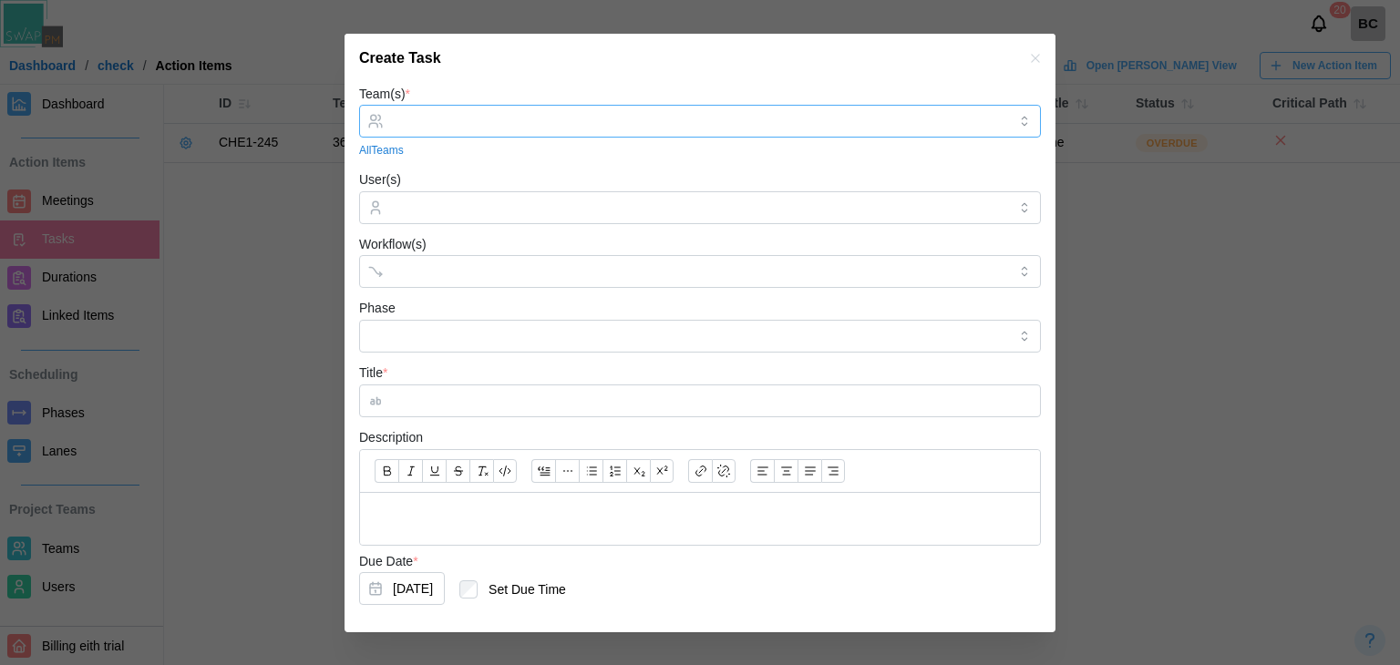
click at [685, 120] on input "Team(s) *" at bounding box center [700, 121] width 614 height 15
click at [635, 189] on div "User(s)" at bounding box center [700, 197] width 682 height 56
click at [550, 210] on input "User(s)" at bounding box center [700, 207] width 614 height 15
click at [491, 216] on div at bounding box center [697, 207] width 619 height 31
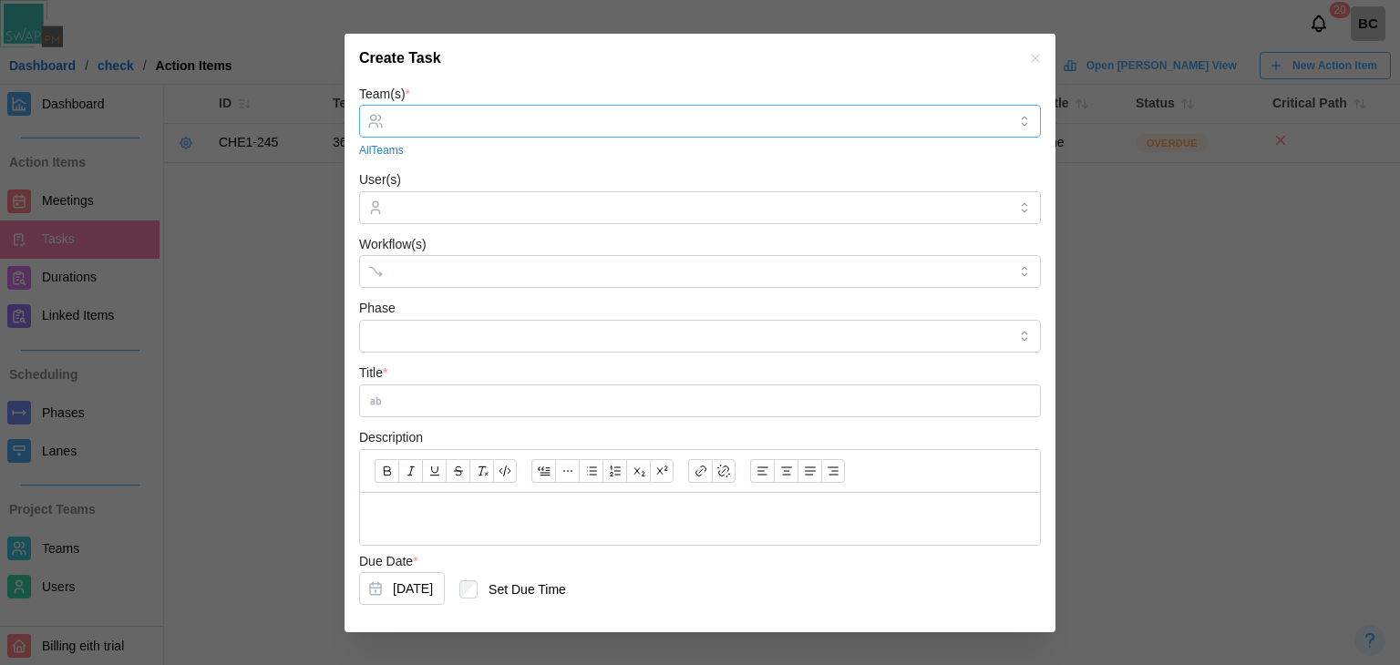
click at [521, 133] on div at bounding box center [697, 121] width 619 height 31
click at [518, 193] on div at bounding box center [697, 207] width 619 height 31
click at [523, 138] on div "Team(s) * All Teams" at bounding box center [700, 121] width 682 height 77
click at [518, 101] on div "Team(s) * All Teams" at bounding box center [700, 121] width 682 height 77
click at [500, 135] on div at bounding box center [697, 121] width 619 height 31
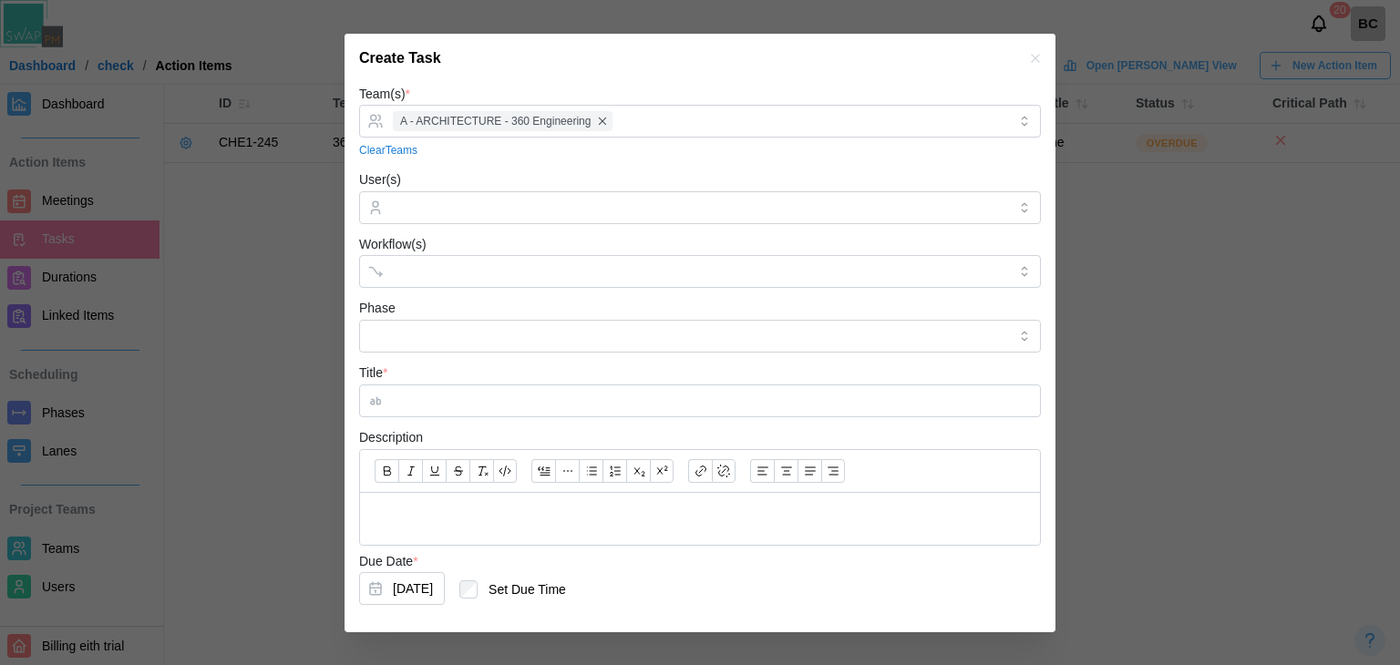
click at [565, 225] on form "Team(s) * A - ARCHITECTURE - 360 Engineering Clear Teams User(s) Workflow(s) Ph…" at bounding box center [700, 396] width 682 height 627
click at [561, 205] on input "User(s)" at bounding box center [700, 207] width 614 height 15
click at [554, 163] on form "Team(s) * A - ARCHITECTURE - 360 Engineering Clear Teams User(s) Billing check …" at bounding box center [700, 396] width 682 height 627
click at [465, 272] on input "Workflow(s)" at bounding box center [683, 271] width 581 height 15
click at [443, 337] on input "Phase" at bounding box center [700, 336] width 682 height 33
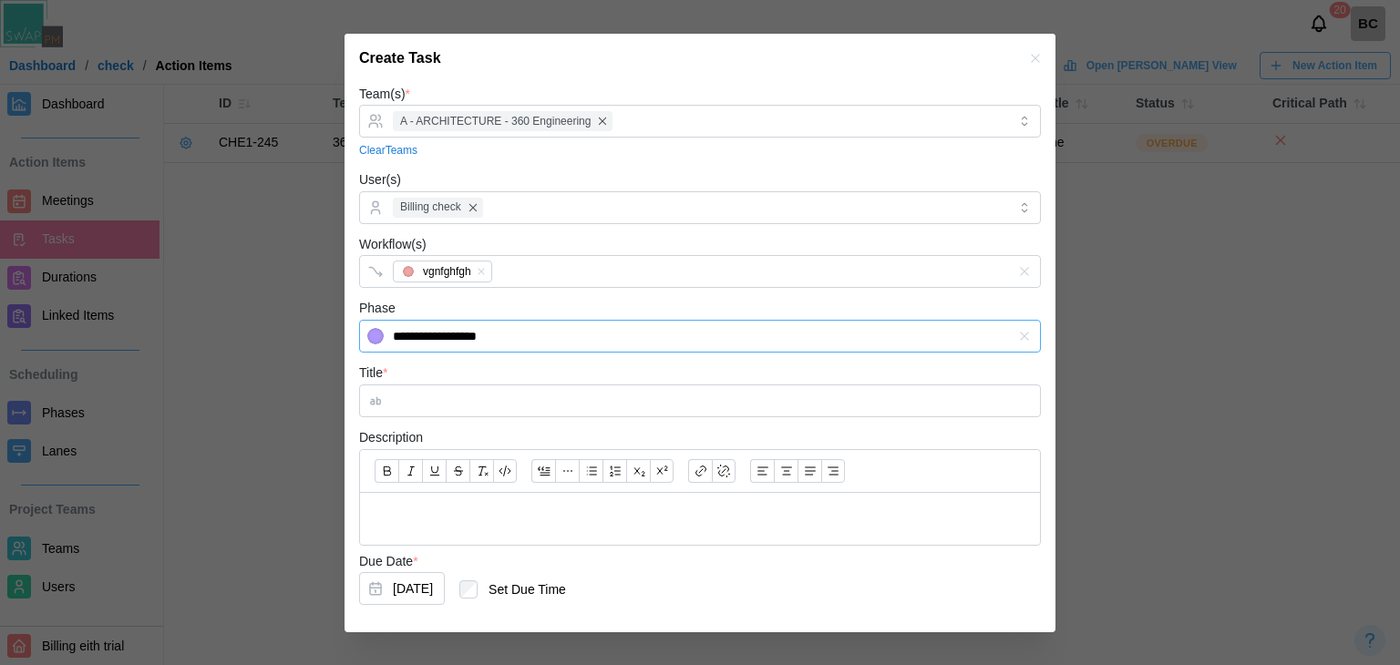
type input "**********"
click at [451, 409] on input "Title *" at bounding box center [700, 401] width 682 height 33
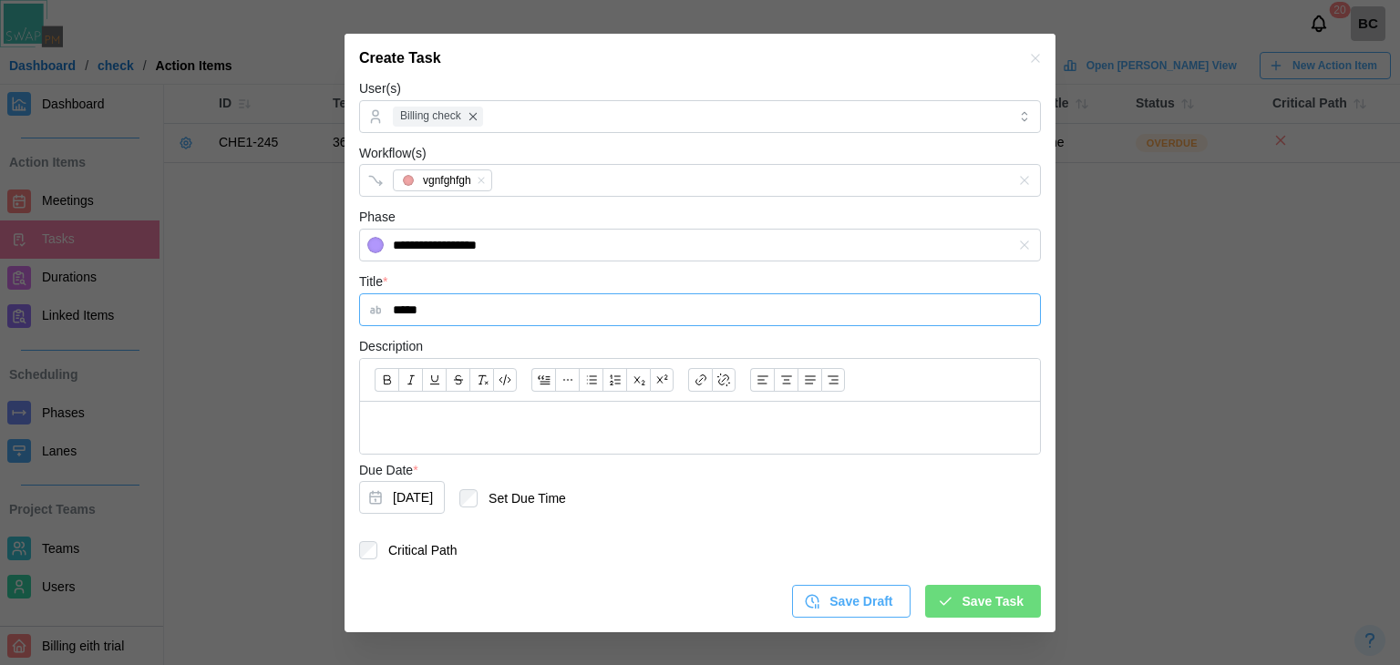
drag, startPoint x: 472, startPoint y: 308, endPoint x: 350, endPoint y: 289, distance: 123.6
click at [350, 289] on div "**********" at bounding box center [699, 312] width 711 height 641
type input "***"
click at [401, 427] on p at bounding box center [699, 427] width 651 height 23
click at [952, 601] on div "Save Task" at bounding box center [980, 601] width 87 height 31
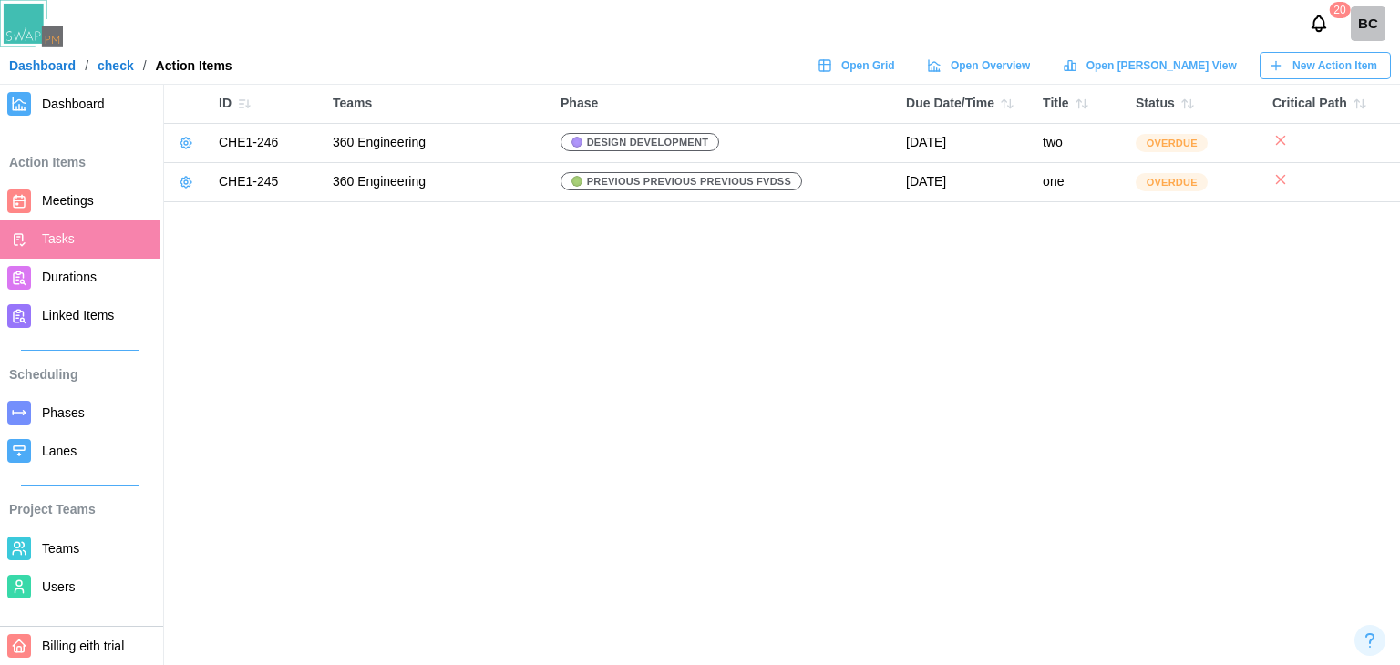
click at [64, 207] on span "Meetings" at bounding box center [68, 200] width 52 height 15
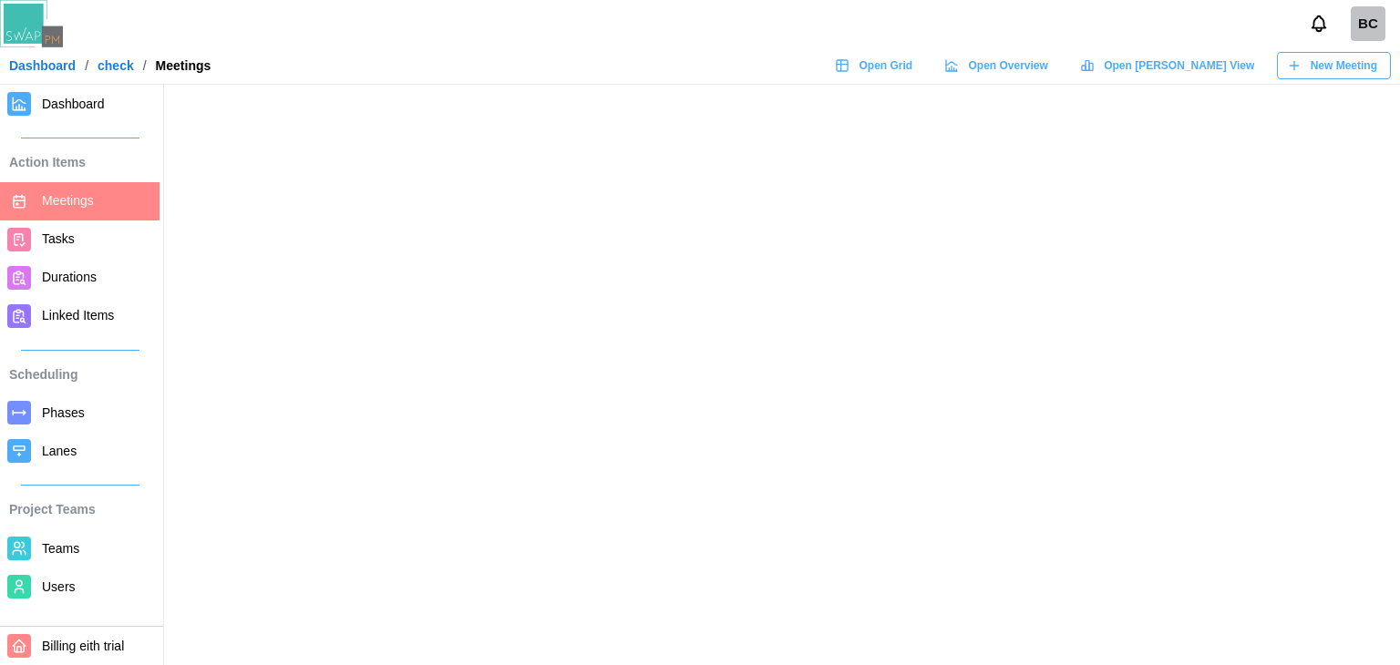
click at [1277, 73] on button "New Meeting" at bounding box center [1334, 65] width 114 height 27
click at [1299, 56] on div "New Meeting" at bounding box center [1332, 66] width 90 height 26
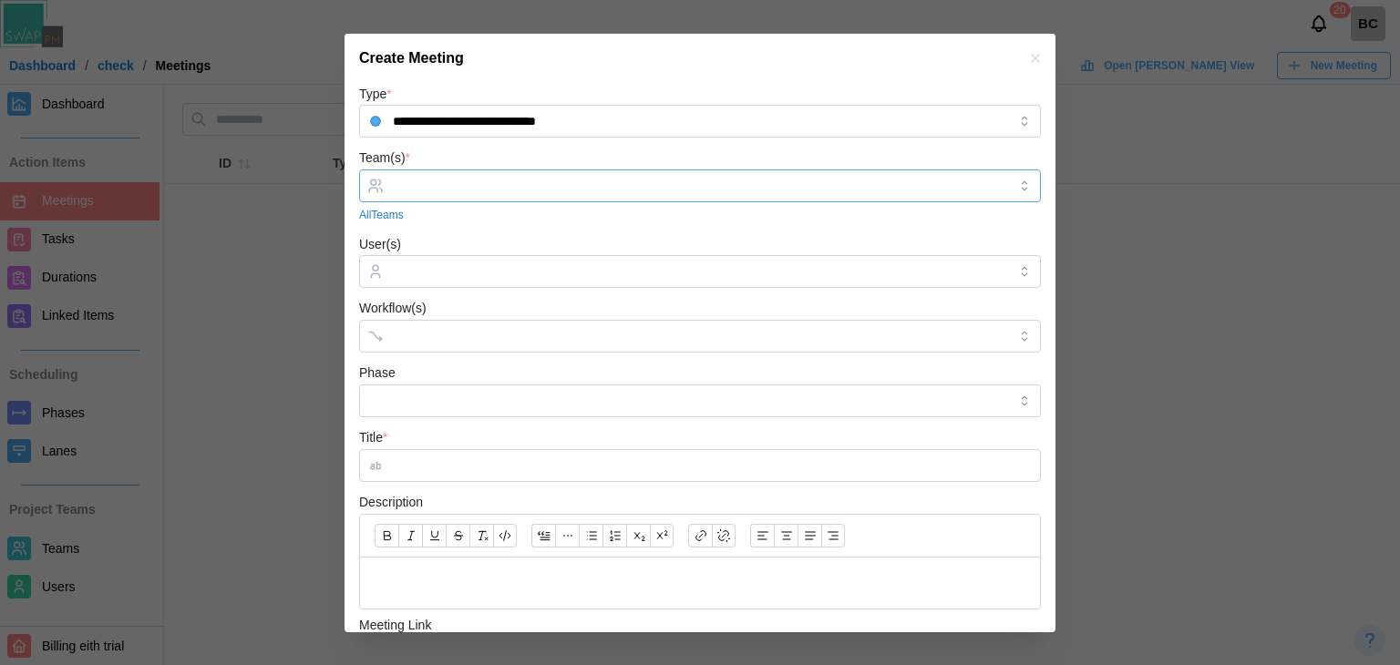
click at [601, 191] on input "Team(s) *" at bounding box center [700, 186] width 614 height 15
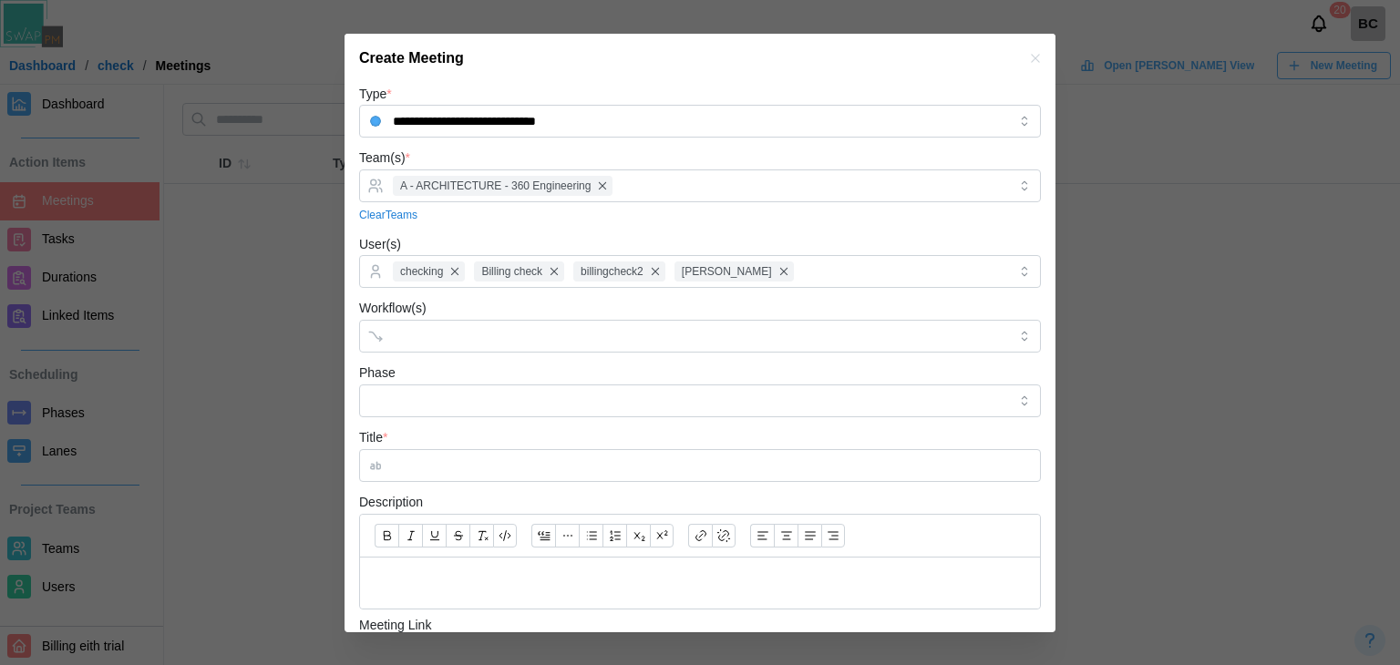
click at [519, 356] on form "**********" at bounding box center [700, 475] width 682 height 784
click at [503, 327] on div at bounding box center [681, 336] width 586 height 31
click at [474, 380] on div "Phase" at bounding box center [700, 390] width 682 height 56
click at [448, 402] on input "Phase" at bounding box center [700, 401] width 682 height 33
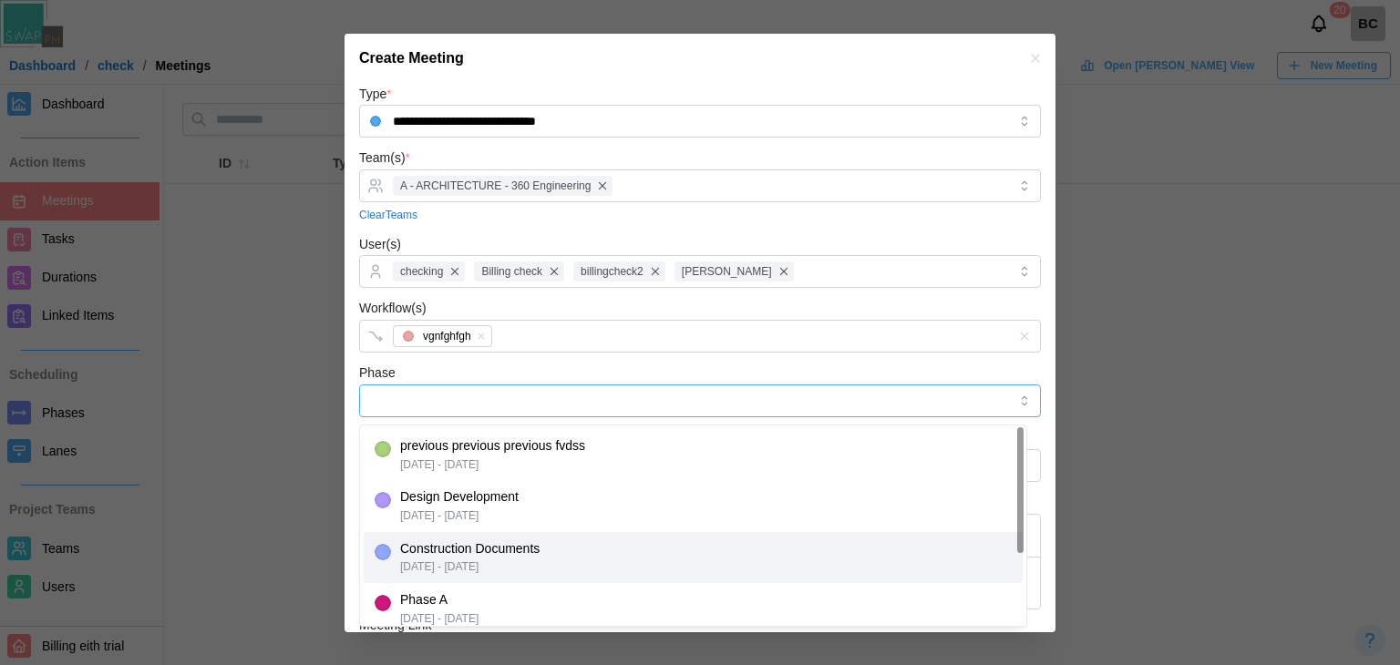
type input "**********"
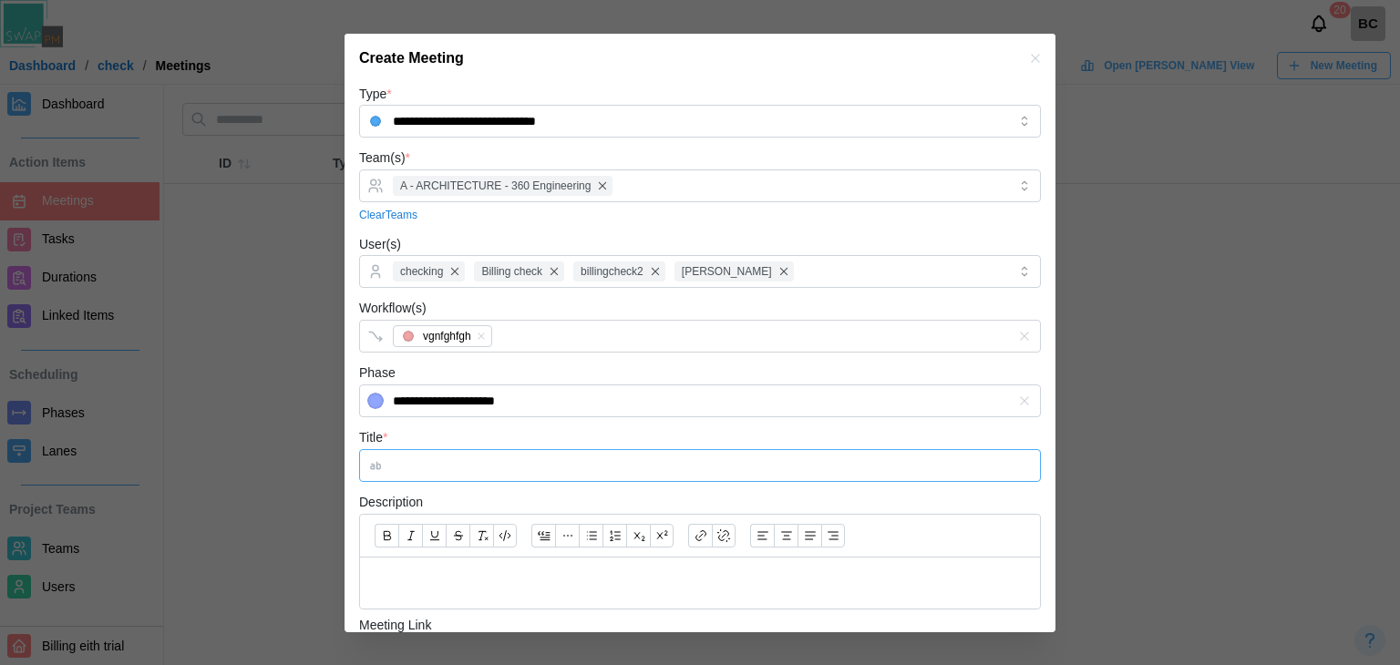
click at [480, 471] on input "Title *" at bounding box center [700, 465] width 682 height 33
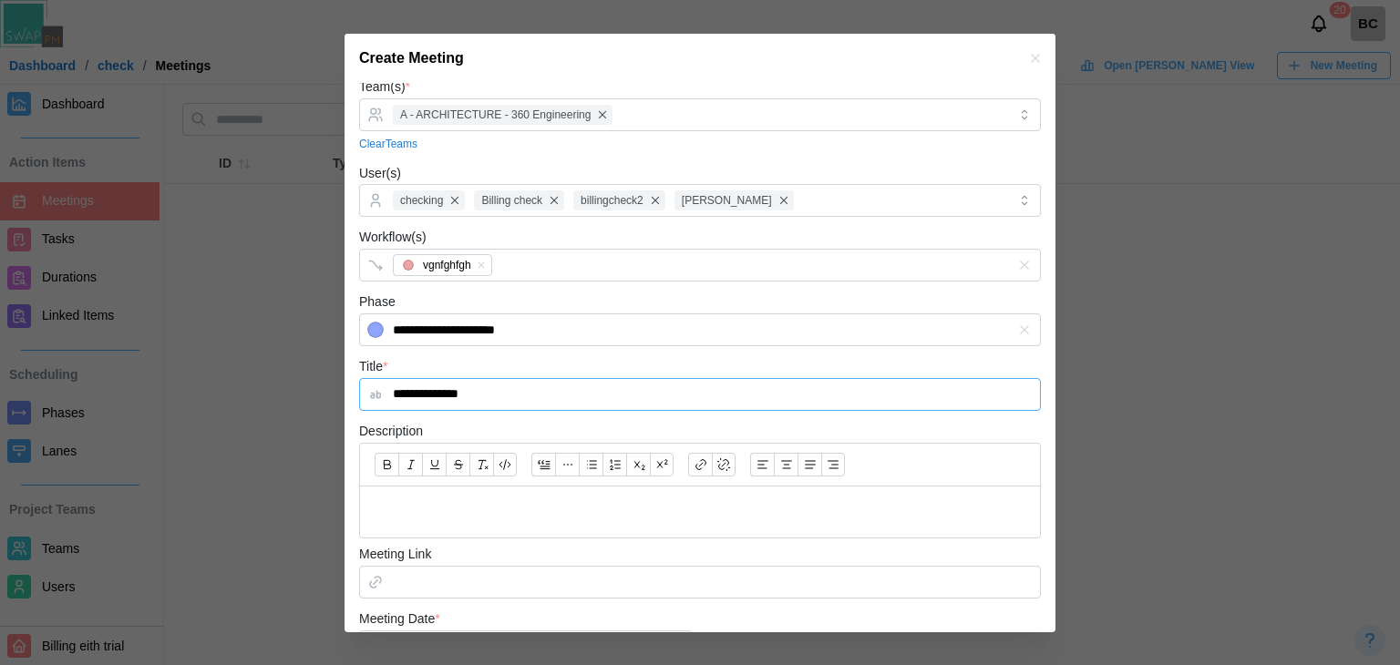
scroll to position [248, 0]
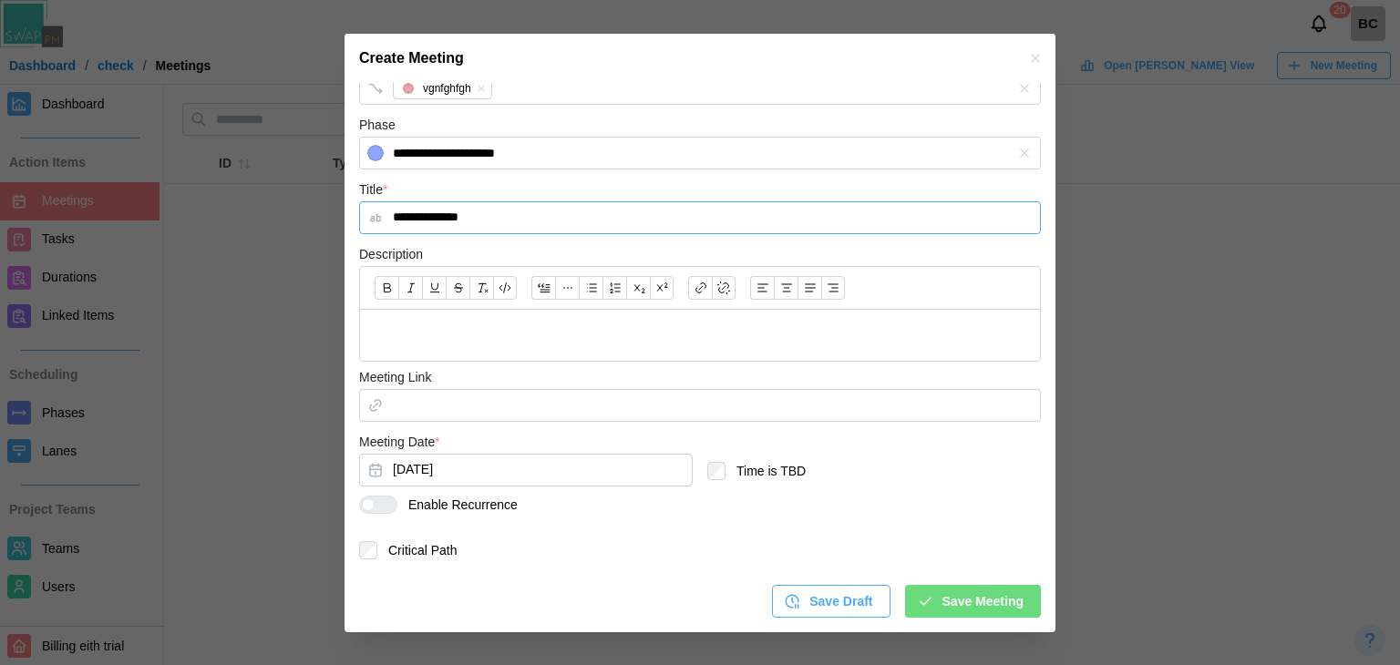
type input "**********"
click at [529, 471] on button "Aug 14, 2025" at bounding box center [525, 470] width 333 height 33
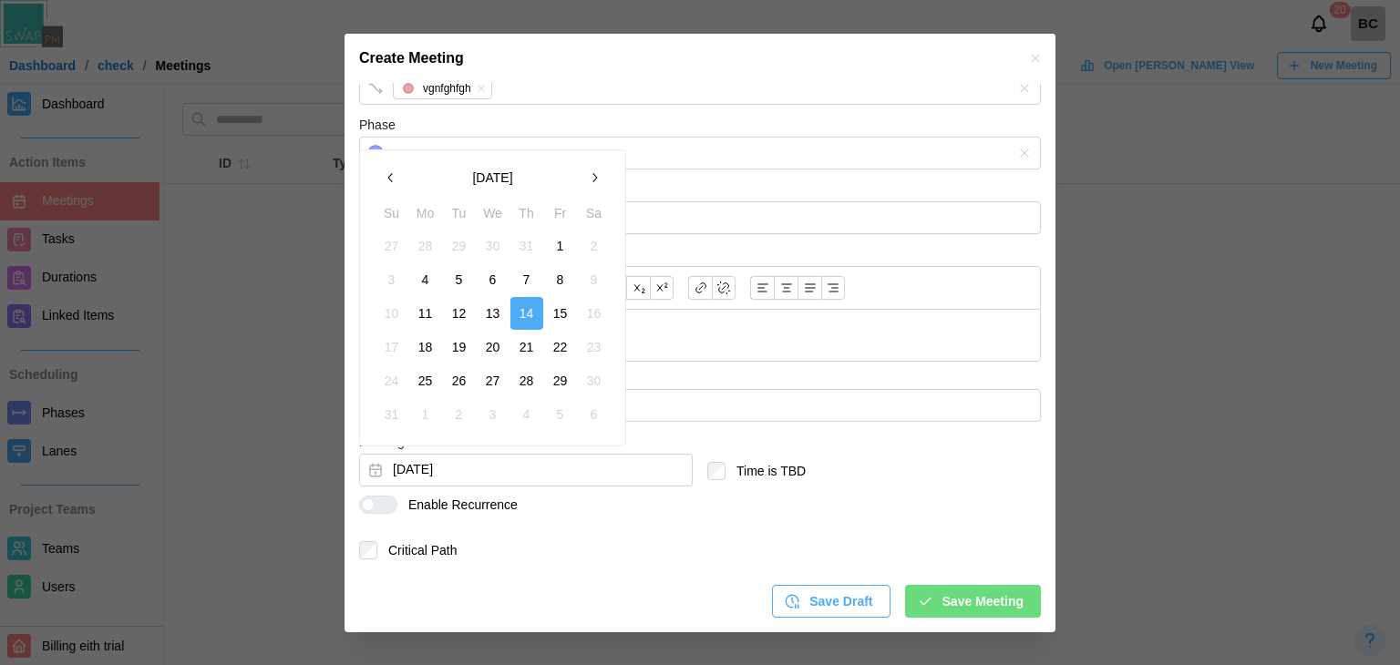
click at [565, 254] on button "1" at bounding box center [560, 246] width 33 height 33
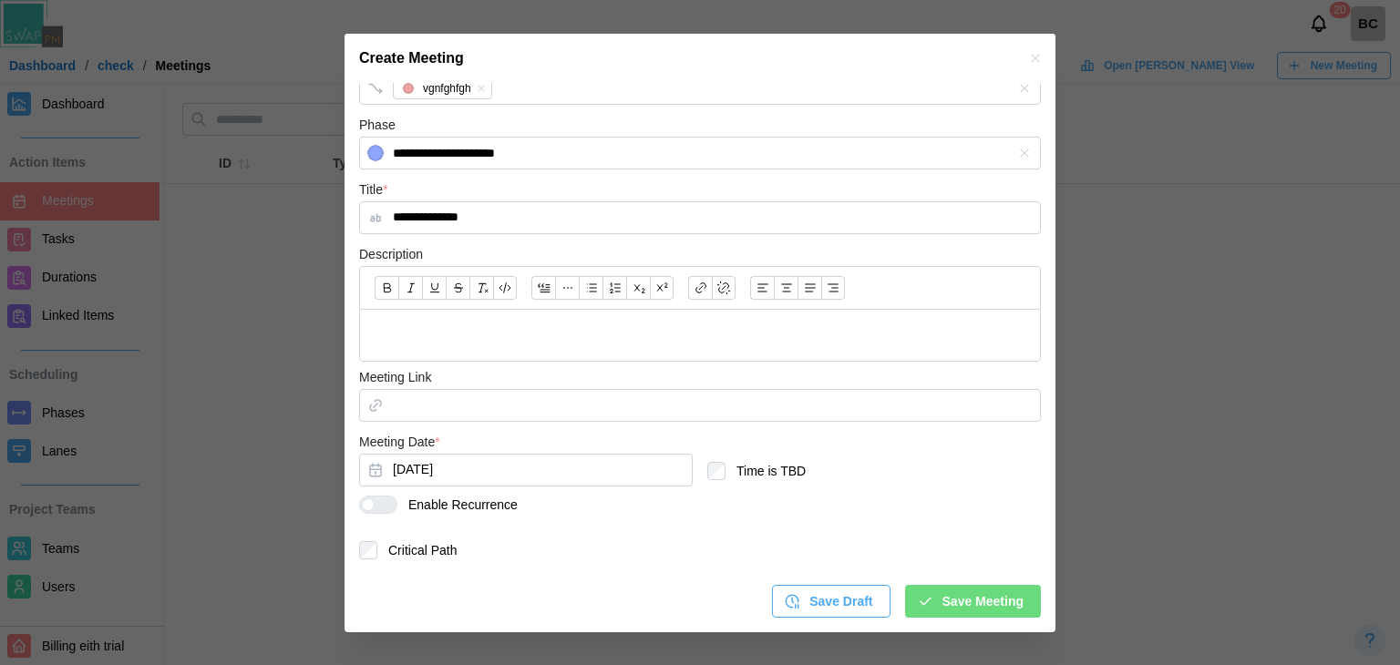
click at [942, 590] on span "Save Meeting" at bounding box center [982, 601] width 81 height 31
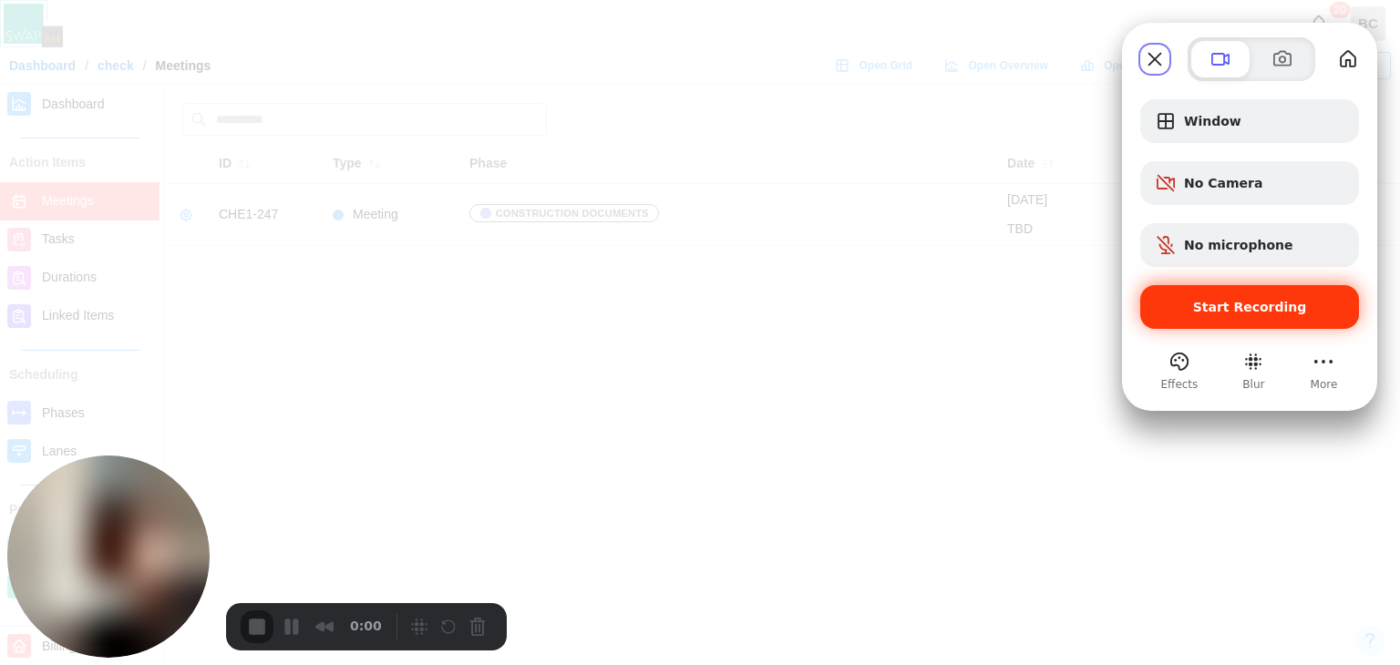
click at [1222, 308] on span "Start Recording" at bounding box center [1250, 307] width 114 height 15
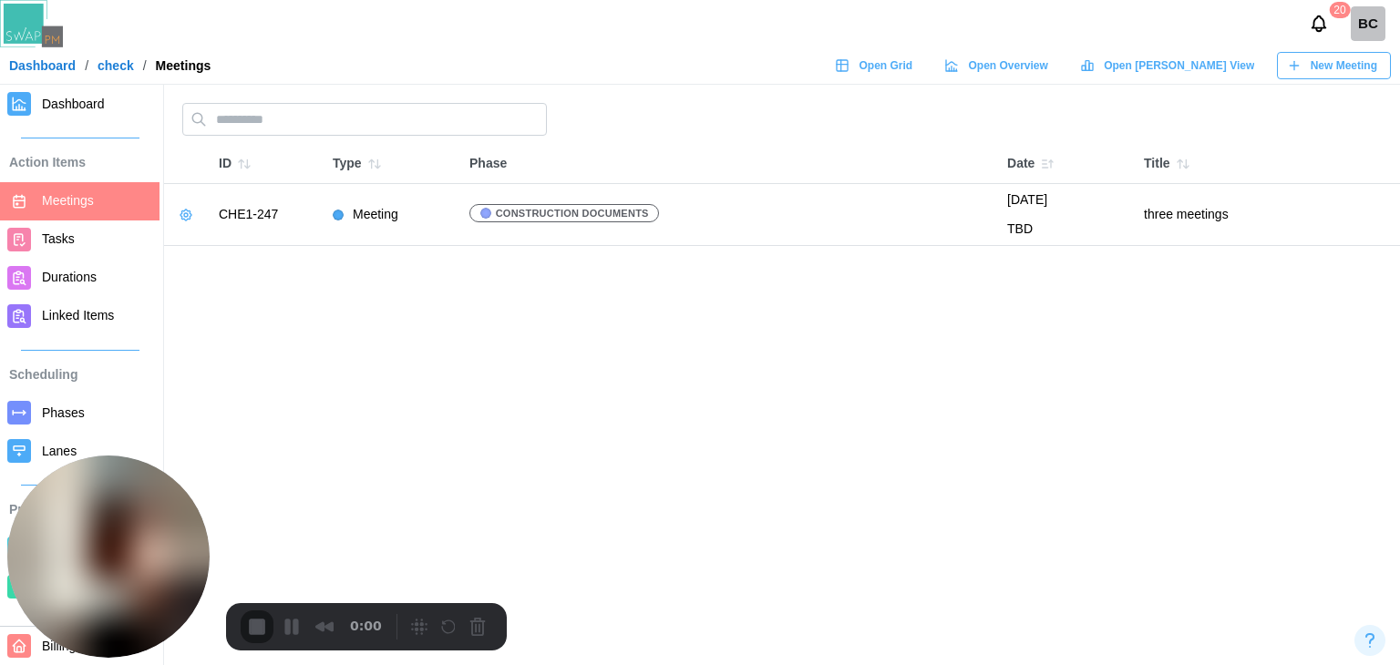
click at [56, 251] on link "Tasks" at bounding box center [79, 240] width 159 height 38
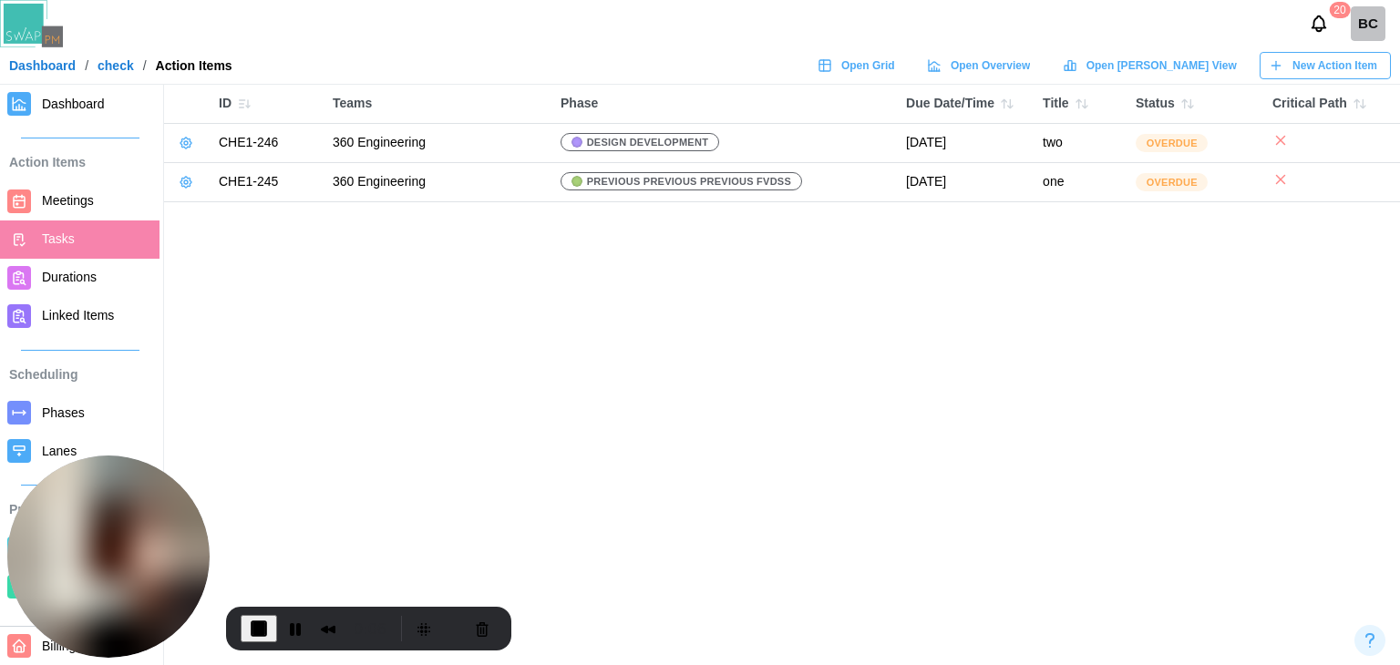
click at [1312, 67] on span "New Action Item" at bounding box center [1334, 66] width 85 height 26
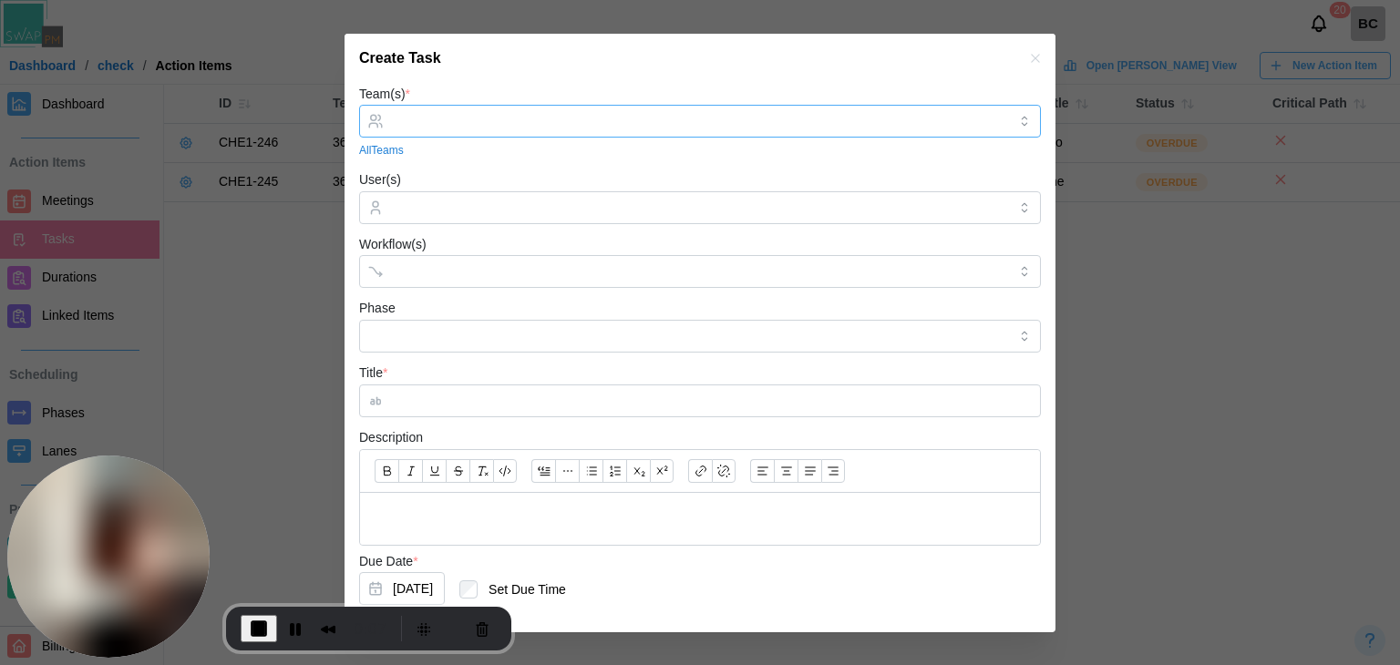
click at [580, 126] on input "Team(s) *" at bounding box center [700, 121] width 614 height 15
click at [521, 200] on input "User(s)" at bounding box center [700, 207] width 614 height 15
click at [588, 158] on div "Clear Teams" at bounding box center [700, 150] width 682 height 17
click at [500, 272] on input "Workflow(s)" at bounding box center [683, 271] width 581 height 15
click at [491, 338] on input "Phase" at bounding box center [700, 336] width 682 height 33
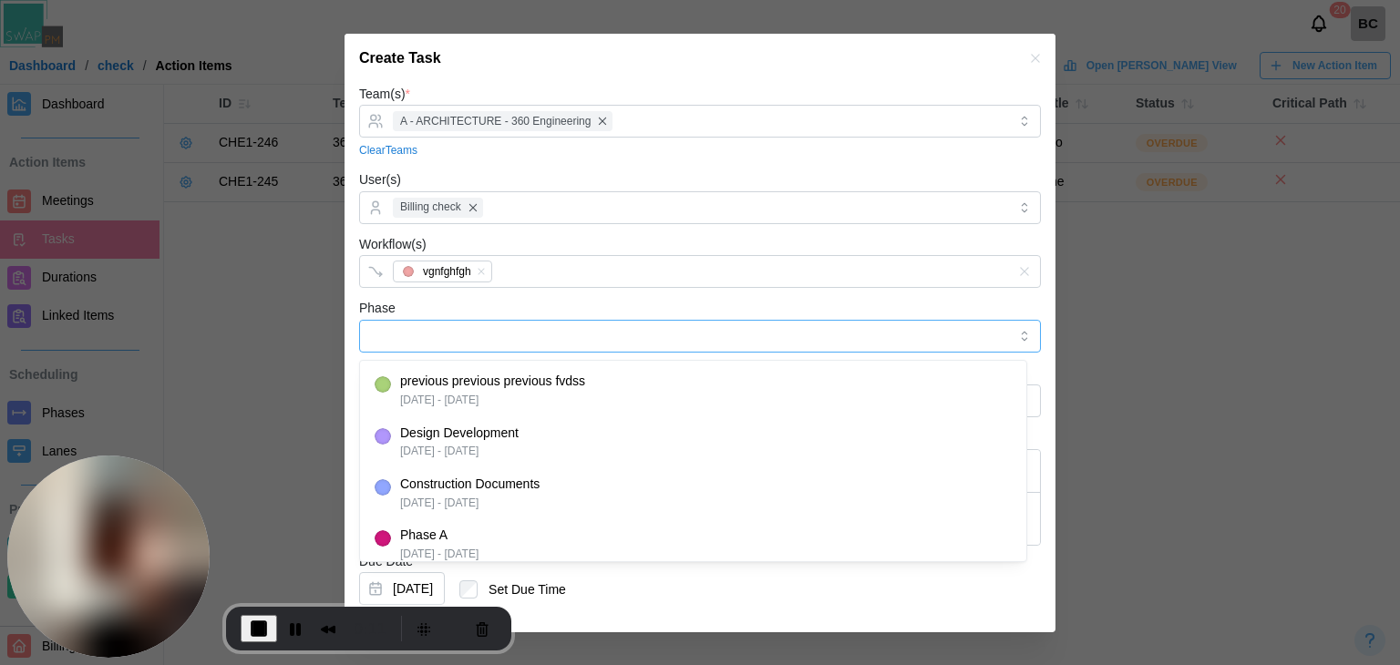
type input "**********"
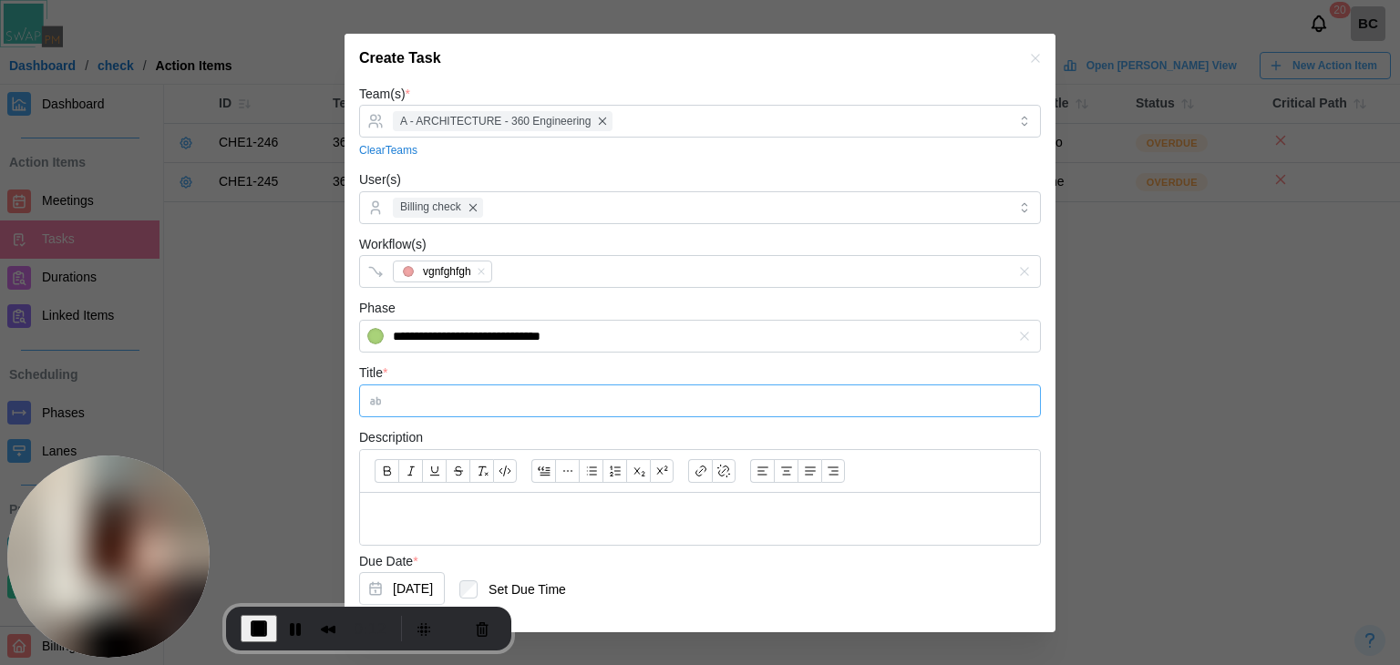
click at [466, 405] on input "Title *" at bounding box center [700, 401] width 682 height 33
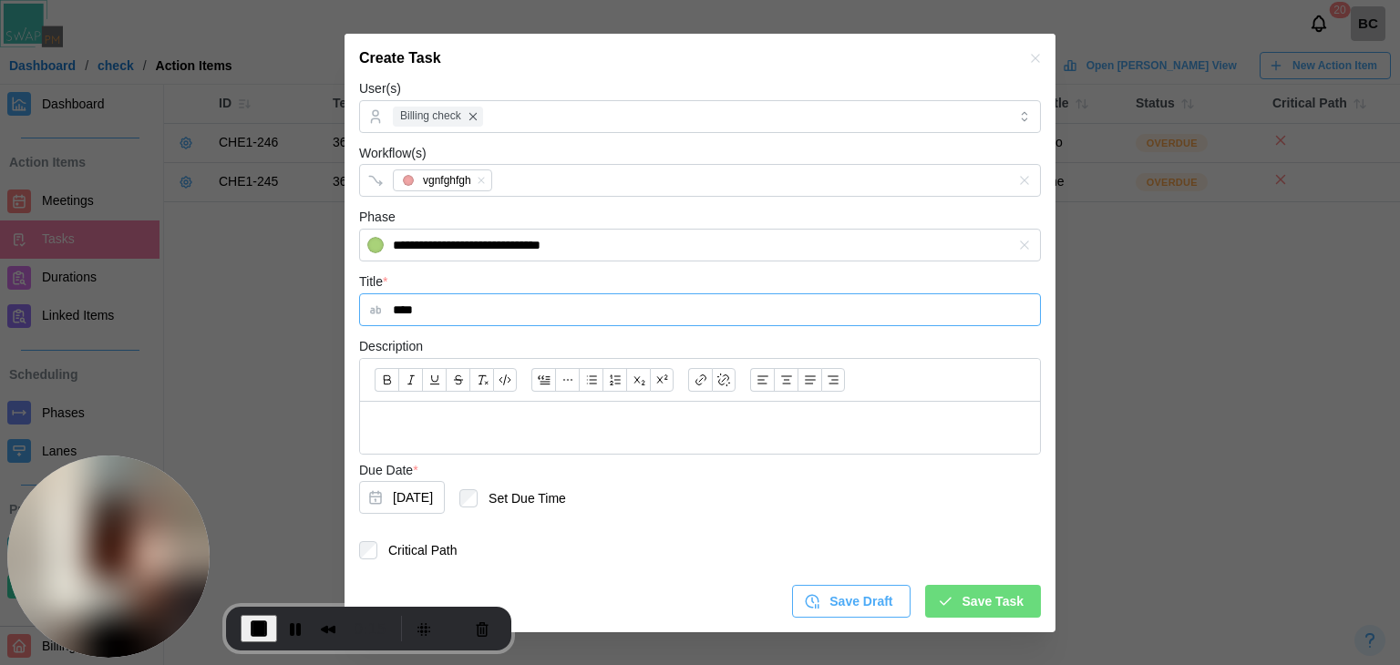
type input "****"
click at [445, 504] on button "Aug 14, 2025" at bounding box center [402, 497] width 86 height 33
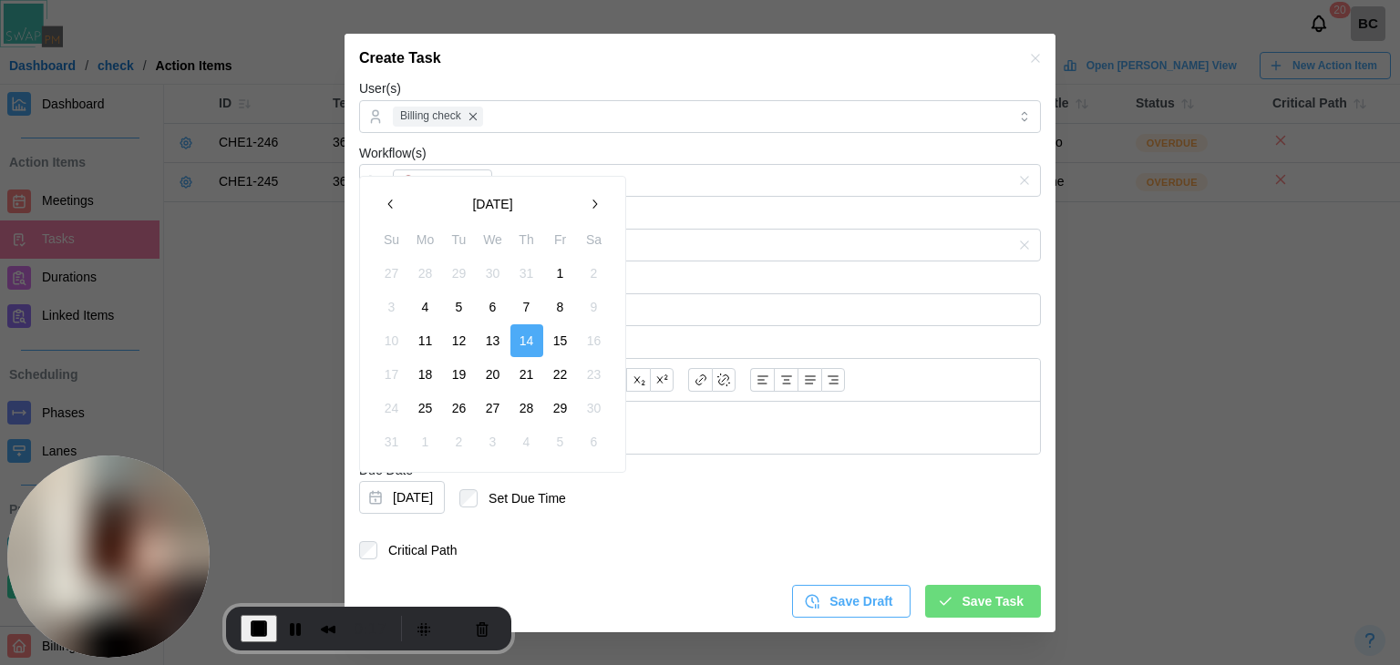
click at [547, 344] on button "15" at bounding box center [560, 340] width 33 height 33
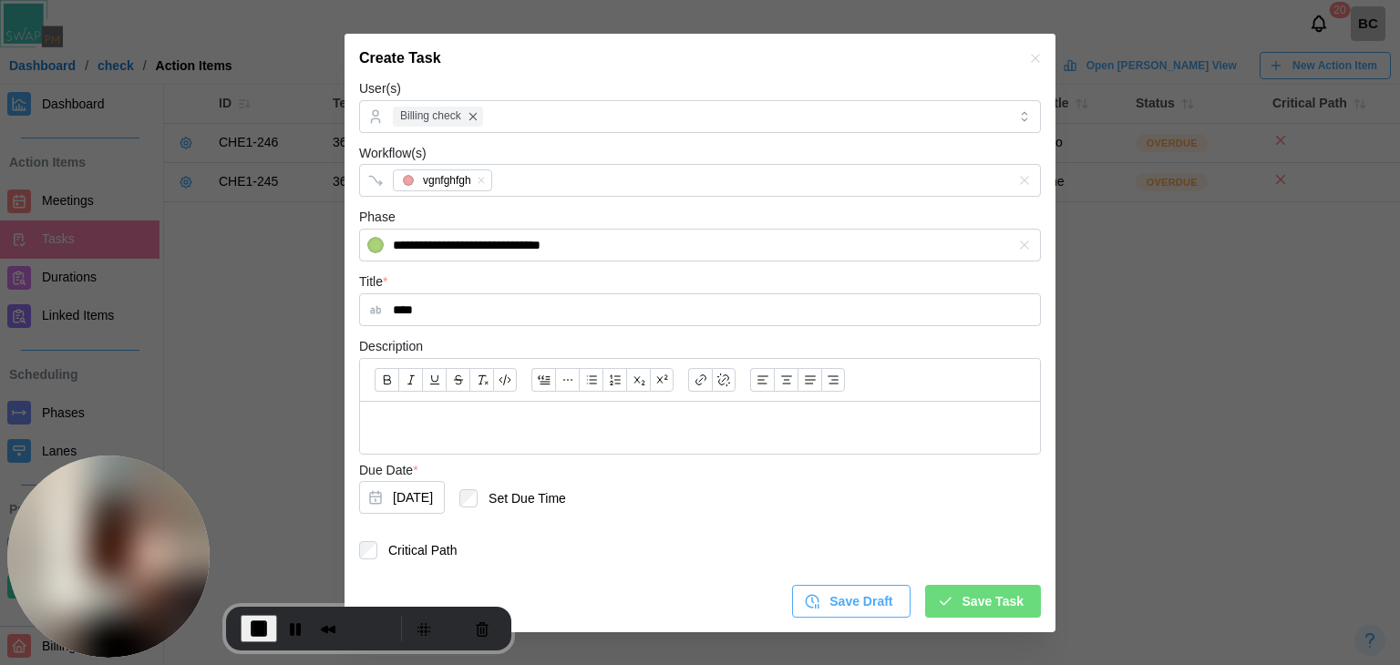
click at [987, 597] on span "Save Task" at bounding box center [992, 601] width 61 height 31
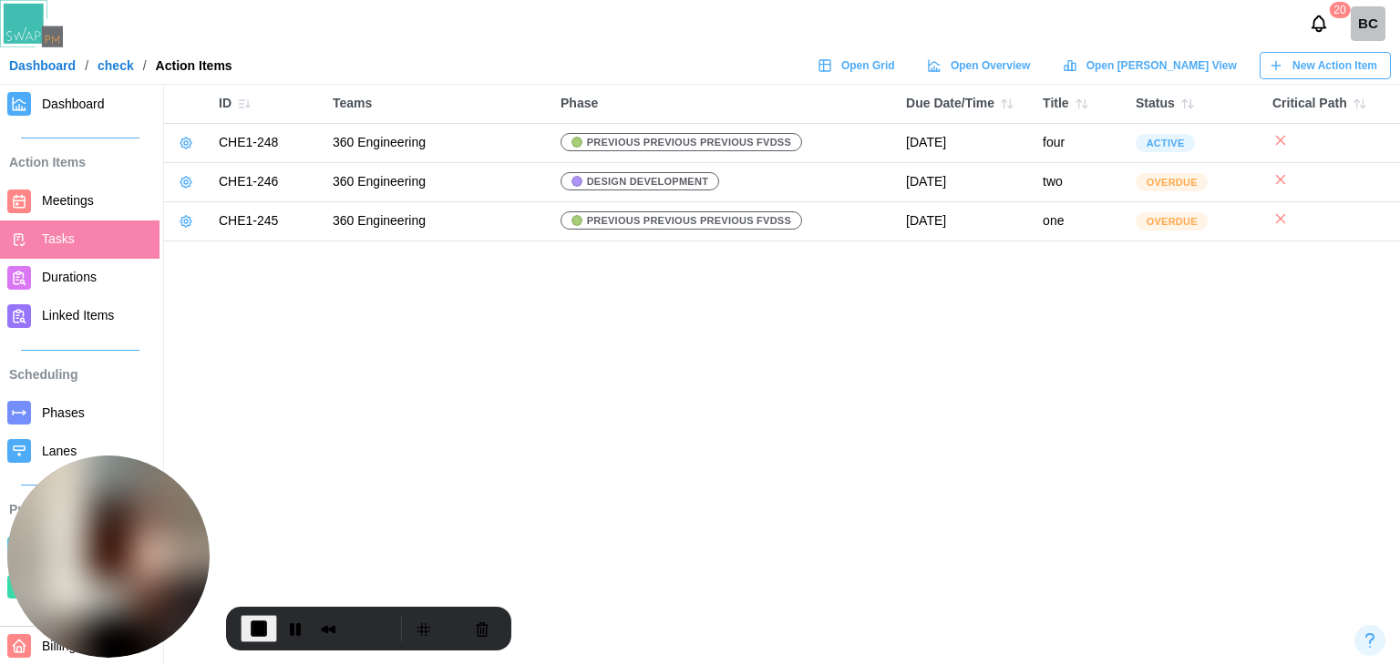
click at [110, 269] on span "Durations" at bounding box center [97, 277] width 110 height 23
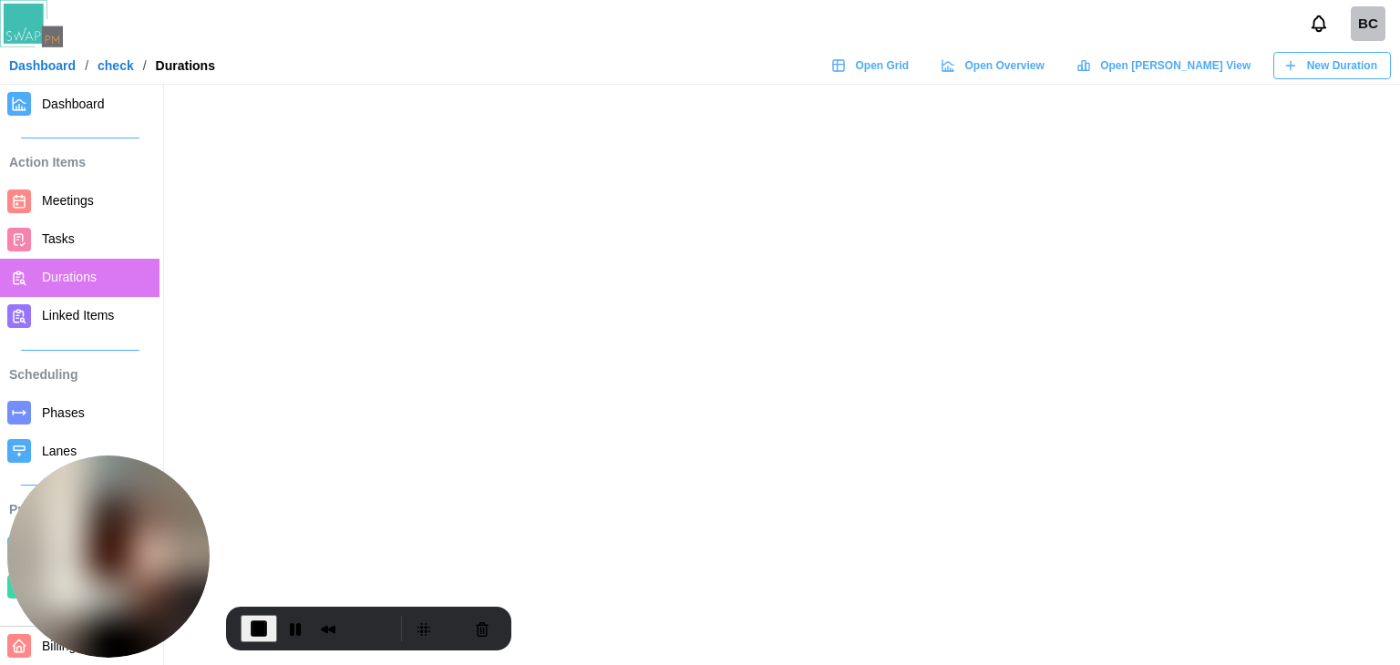
click at [1355, 70] on span "New Duration" at bounding box center [1342, 66] width 70 height 26
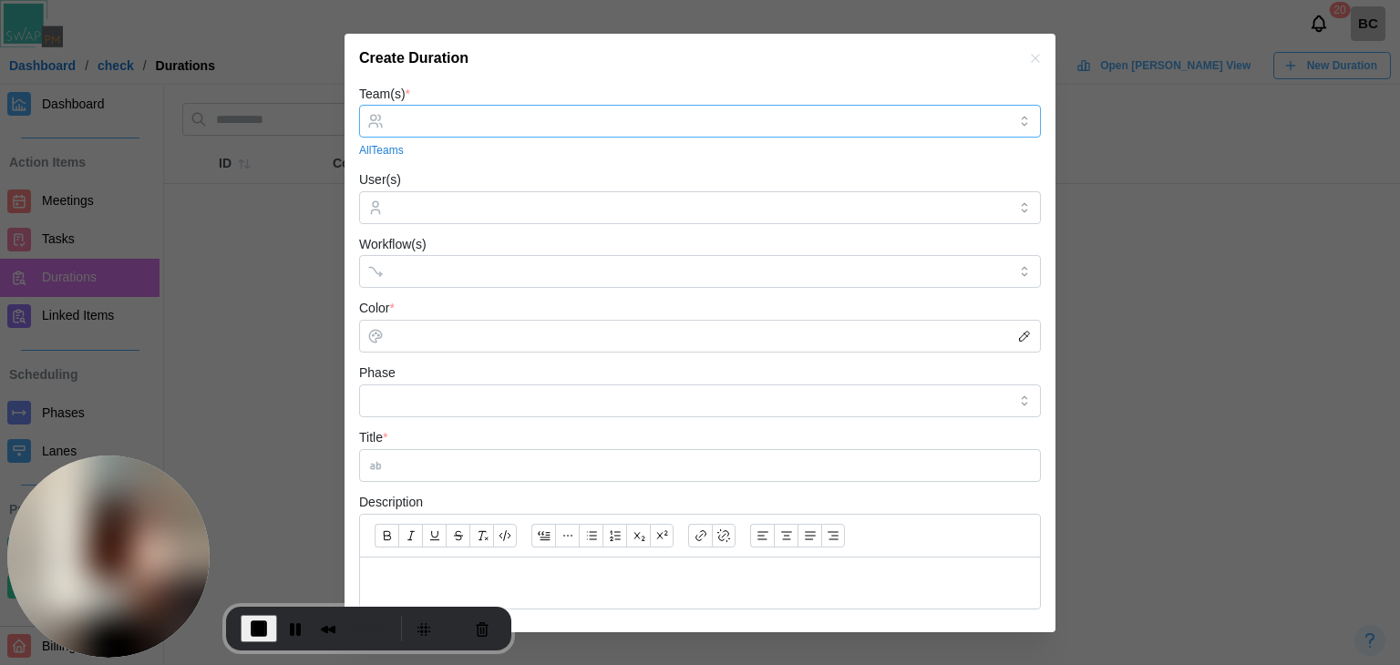
click at [543, 118] on input "Team(s) *" at bounding box center [700, 121] width 614 height 15
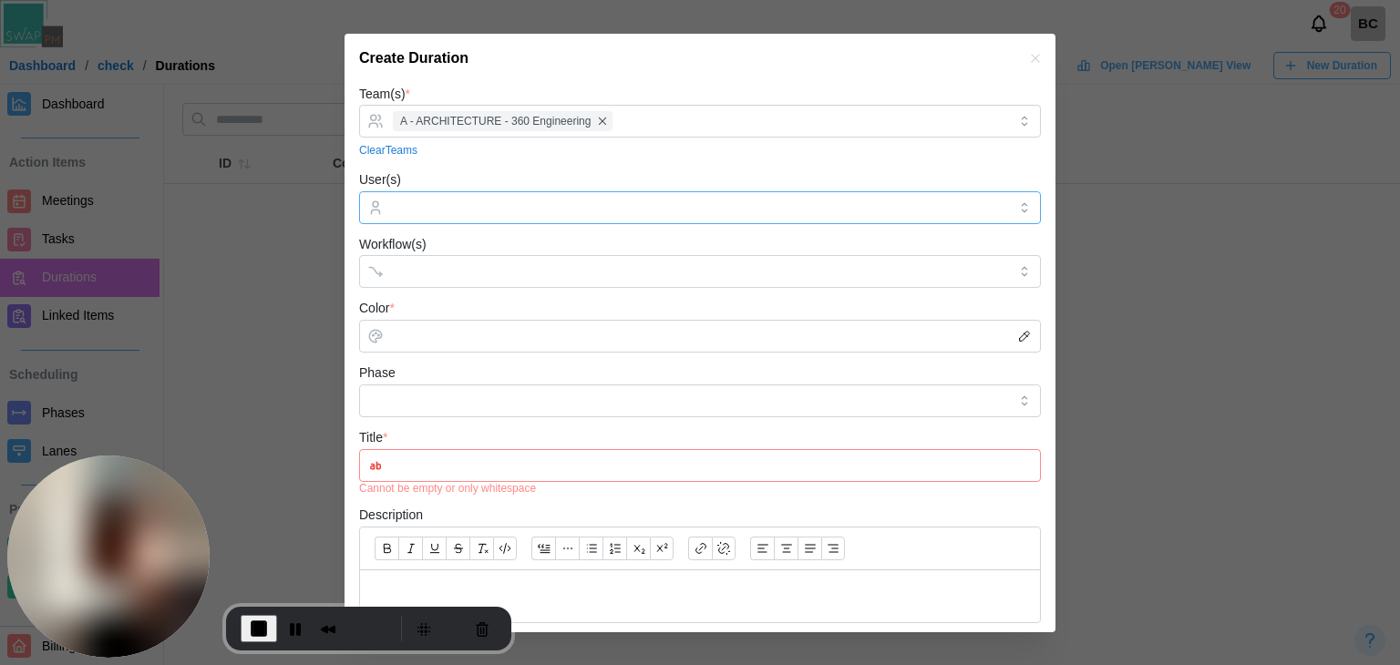
click at [492, 205] on input "User(s)" at bounding box center [700, 207] width 614 height 15
click at [595, 169] on div "User(s) Billing check billingcheck2" at bounding box center [700, 197] width 682 height 56
click at [427, 335] on input "Color *" at bounding box center [700, 336] width 682 height 33
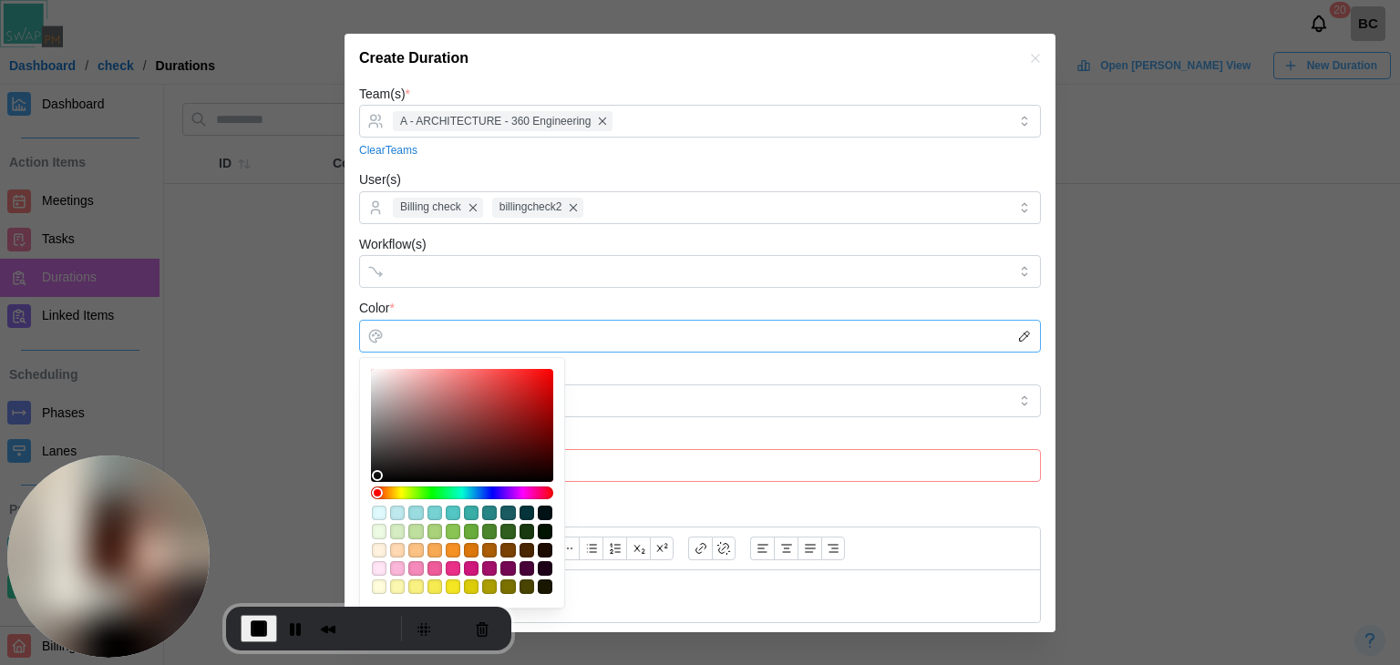
type input "*******"
click at [423, 376] on div at bounding box center [461, 425] width 169 height 100
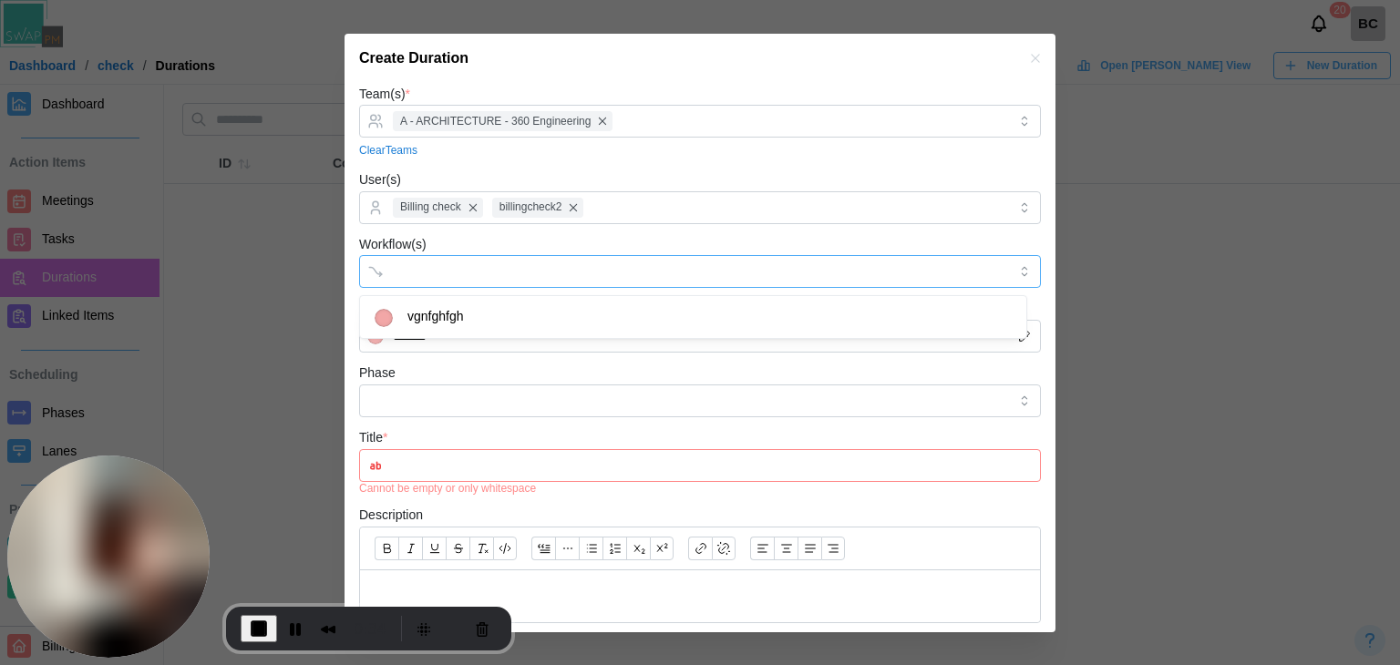
click at [457, 256] on div at bounding box center [681, 271] width 586 height 31
click at [410, 385] on input "Phase" at bounding box center [700, 401] width 682 height 33
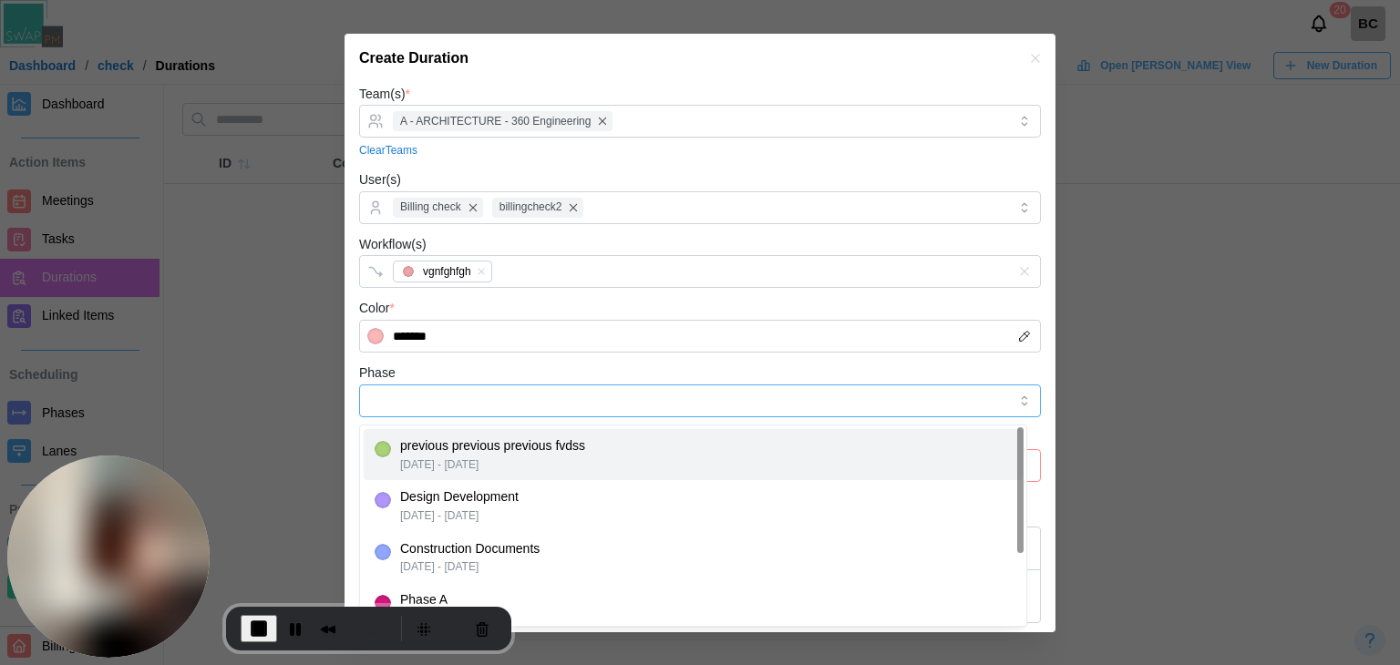
type input "**********"
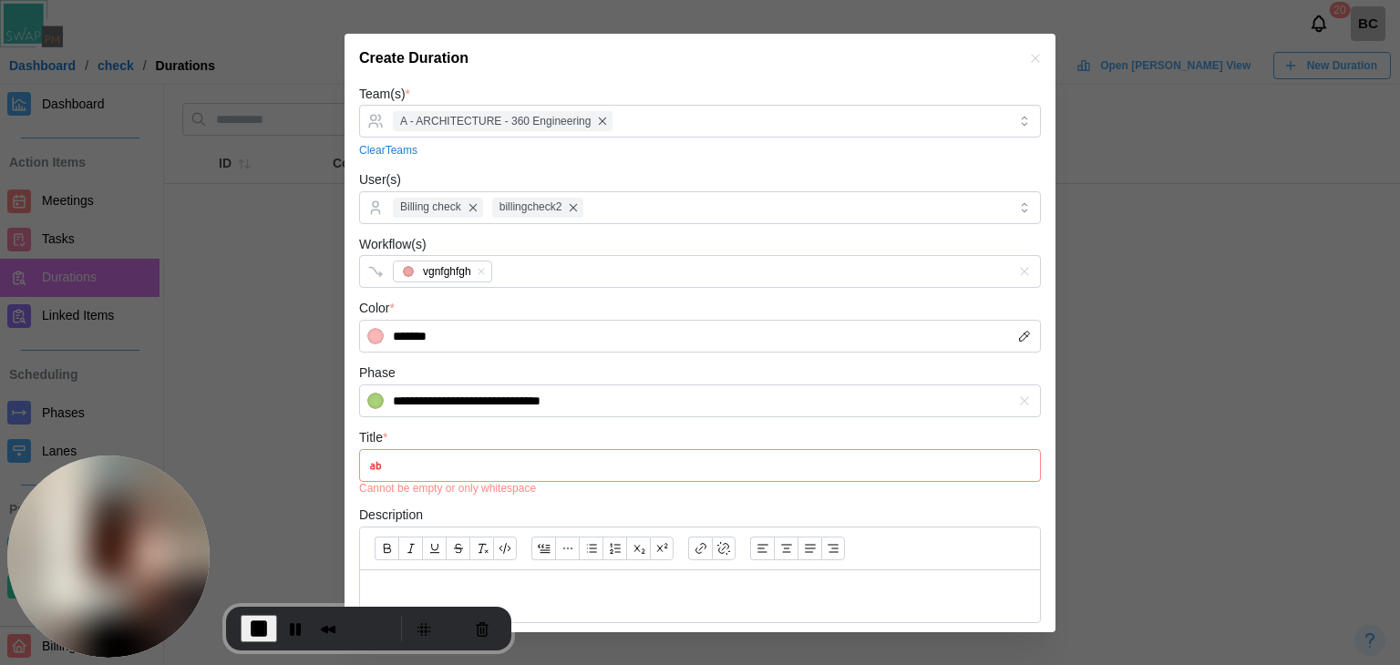
click at [492, 461] on input "Title *" at bounding box center [700, 465] width 682 height 33
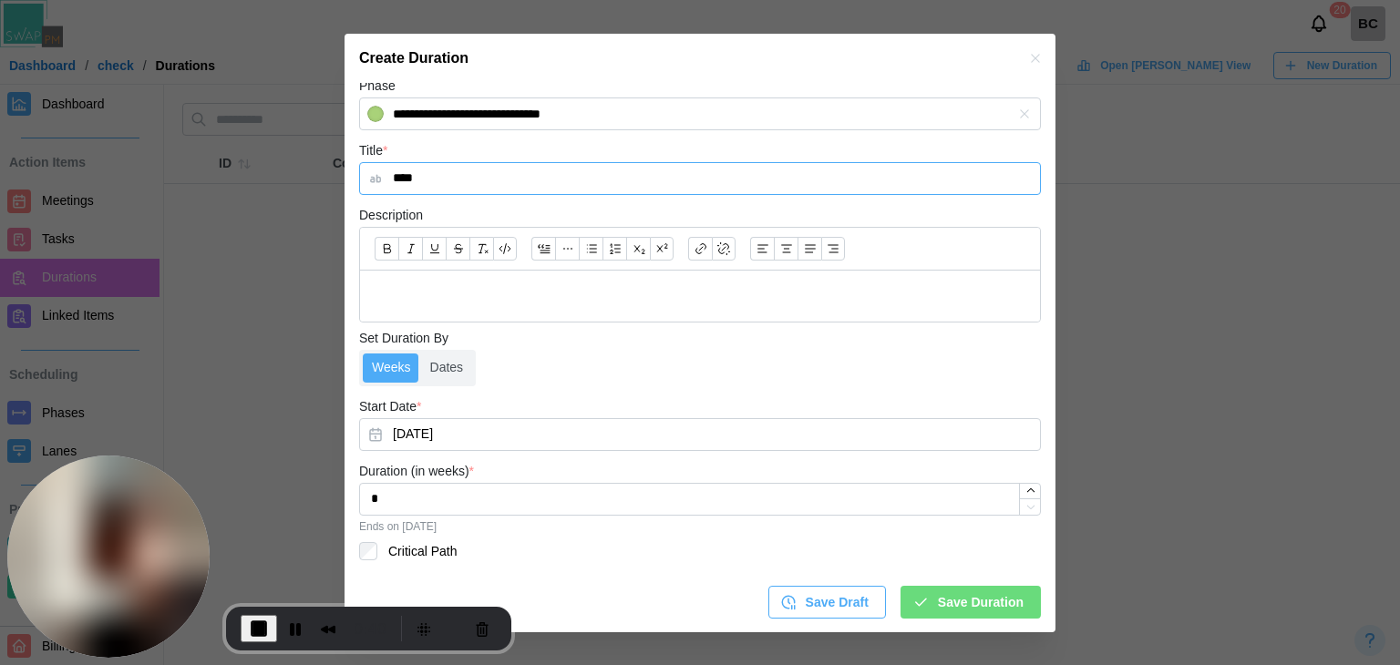
scroll to position [288, 0]
type input "****"
click at [994, 606] on span "Save Duration" at bounding box center [981, 601] width 86 height 31
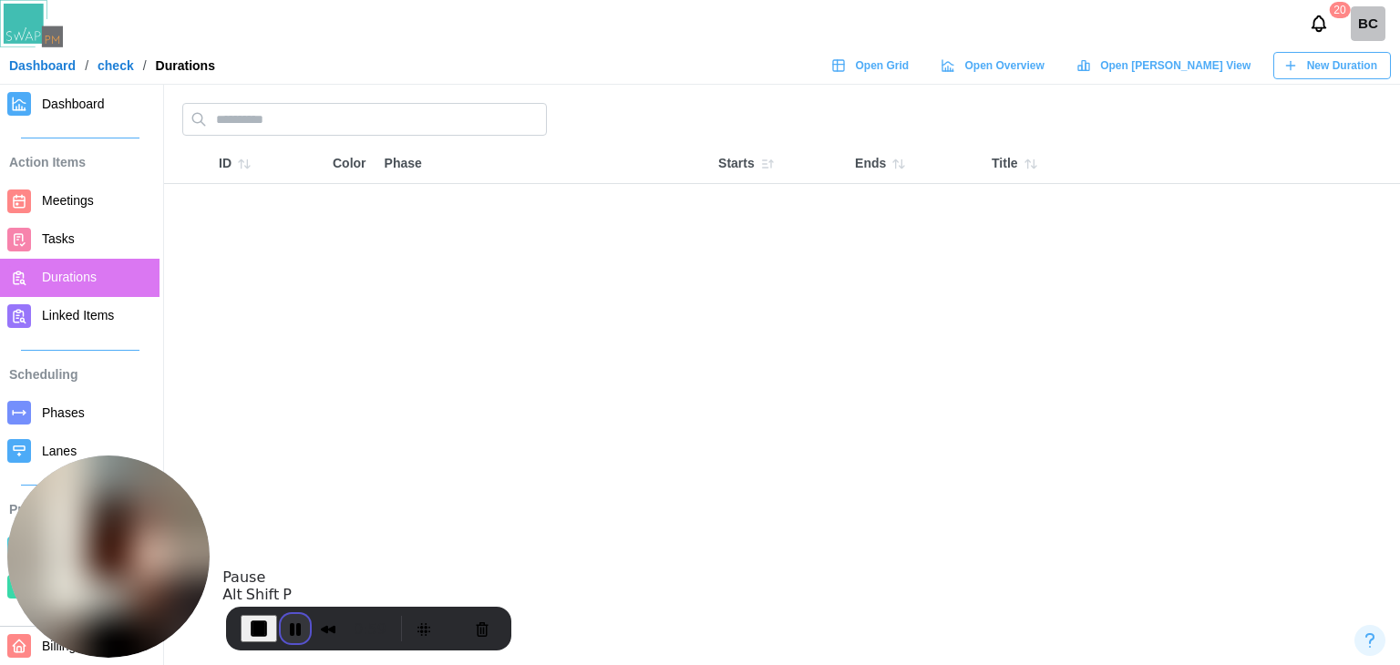
click at [289, 636] on button "Pause Recording" at bounding box center [295, 628] width 29 height 29
click at [300, 627] on span "Play Recording" at bounding box center [292, 629] width 22 height 22
click at [97, 203] on span "Meetings" at bounding box center [97, 201] width 110 height 23
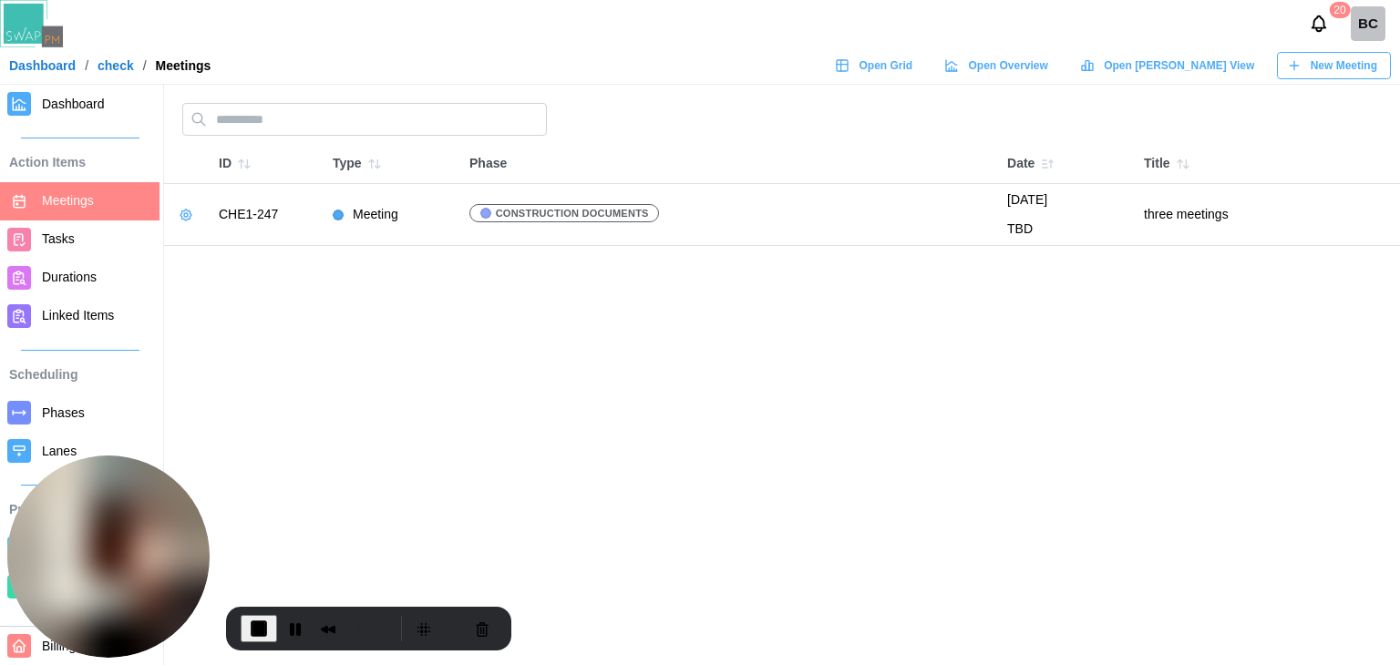
click at [1318, 56] on span "New Meeting" at bounding box center [1343, 66] width 67 height 26
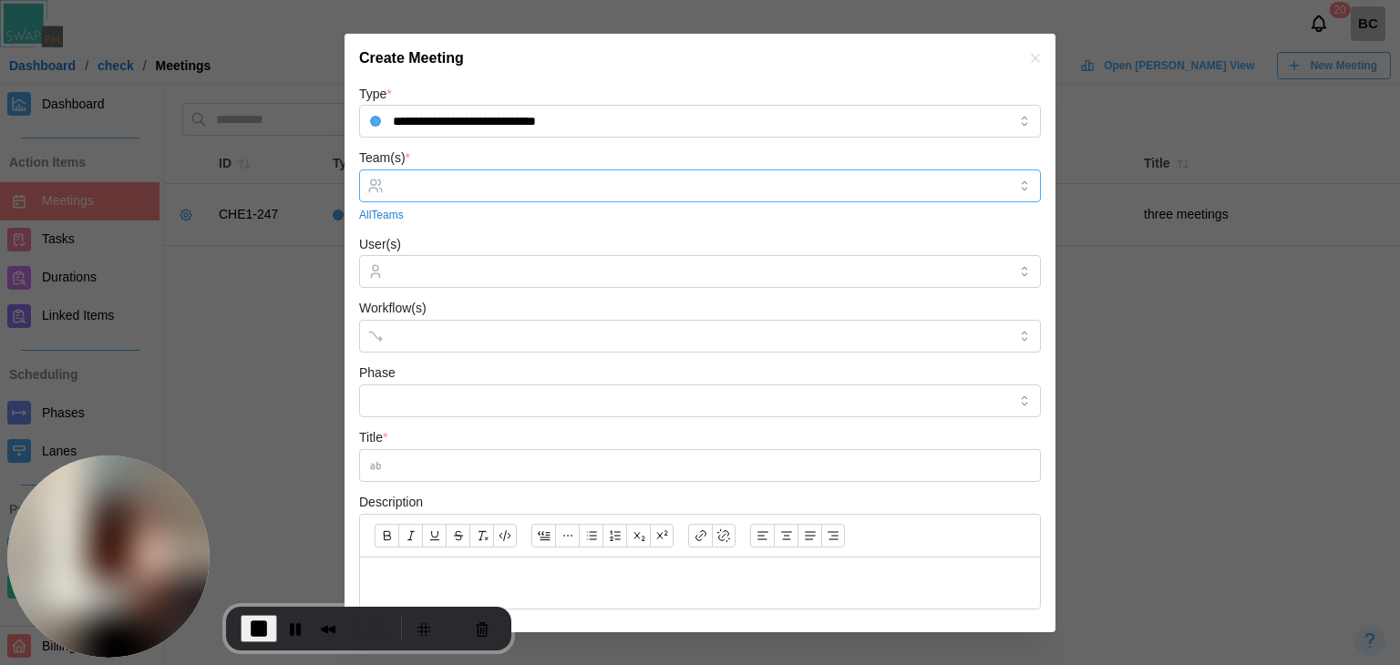
click at [477, 185] on input "Team(s) *" at bounding box center [700, 186] width 614 height 15
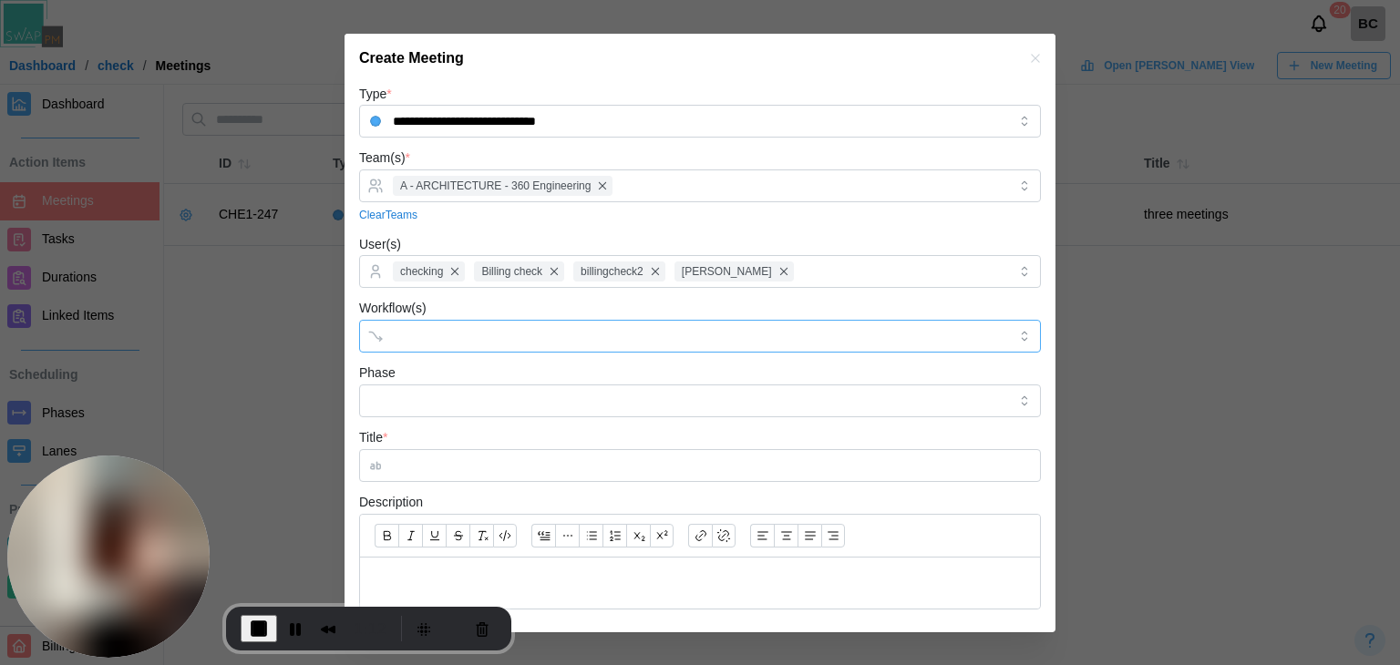
click at [463, 328] on div at bounding box center [681, 336] width 586 height 31
click at [457, 413] on input "Phase" at bounding box center [700, 401] width 682 height 33
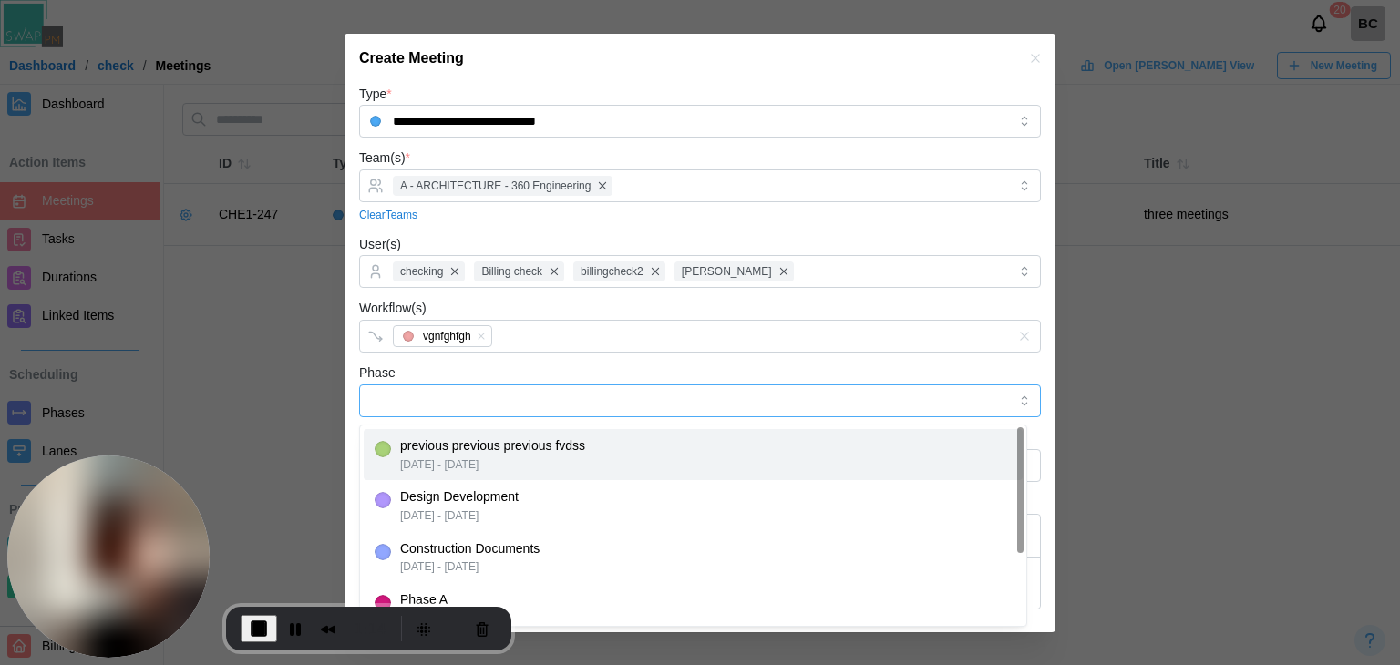
type input "**********"
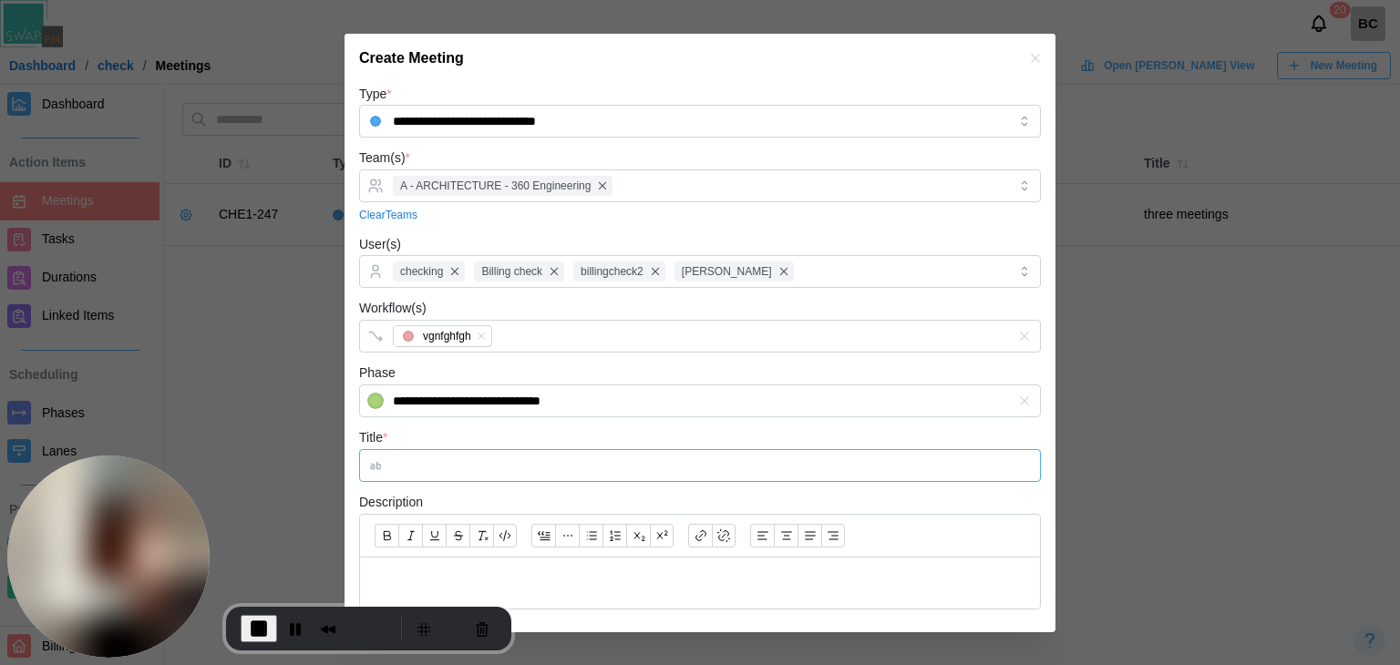
click at [464, 476] on input "Title *" at bounding box center [700, 465] width 682 height 33
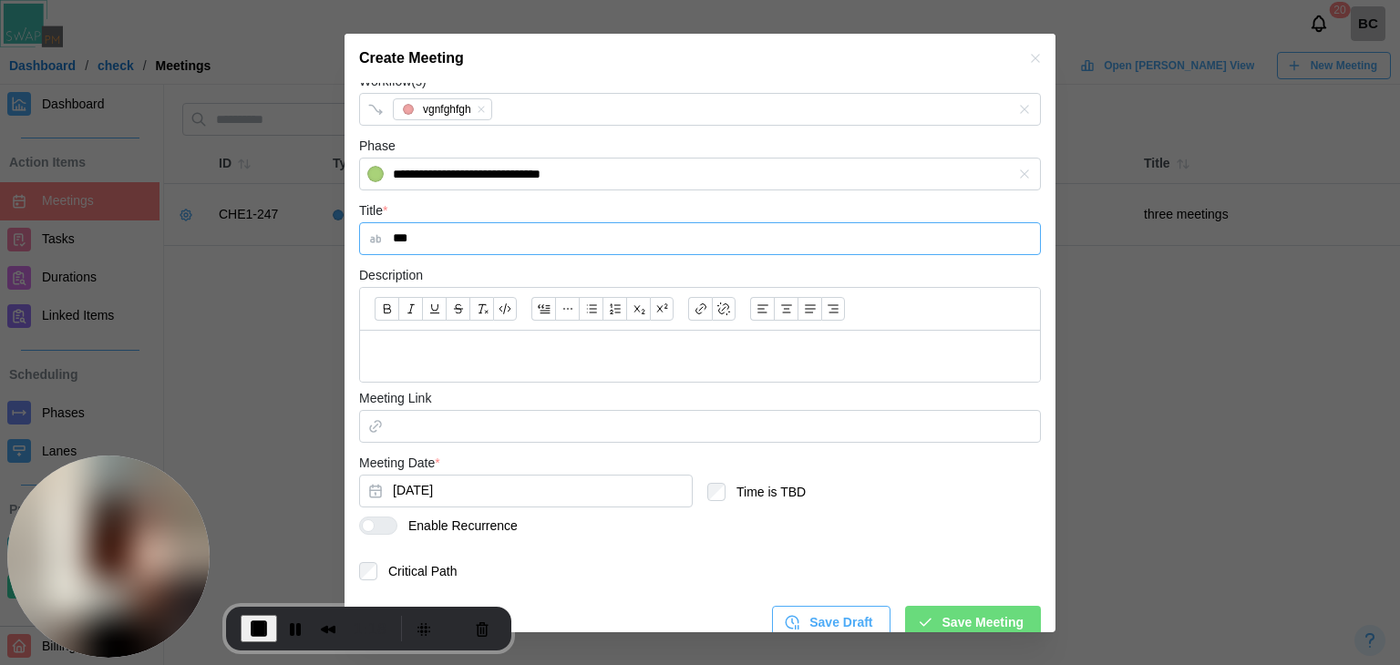
scroll to position [248, 0]
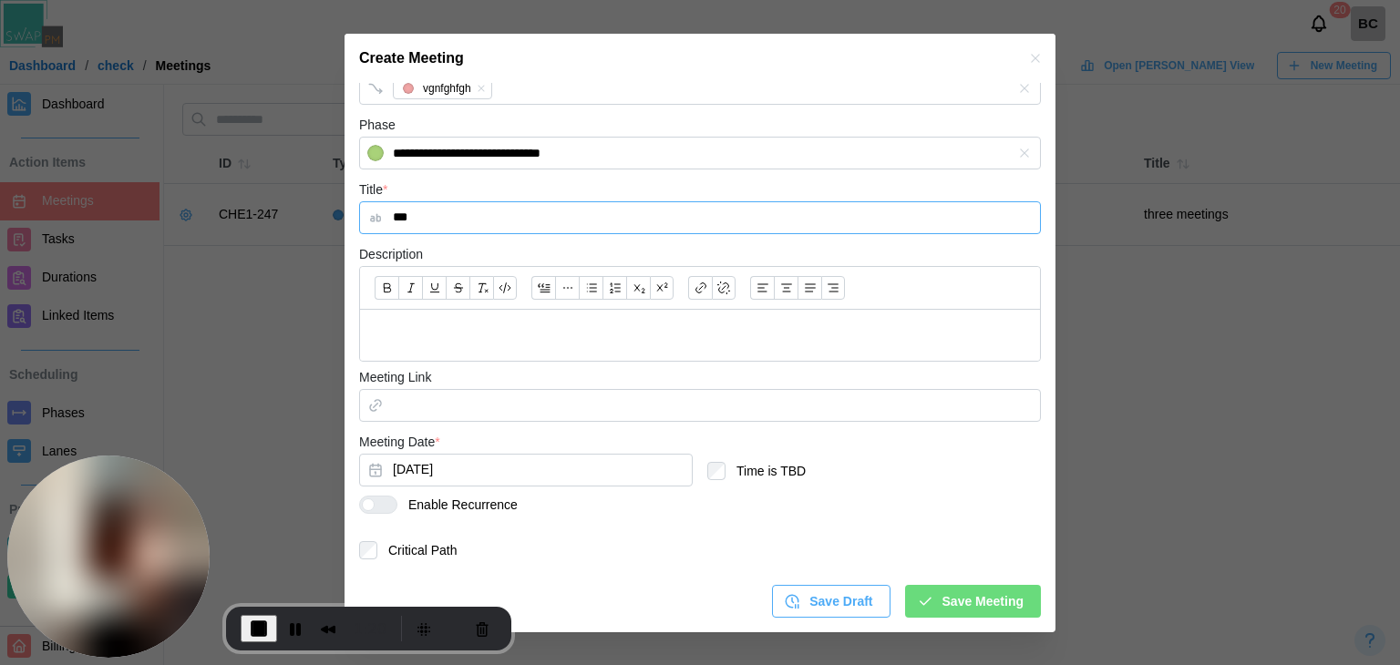
type input "***"
click at [386, 504] on div at bounding box center [385, 505] width 22 height 16
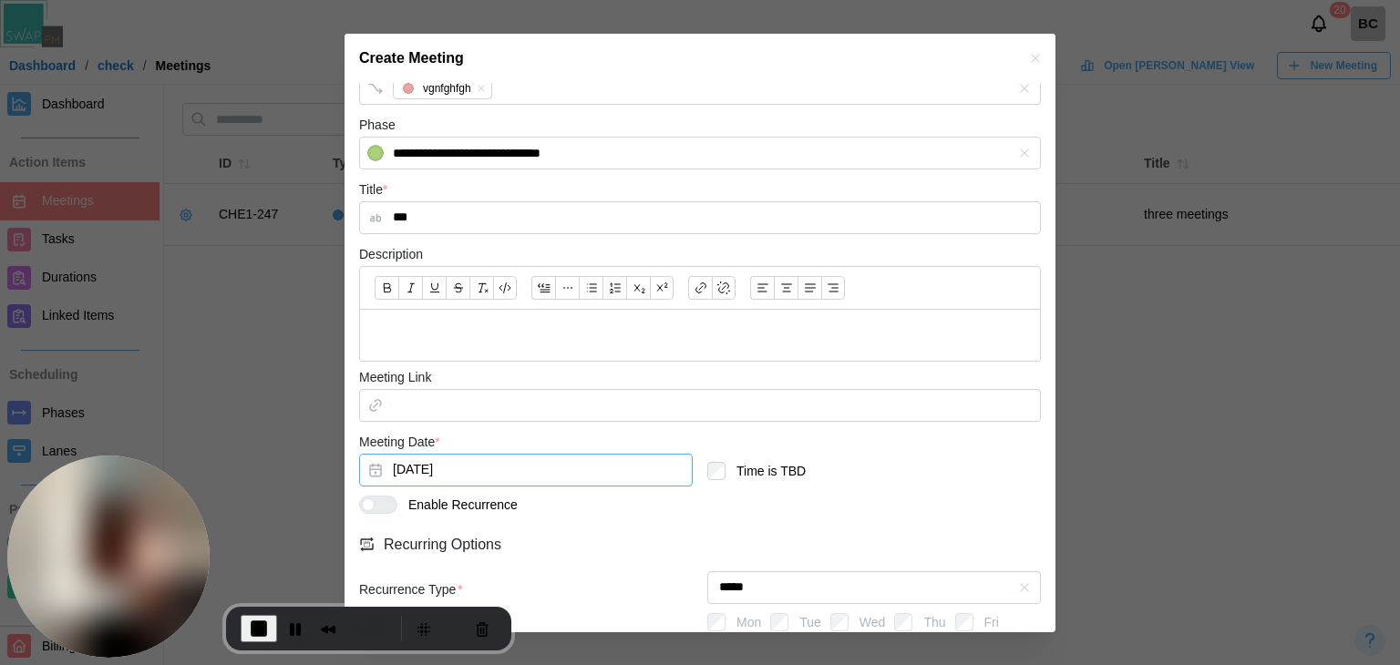
click at [452, 475] on button "Aug 14, 2025" at bounding box center [525, 470] width 333 height 33
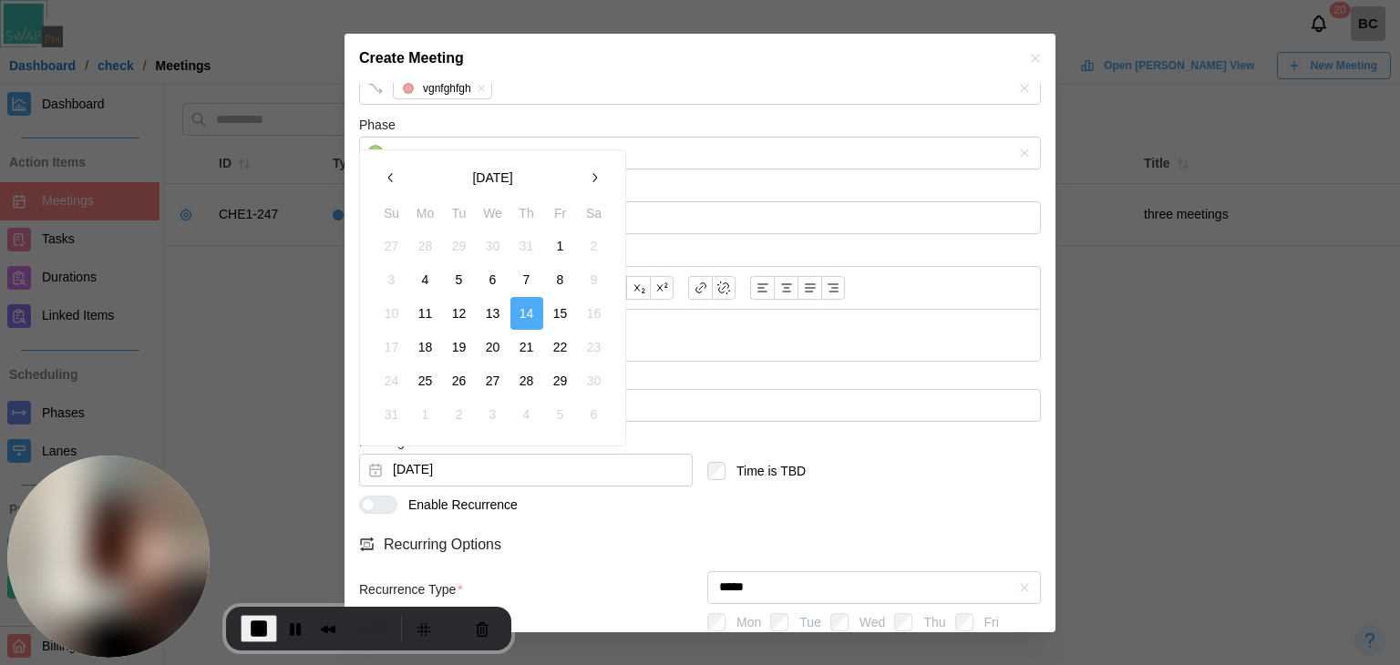
click at [528, 282] on button "7" at bounding box center [526, 279] width 33 height 33
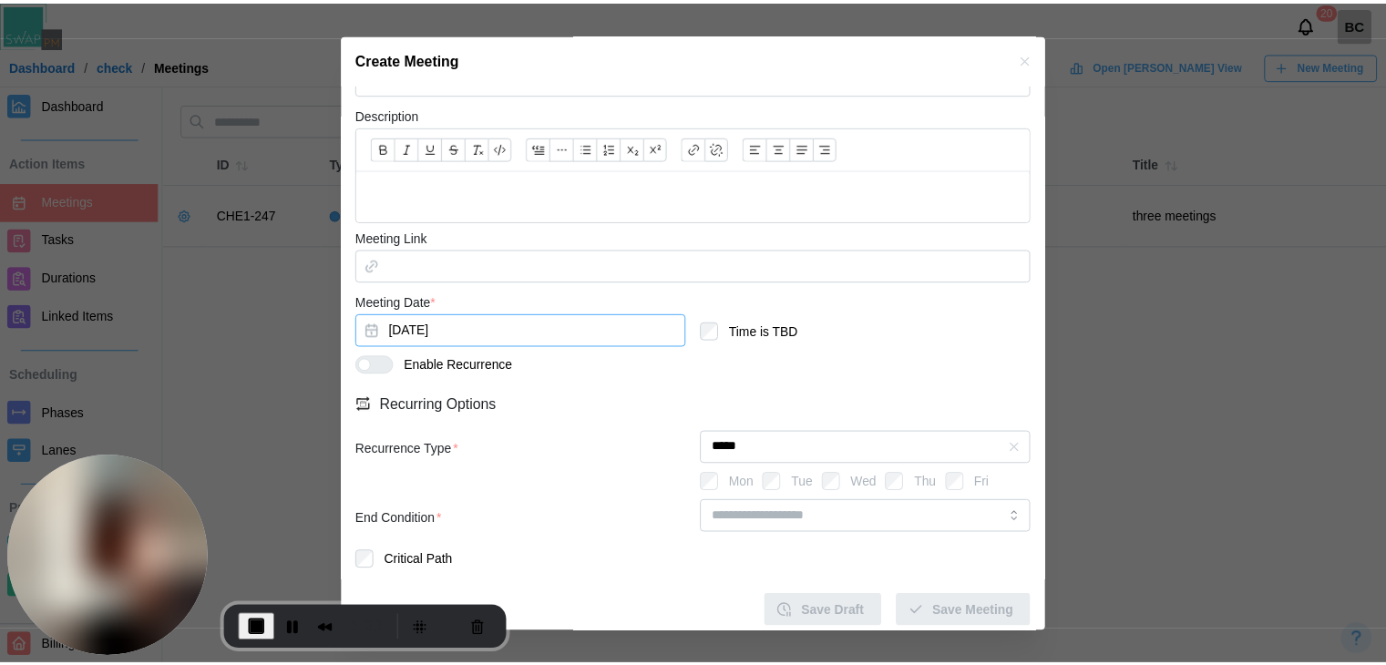
scroll to position [397, 0]
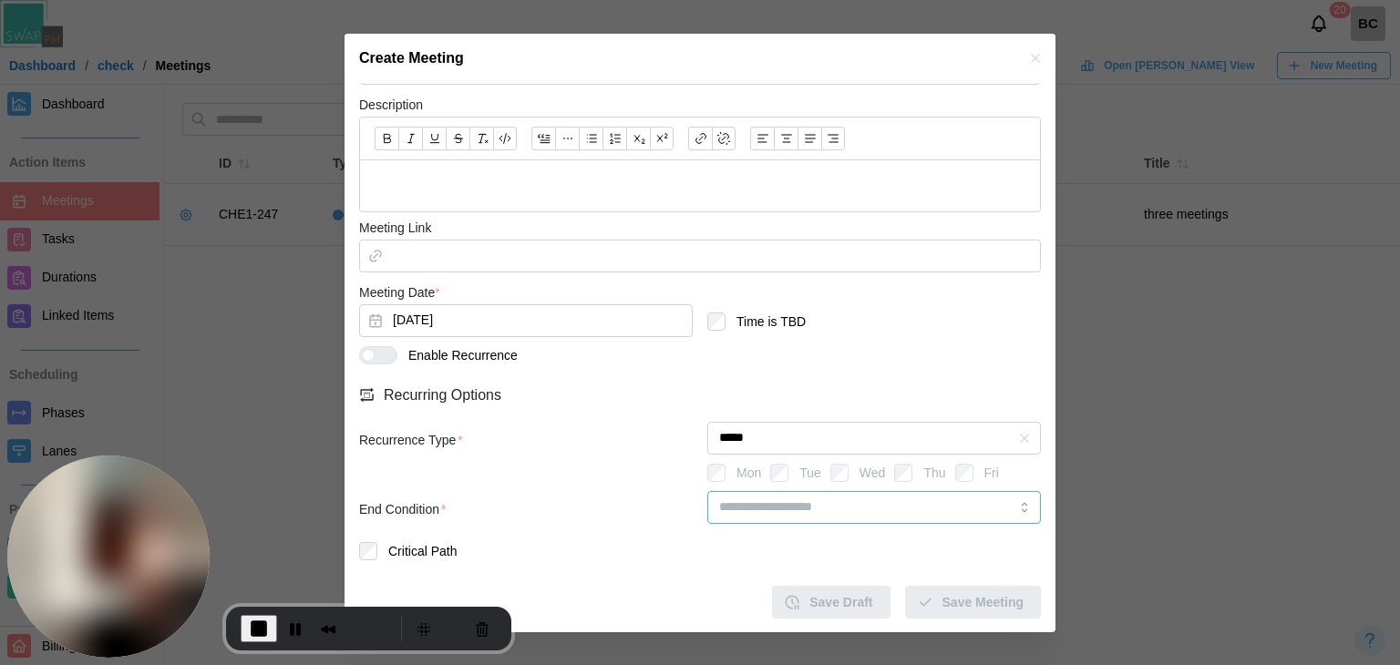
click at [819, 518] on input "search" at bounding box center [873, 507] width 333 height 33
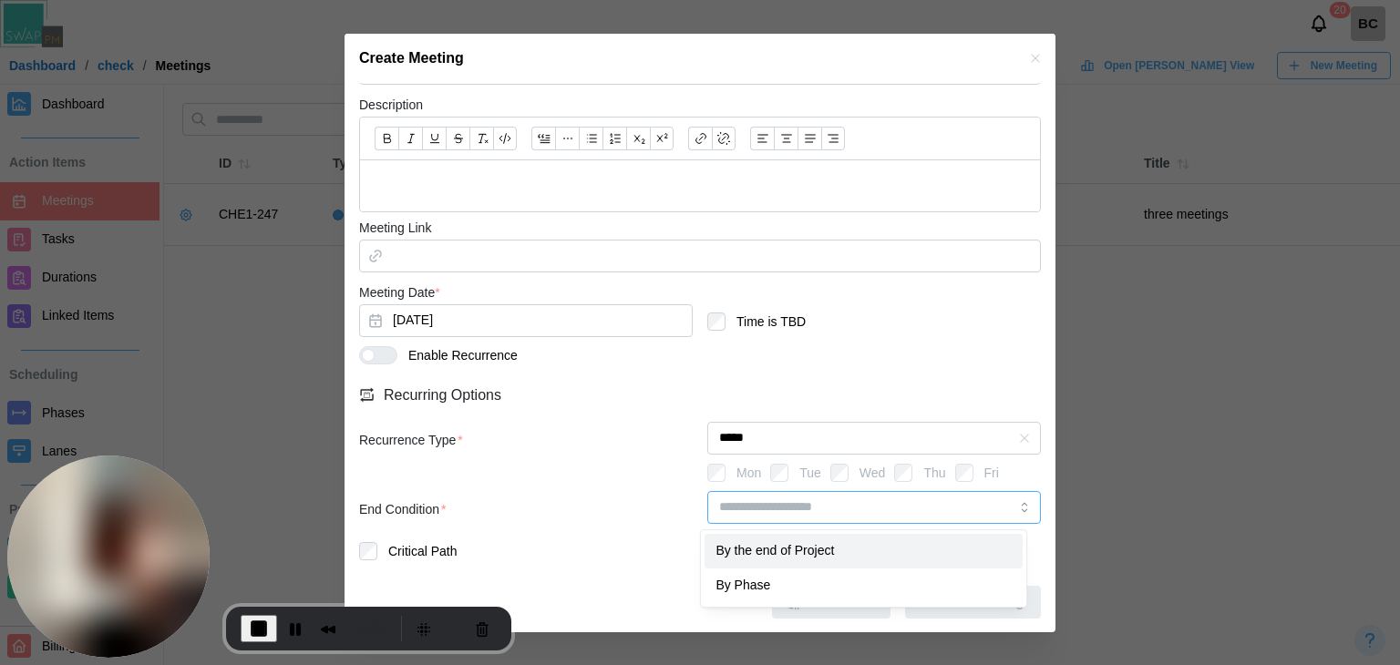
type input "**********"
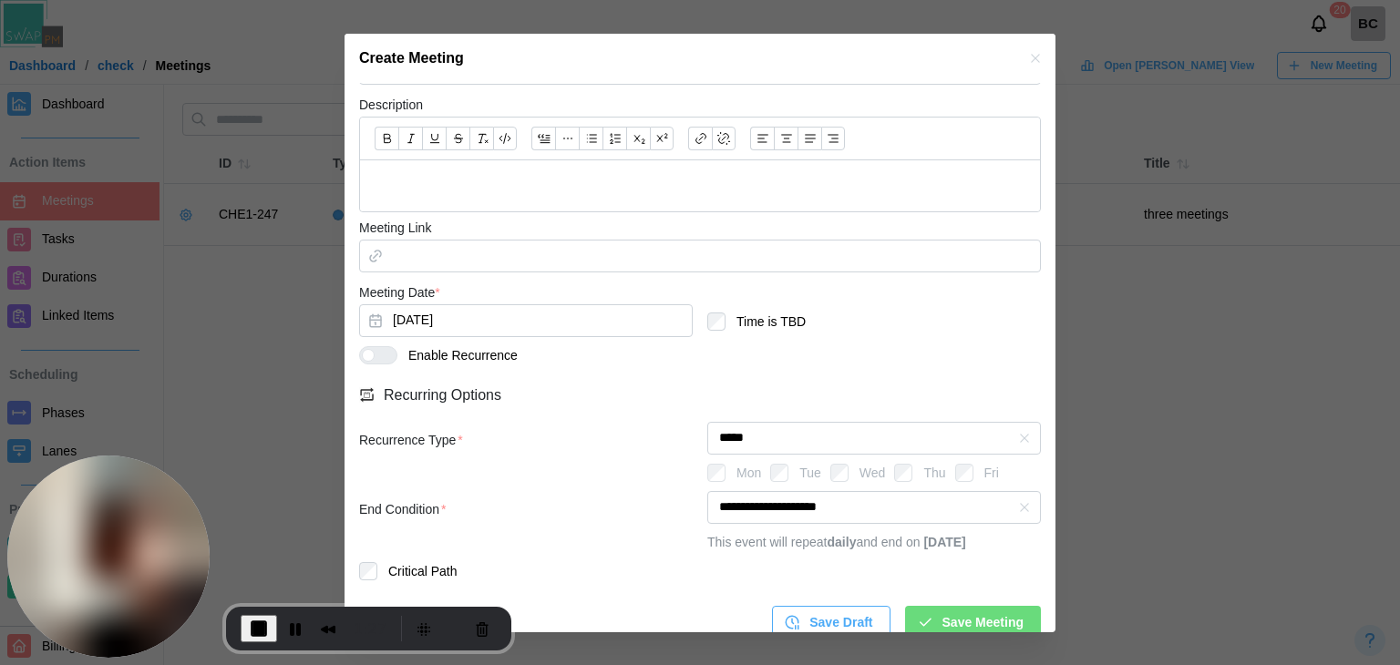
click at [1009, 628] on span "Save Meeting" at bounding box center [982, 622] width 81 height 31
